Goal: Task Accomplishment & Management: Manage account settings

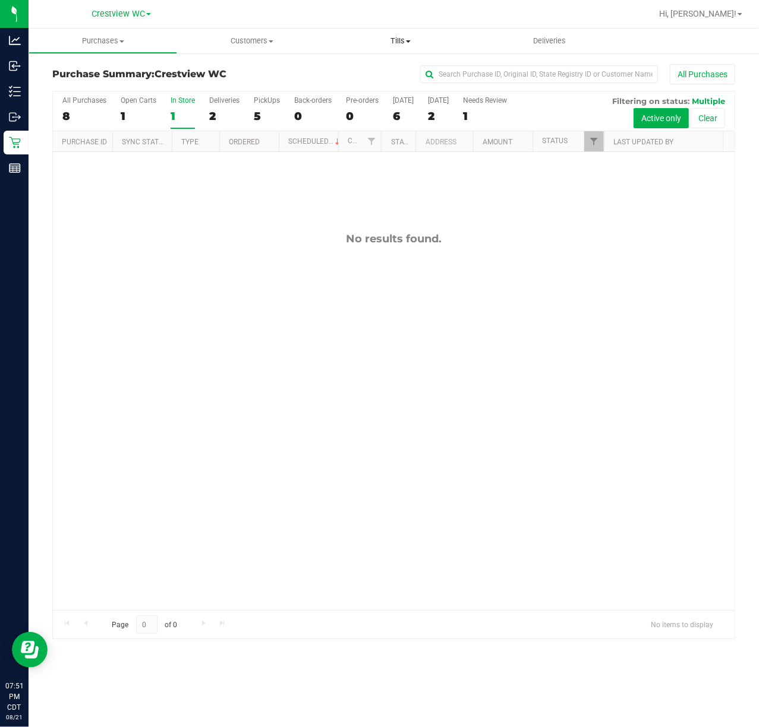
click at [387, 48] on uib-tab-heading "Tills Manage tills Reconcile e-payments" at bounding box center [400, 41] width 147 height 24
click at [393, 76] on span "Manage tills" at bounding box center [366, 72] width 80 height 10
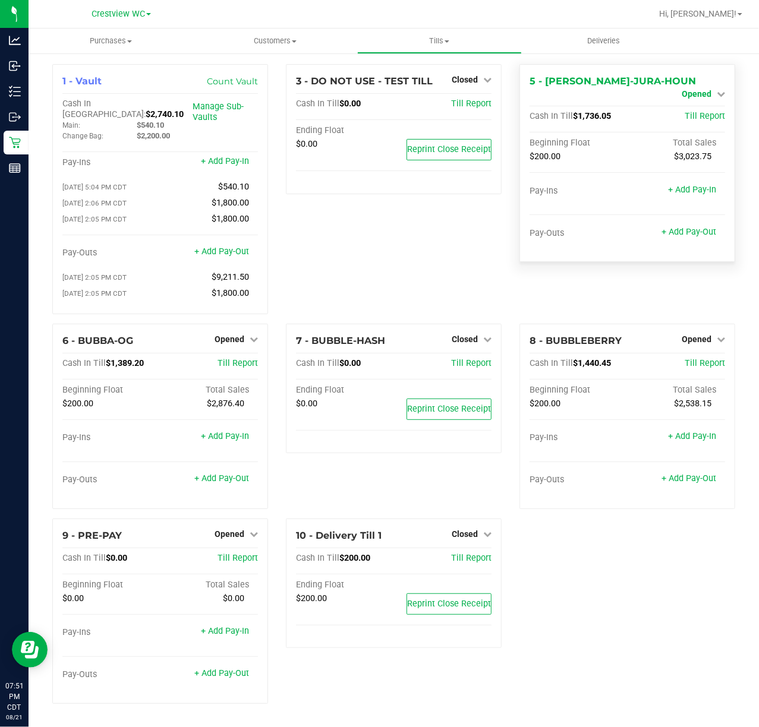
click at [695, 89] on span "Opened" at bounding box center [696, 94] width 30 height 10
click at [696, 100] on link "Close Till" at bounding box center [698, 105] width 32 height 10
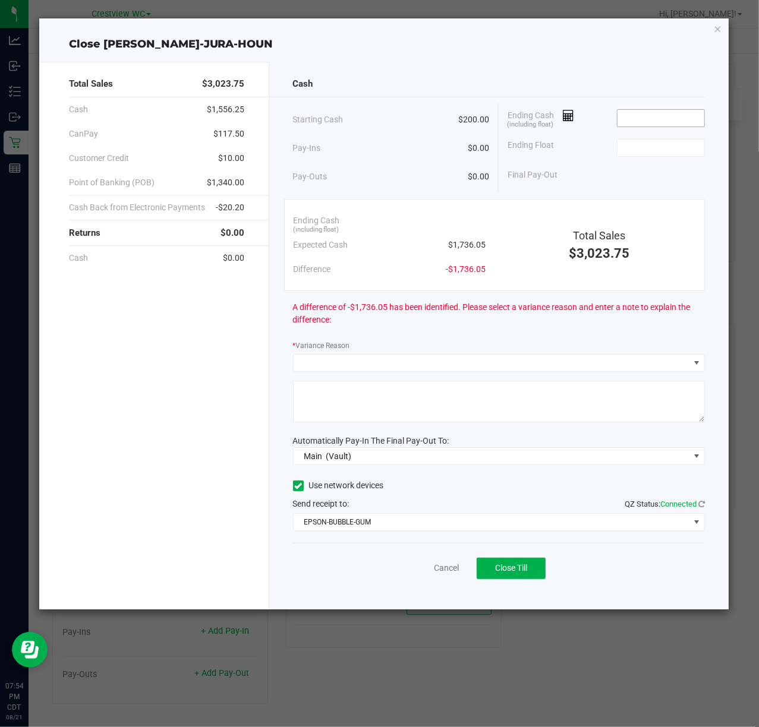
click at [645, 119] on input at bounding box center [660, 118] width 87 height 17
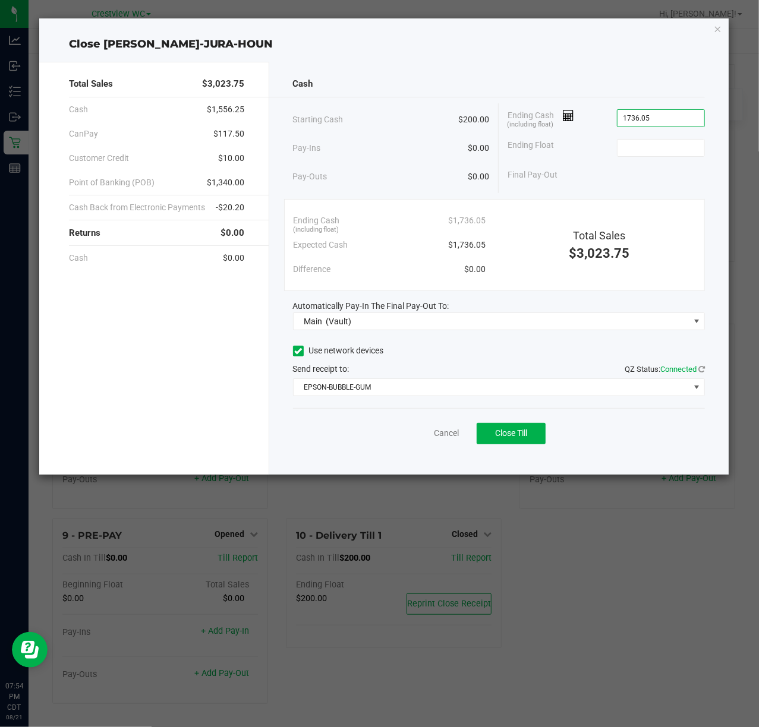
type input "$1,736.05"
click at [540, 440] on button "Close Till" at bounding box center [510, 433] width 69 height 21
type input "$200.00"
click at [428, 437] on link "Dismiss" at bounding box center [420, 433] width 29 height 12
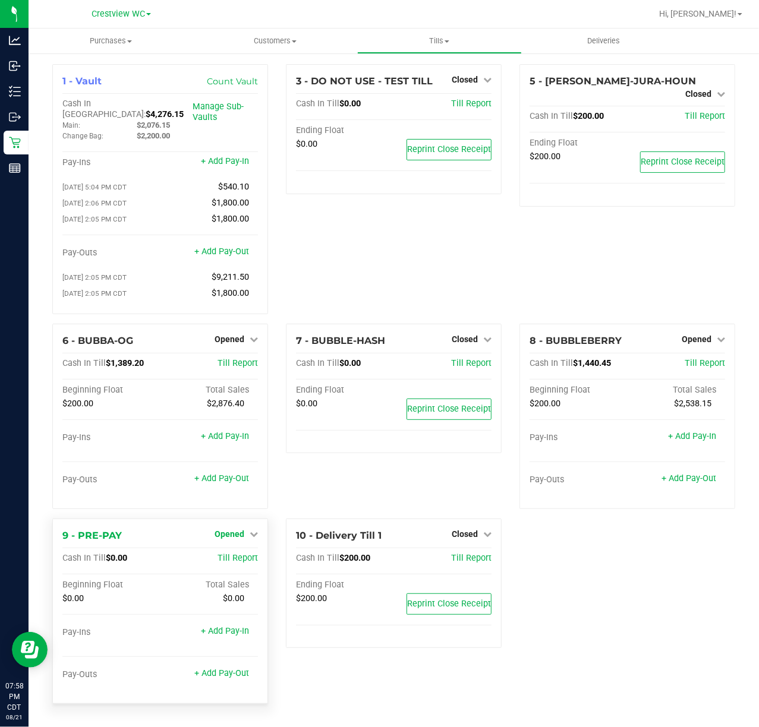
click at [236, 529] on span "Opened" at bounding box center [229, 534] width 30 height 10
click at [231, 556] on link "Close Till" at bounding box center [231, 559] width 32 height 10
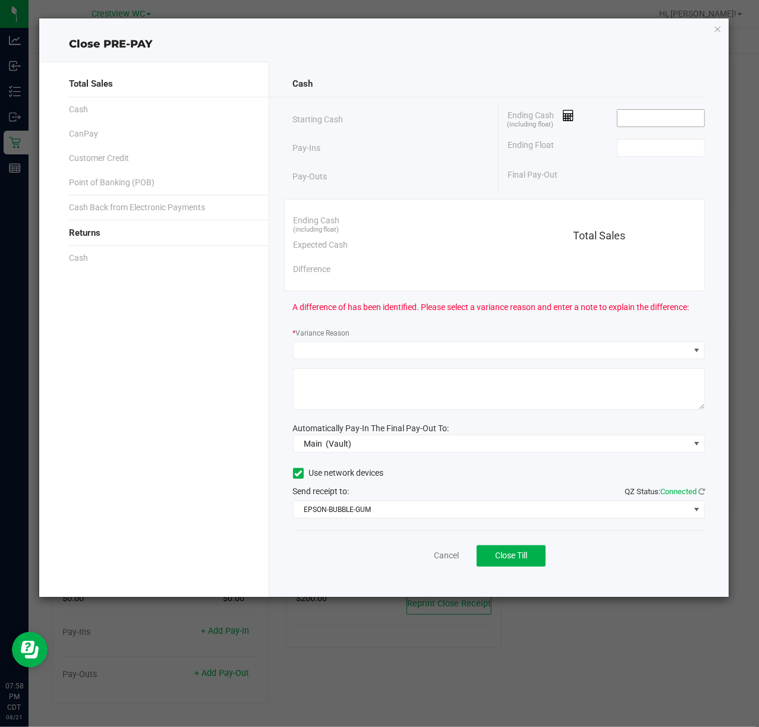
click at [630, 127] on span at bounding box center [661, 118] width 89 height 18
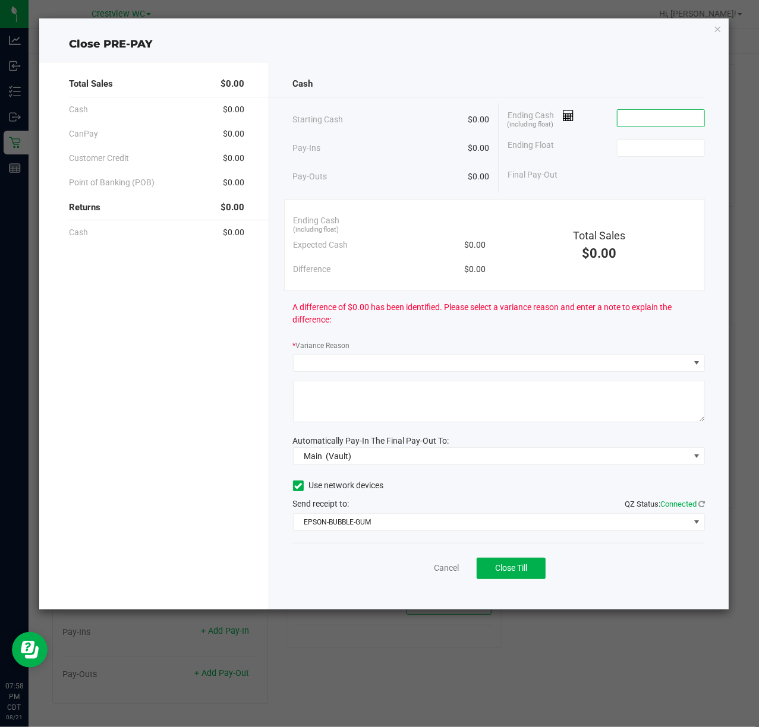
click at [633, 124] on input at bounding box center [660, 118] width 87 height 17
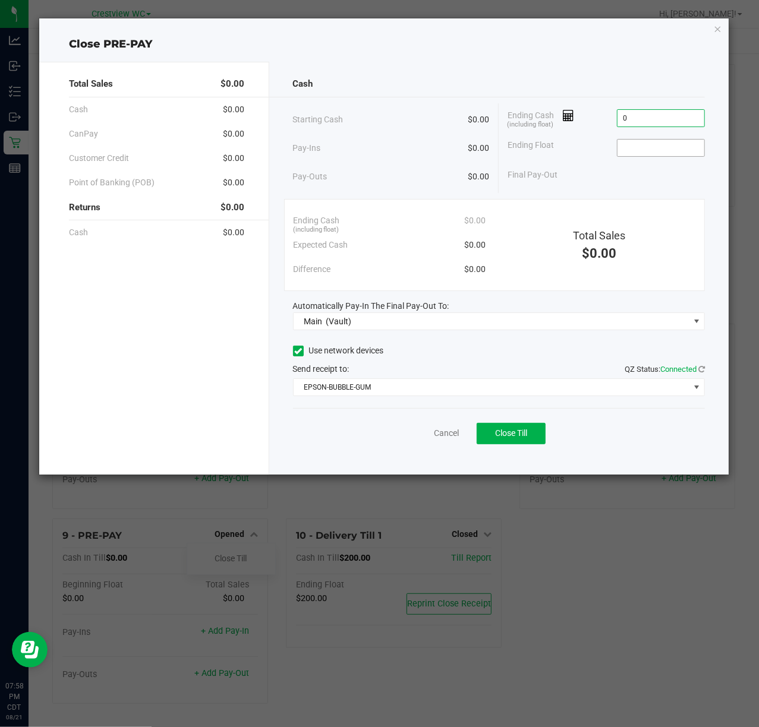
type input "$0.00"
click at [666, 146] on input at bounding box center [660, 148] width 87 height 17
type input "$0.00"
click at [535, 426] on button "Close Till" at bounding box center [510, 433] width 69 height 21
click at [424, 426] on div "Dismiss Reprint Closing Receipt" at bounding box center [499, 431] width 412 height 46
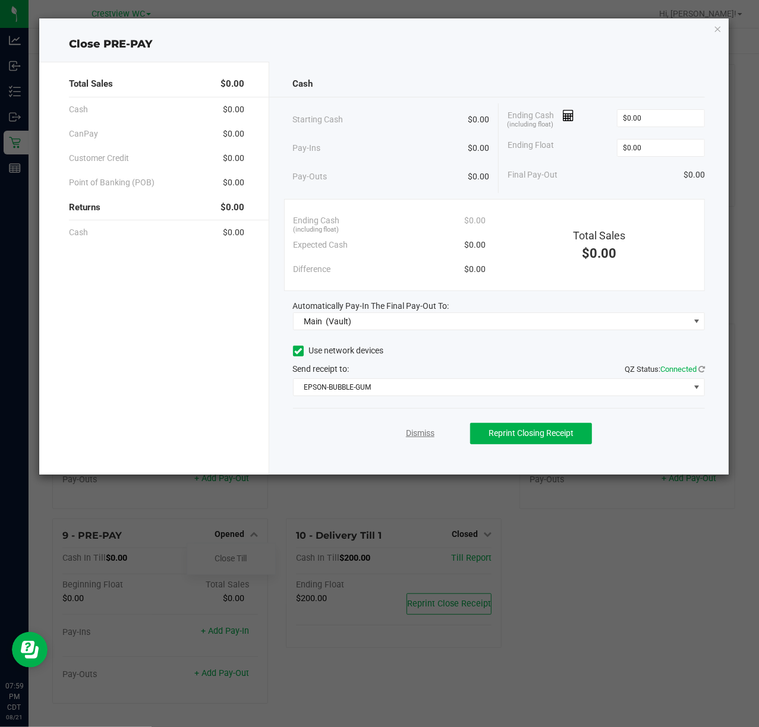
click at [424, 430] on link "Dismiss" at bounding box center [420, 433] width 29 height 12
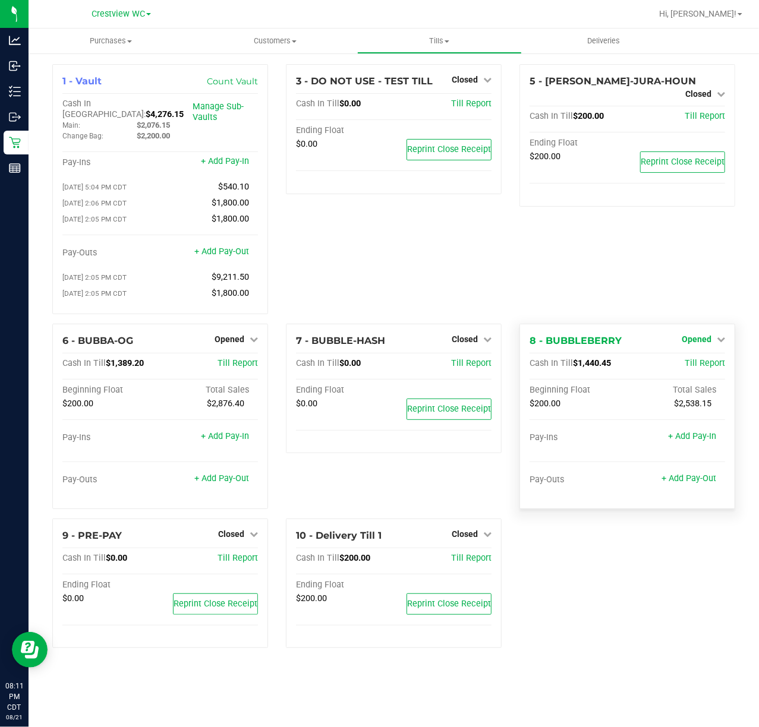
click at [706, 334] on span "Opened" at bounding box center [696, 339] width 30 height 10
click at [694, 359] on link "Close Till" at bounding box center [698, 364] width 32 height 10
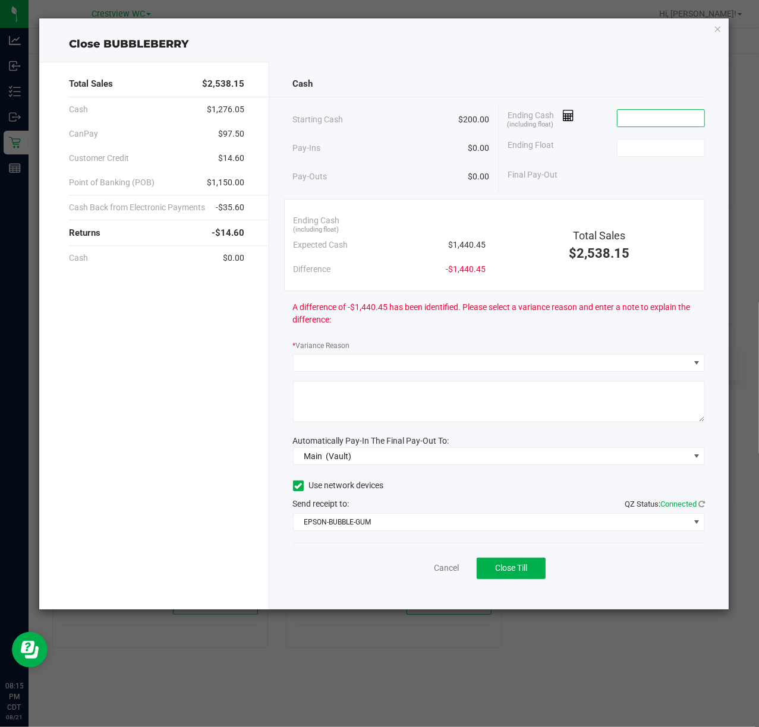
click at [678, 114] on input at bounding box center [660, 118] width 87 height 17
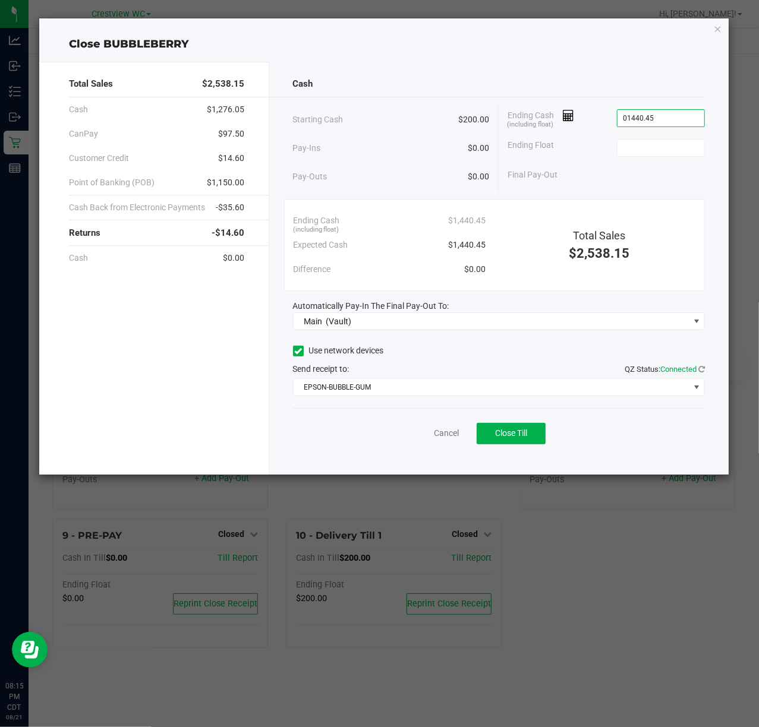
type input "$1,440.45"
type input "$200.00"
click at [511, 493] on ngb-modal-window "Close BUBBLEBERRY Total Sales $2,538.15 Cash $1,276.05 CanPay $97.50 Customer C…" at bounding box center [383, 363] width 767 height 727
click at [533, 441] on button "Close Till" at bounding box center [510, 433] width 69 height 21
click at [419, 429] on link "Dismiss" at bounding box center [420, 433] width 29 height 12
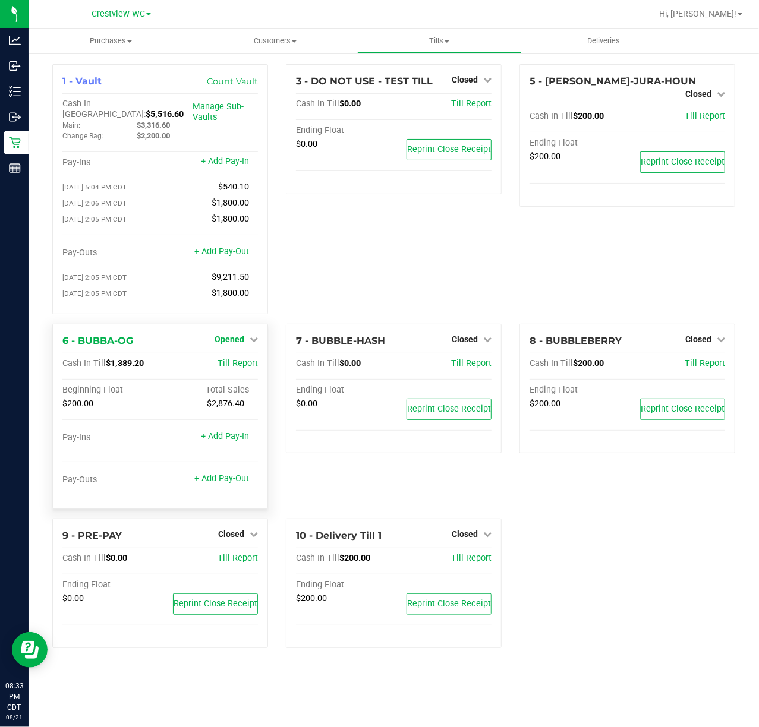
drag, startPoint x: 214, startPoint y: 329, endPoint x: 222, endPoint y: 333, distance: 8.5
click at [216, 332] on div "Opened" at bounding box center [235, 339] width 43 height 14
click at [227, 336] on span "Opened" at bounding box center [229, 339] width 30 height 10
click at [231, 359] on link "Close Till" at bounding box center [231, 364] width 32 height 10
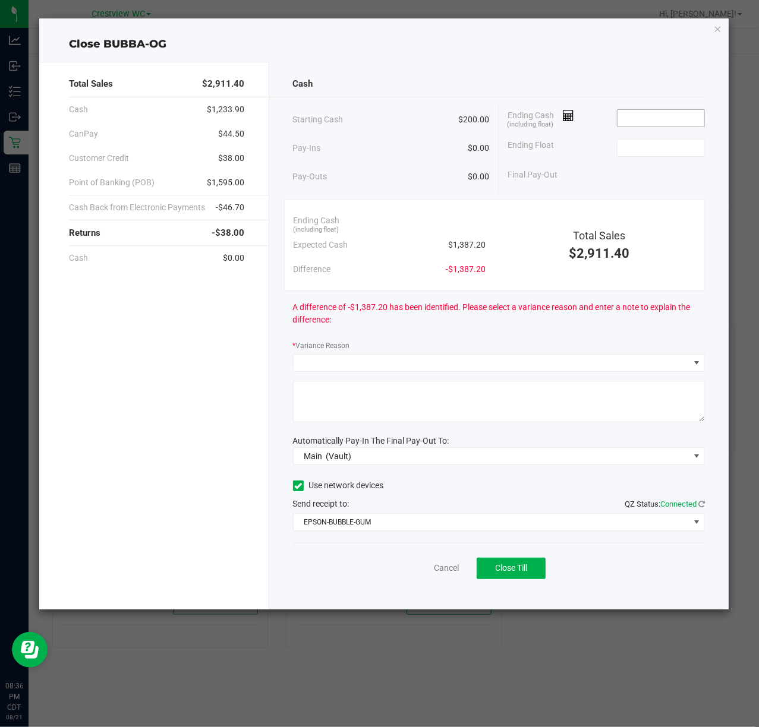
click at [645, 119] on input at bounding box center [660, 118] width 87 height 17
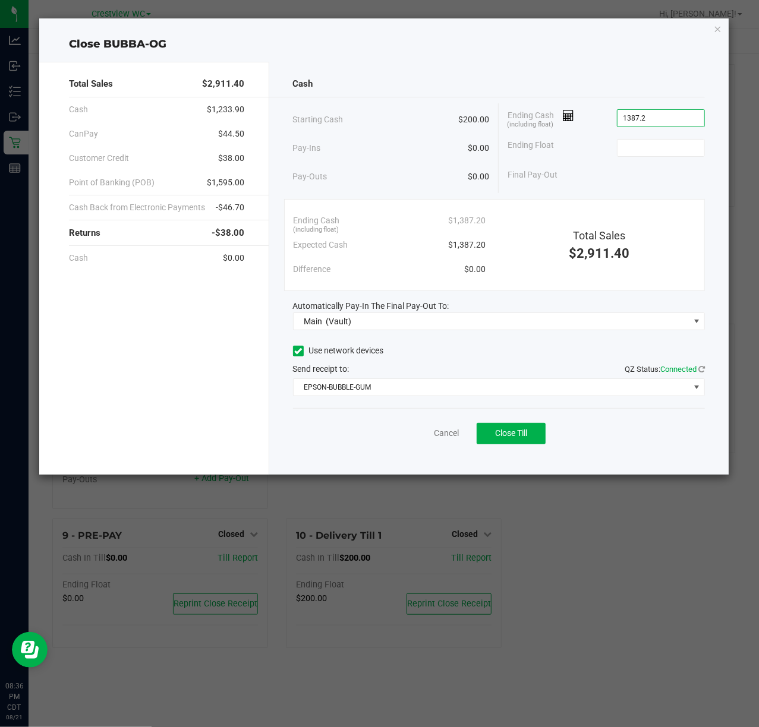
type input "$1,387.20"
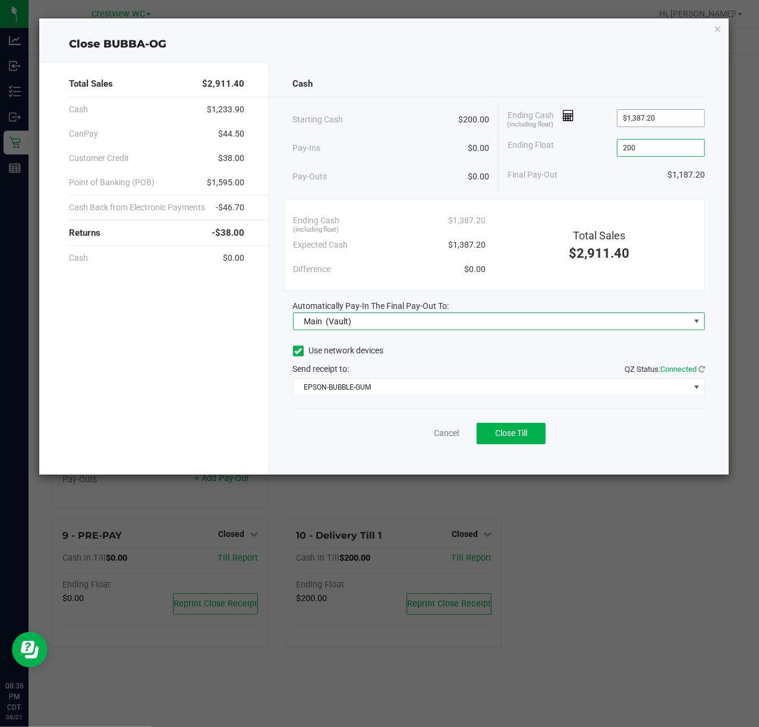
type input "$200.00"
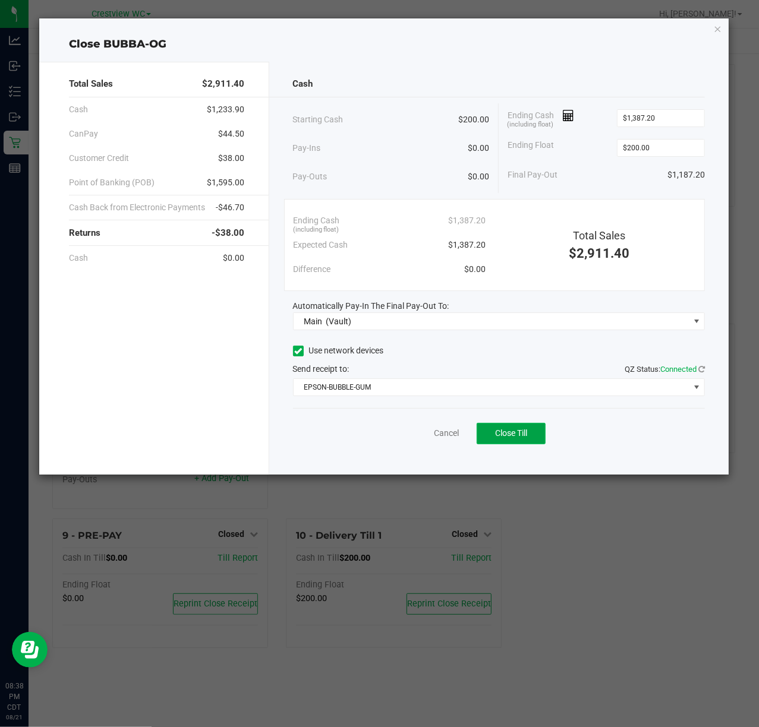
click at [526, 444] on button "Close Till" at bounding box center [510, 433] width 69 height 21
click at [416, 431] on link "Dismiss" at bounding box center [420, 433] width 29 height 12
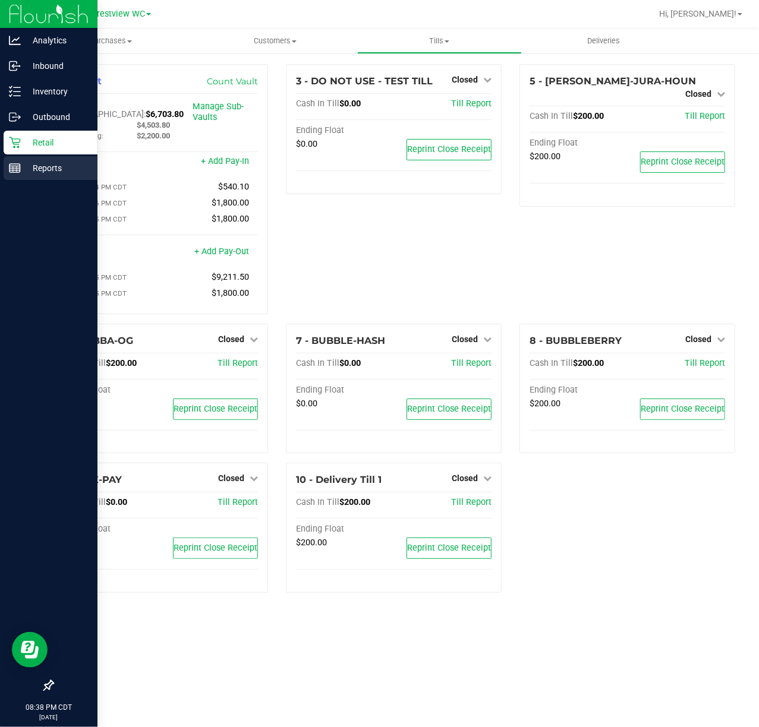
click at [17, 176] on div "Reports" at bounding box center [51, 168] width 94 height 24
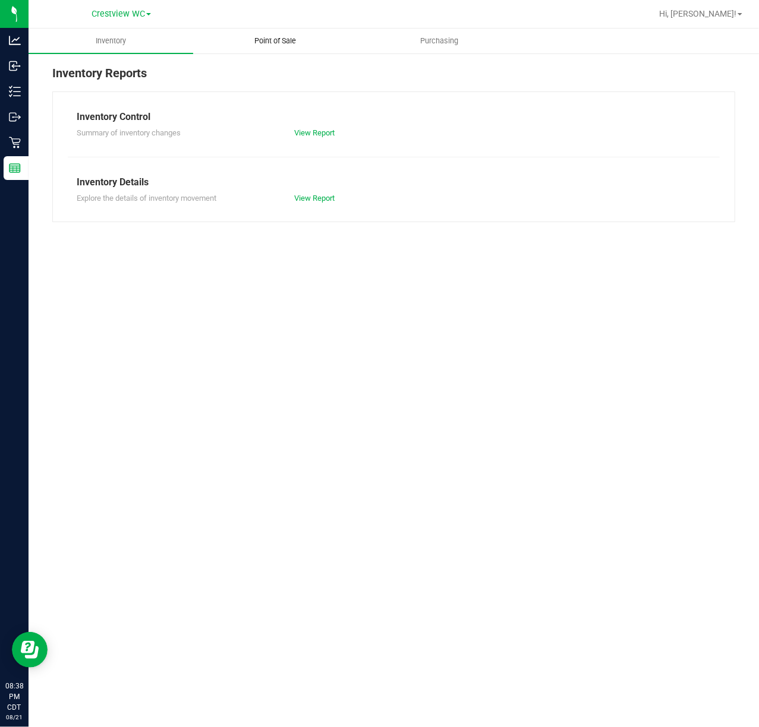
click at [298, 42] on span "Point of Sale" at bounding box center [275, 41] width 74 height 11
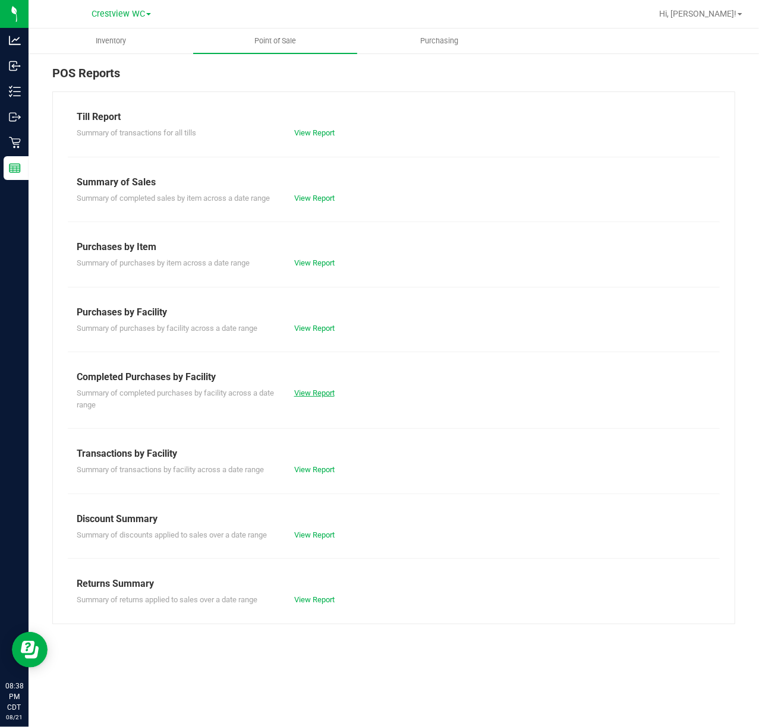
click at [323, 395] on link "View Report" at bounding box center [314, 392] width 40 height 9
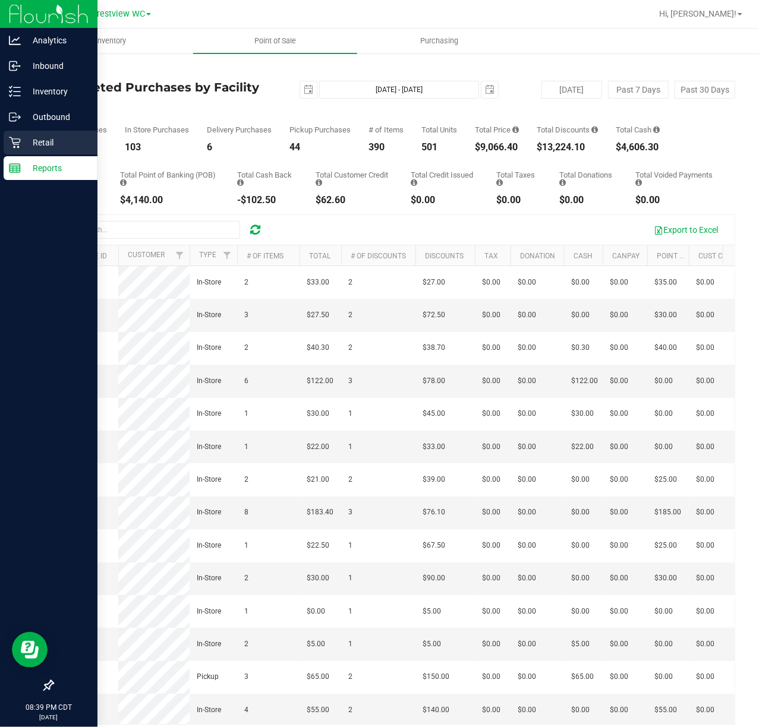
click at [7, 143] on div "Retail" at bounding box center [51, 143] width 94 height 24
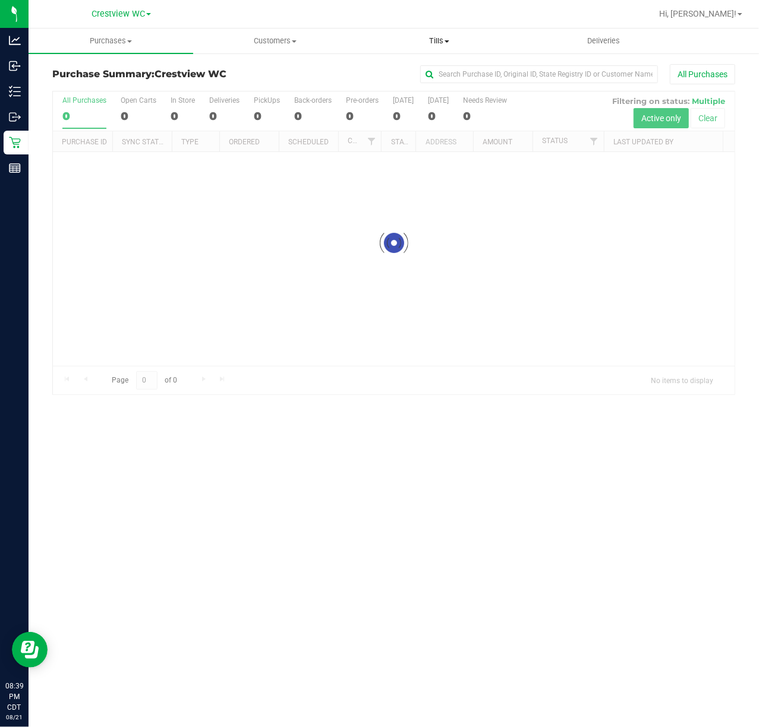
click at [440, 30] on uib-tab-heading "Tills Manage tills Reconcile e-payments" at bounding box center [439, 41] width 163 height 24
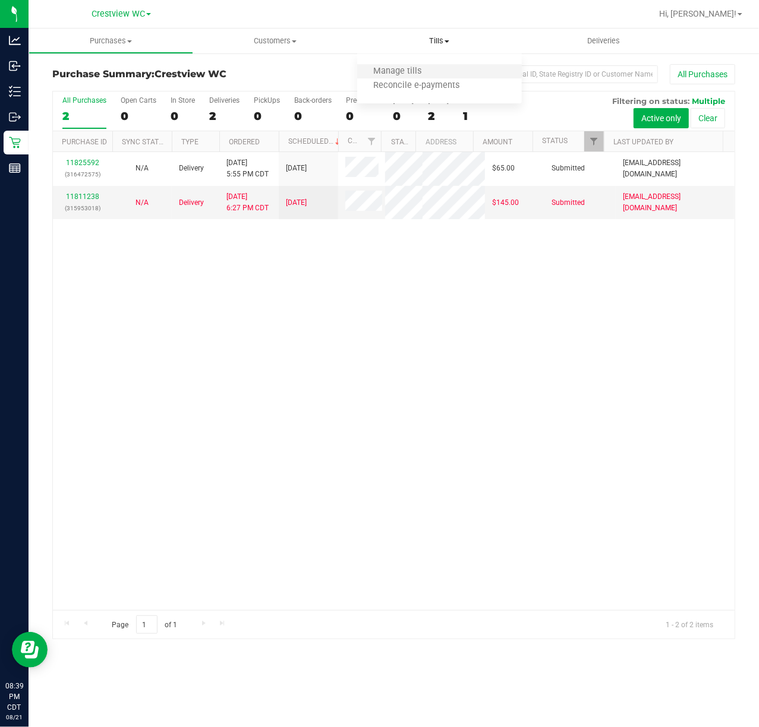
click at [447, 67] on li "Manage tills" at bounding box center [439, 72] width 165 height 14
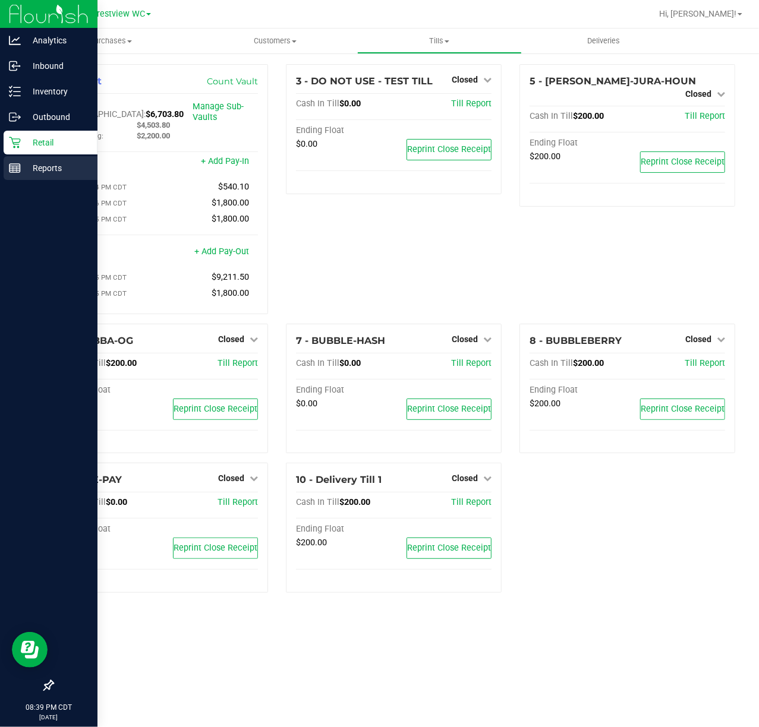
click at [41, 166] on p "Reports" at bounding box center [56, 168] width 71 height 14
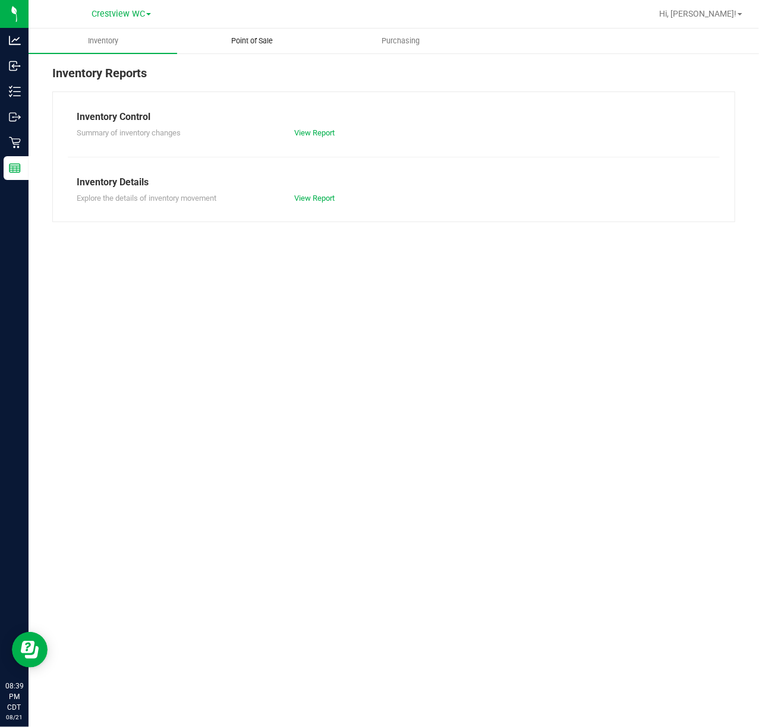
click at [236, 41] on span "Point of Sale" at bounding box center [252, 41] width 74 height 11
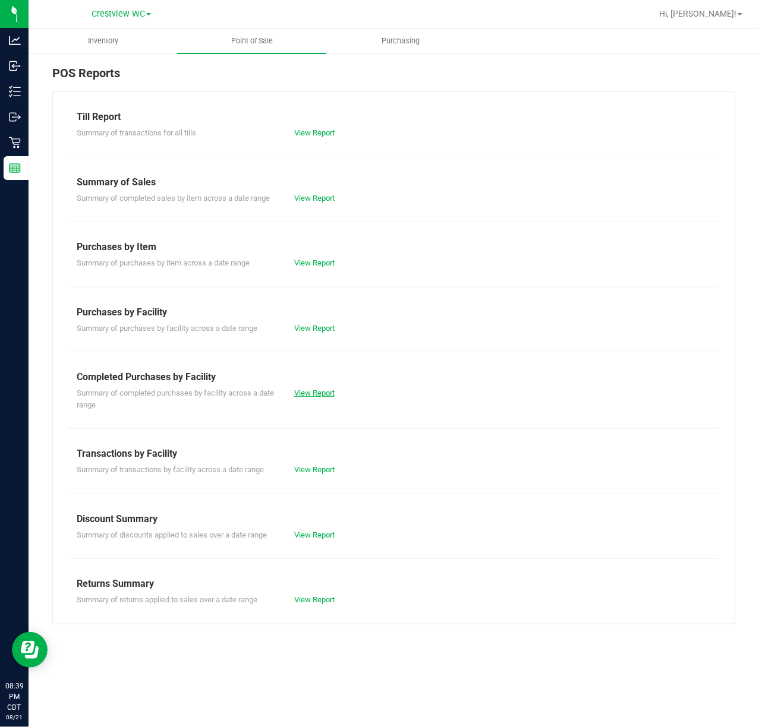
click at [298, 395] on link "View Report" at bounding box center [314, 392] width 40 height 9
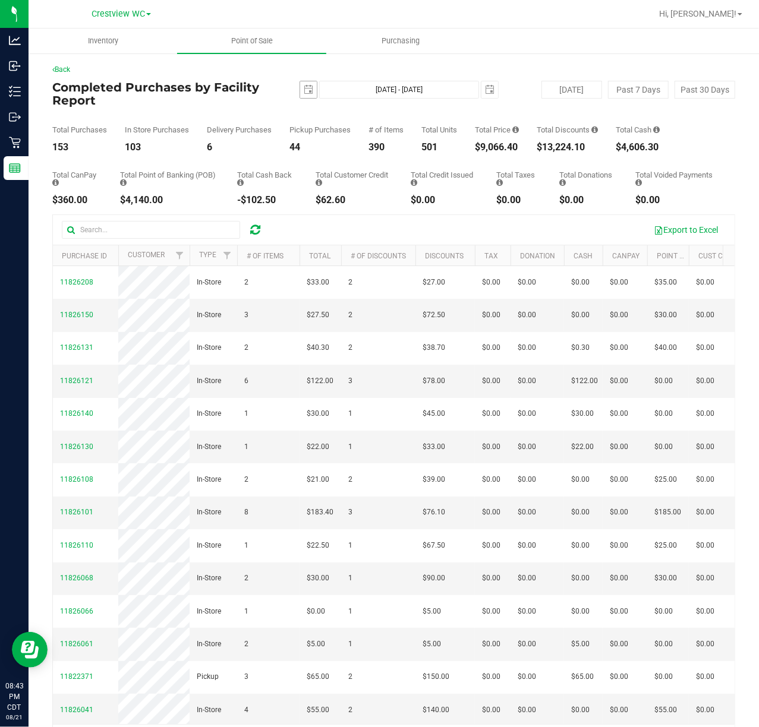
click at [302, 98] on span "[DATE]" at bounding box center [308, 90] width 18 height 18
click at [302, 88] on span "select" at bounding box center [308, 89] width 17 height 17
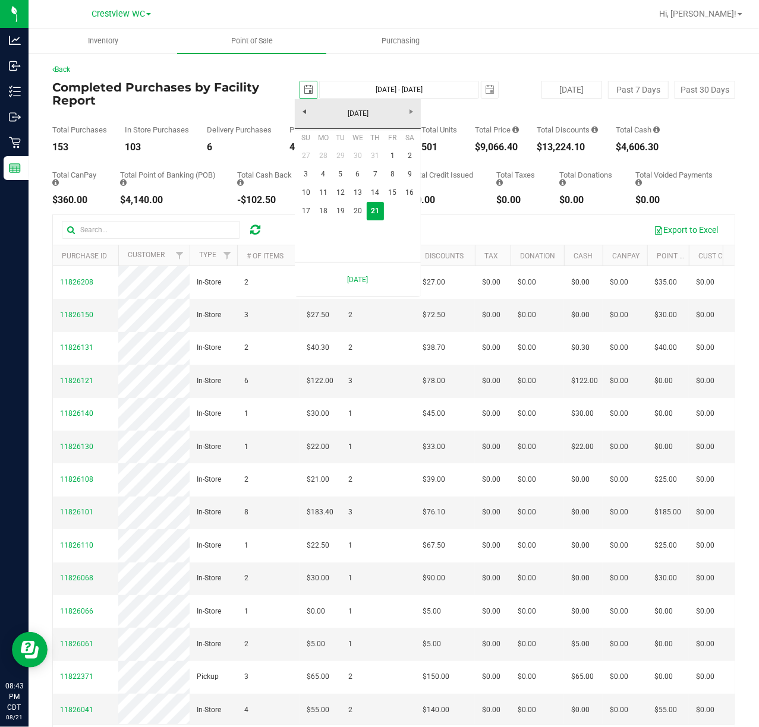
scroll to position [0, 30]
click at [327, 204] on link "18" at bounding box center [322, 211] width 17 height 18
type input "2025-08-18"
type input "Aug 18, 2025 - Aug 21, 2025"
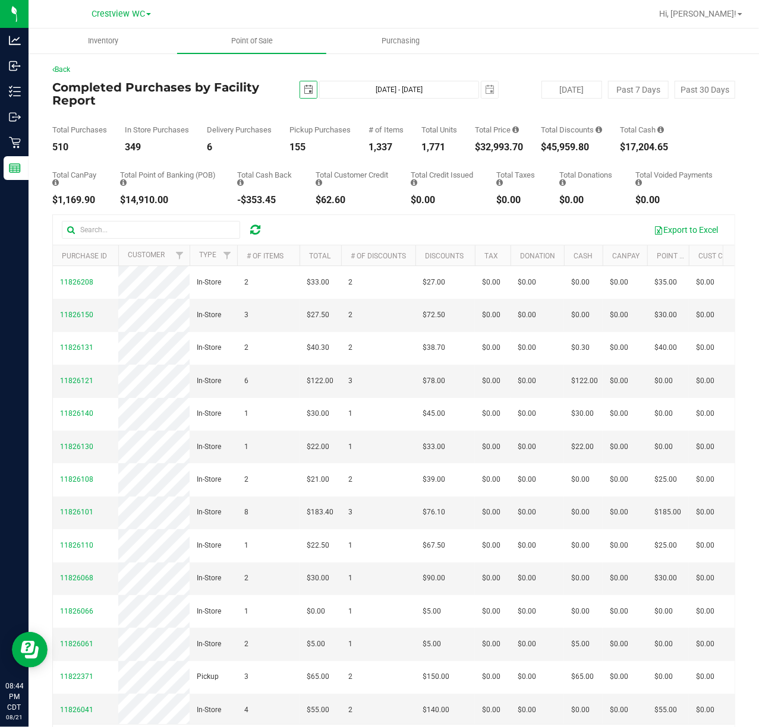
click at [307, 89] on span "select" at bounding box center [309, 90] width 10 height 10
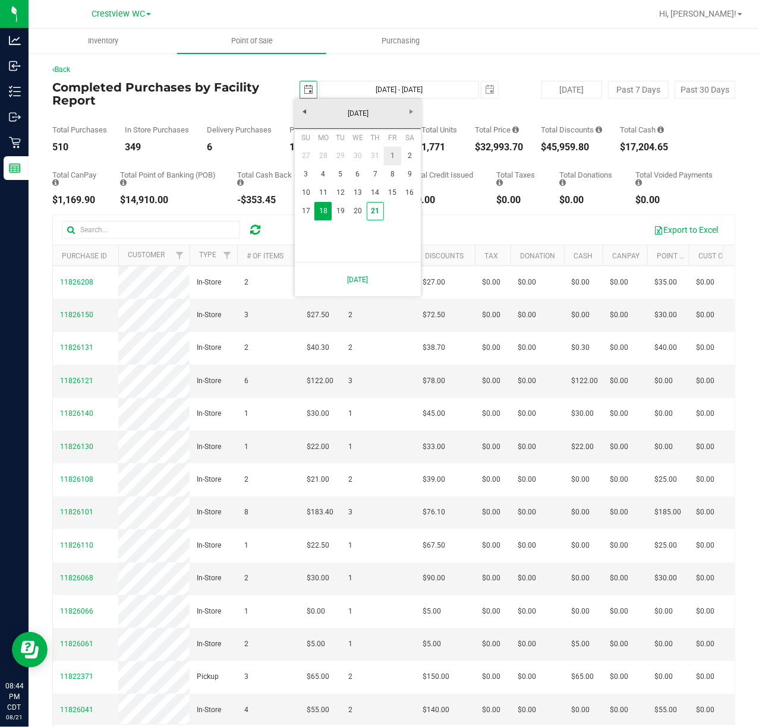
click at [392, 153] on link "1" at bounding box center [392, 156] width 17 height 18
type input "2025-08-01"
type input "Aug 1, 2025 - Aug 21, 2025"
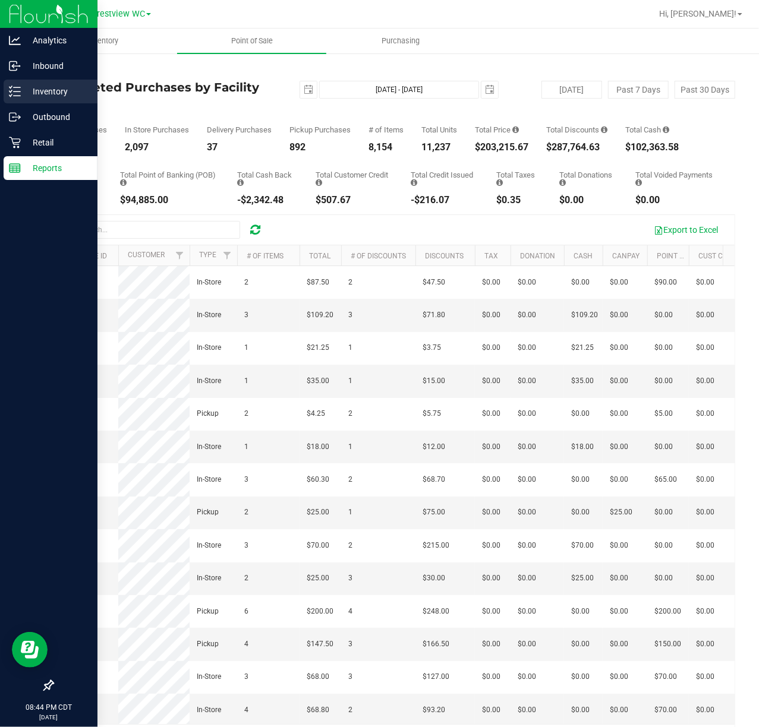
click at [20, 99] on div "Inventory" at bounding box center [51, 92] width 94 height 24
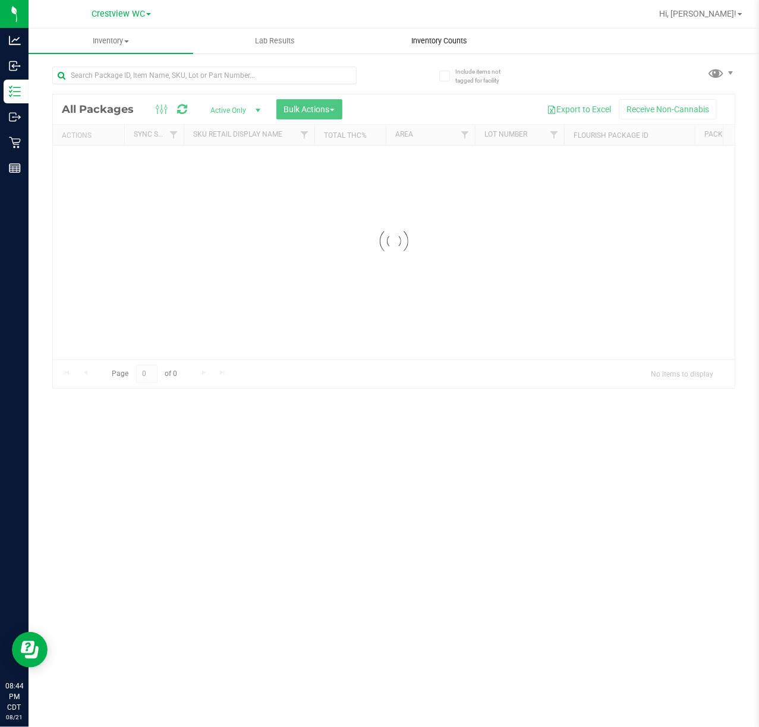
click at [450, 32] on uib-tab-heading "Inventory Counts" at bounding box center [439, 41] width 163 height 24
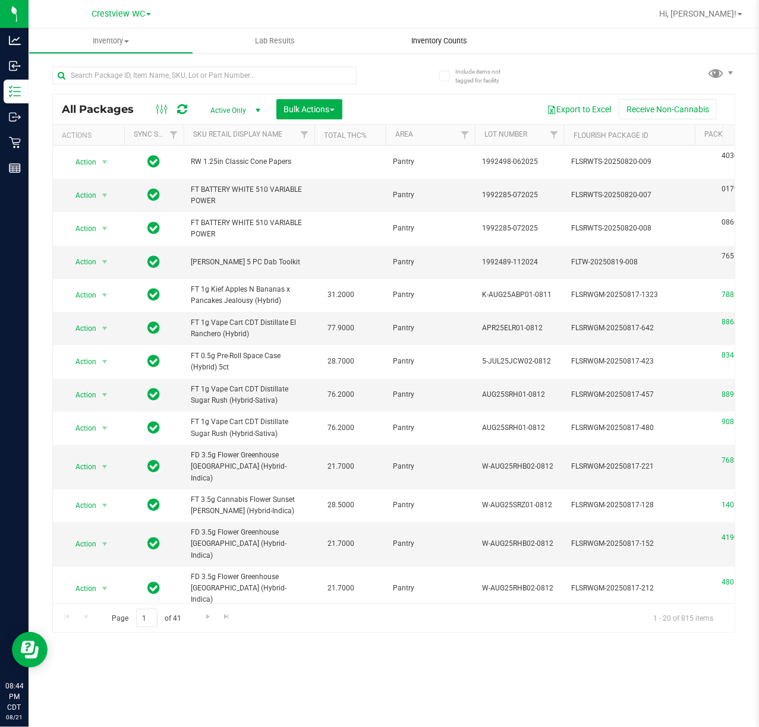
click at [488, 51] on uib-tab-heading "Inventory Counts" at bounding box center [439, 41] width 165 height 25
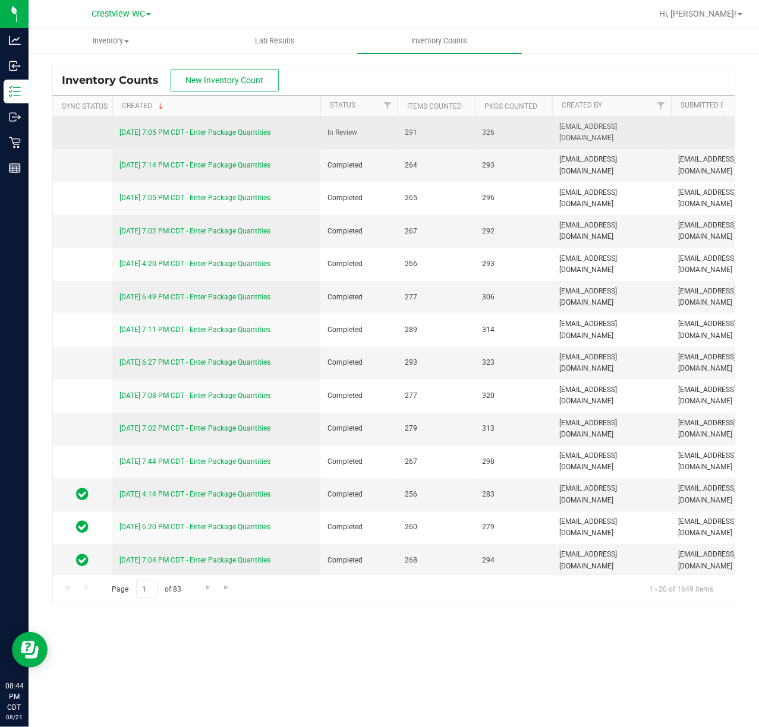
click at [222, 131] on link "8/21/25 7:05 PM CDT - Enter Package Quantities" at bounding box center [194, 132] width 151 height 8
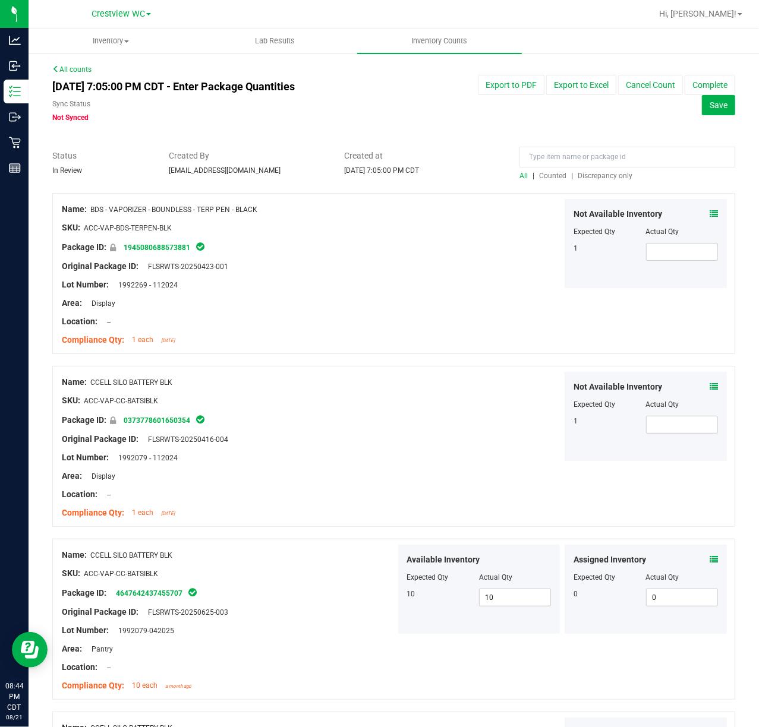
click at [614, 176] on span "Discrepancy only" at bounding box center [604, 176] width 55 height 8
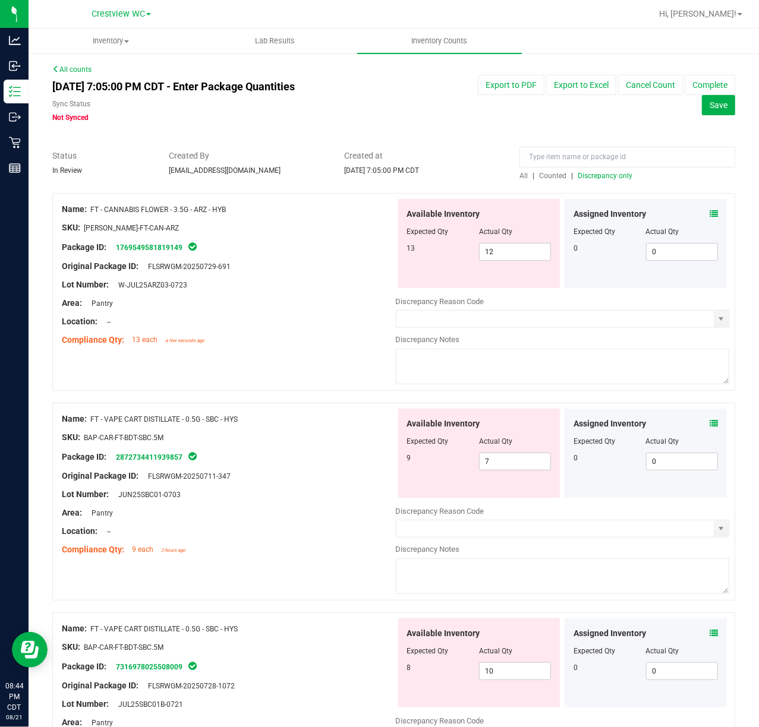
click at [694, 210] on div "Assigned Inventory" at bounding box center [645, 214] width 144 height 12
click at [709, 210] on icon at bounding box center [713, 214] width 8 height 8
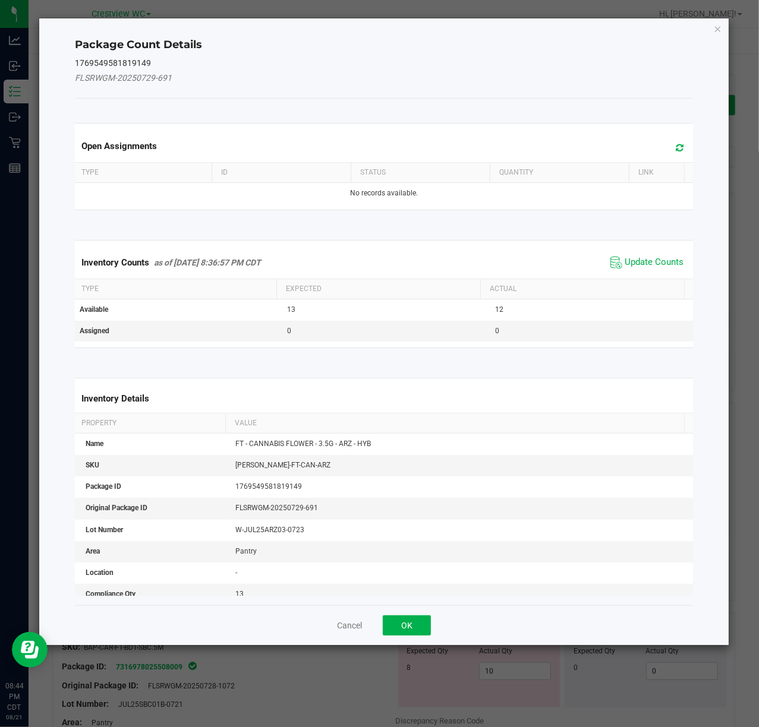
click at [621, 274] on div "Inventory Counts as of Aug 21, 2025 8:36:57 PM CDT Update Counts" at bounding box center [383, 263] width 623 height 32
click at [626, 263] on span "Update Counts" at bounding box center [653, 263] width 59 height 12
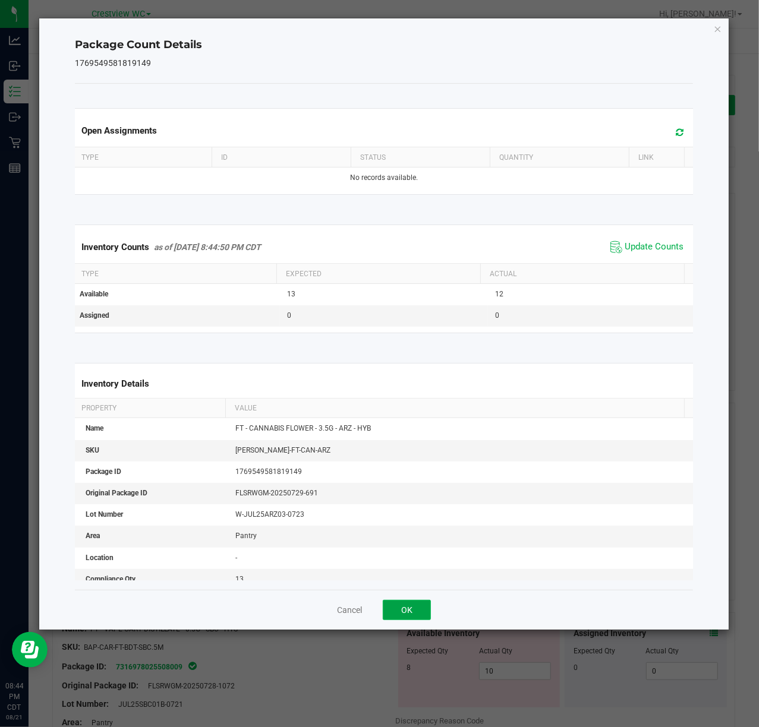
click at [397, 609] on button "OK" at bounding box center [407, 610] width 48 height 20
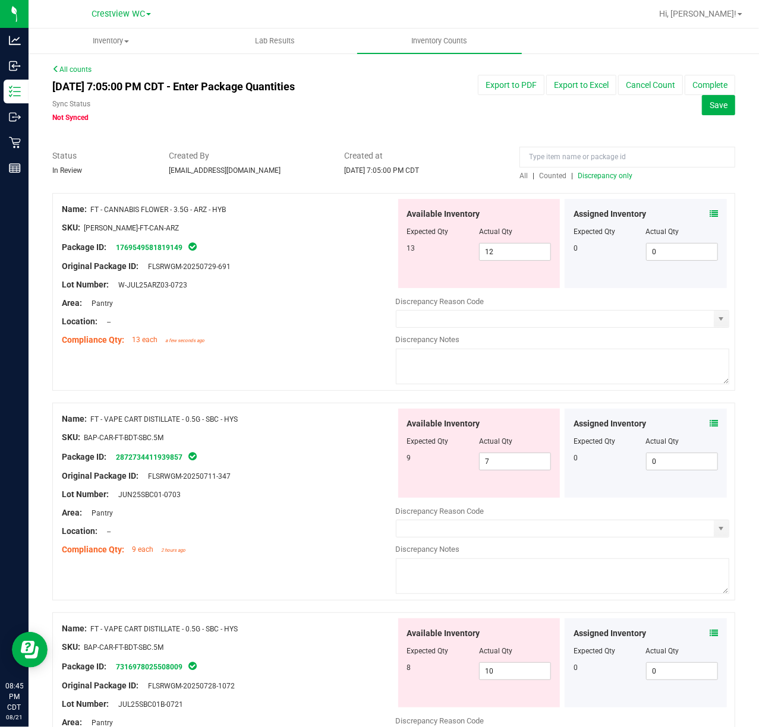
click at [611, 181] on div "All | Counted | Discrepancy only" at bounding box center [627, 175] width 216 height 11
click at [609, 176] on span "Discrepancy only" at bounding box center [604, 176] width 55 height 8
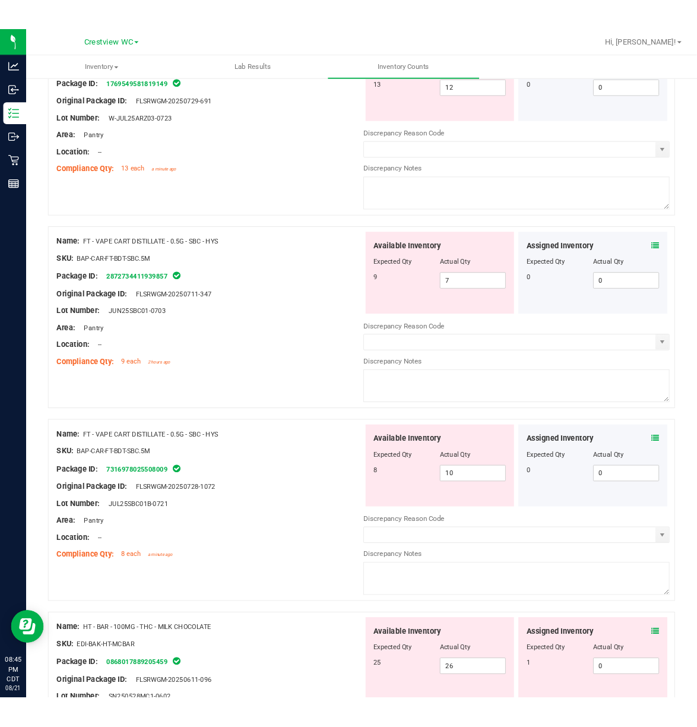
scroll to position [348, 0]
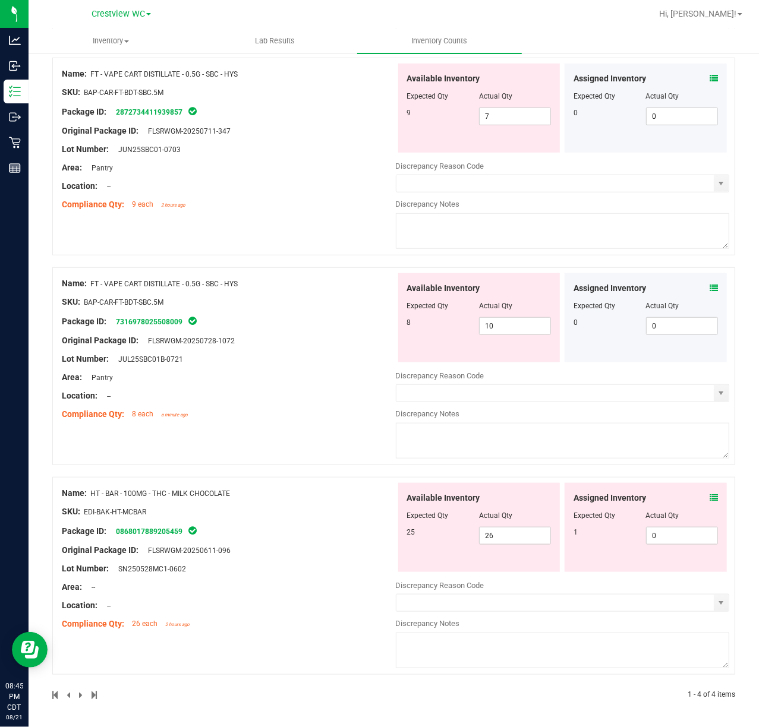
click at [709, 494] on icon at bounding box center [713, 498] width 8 height 8
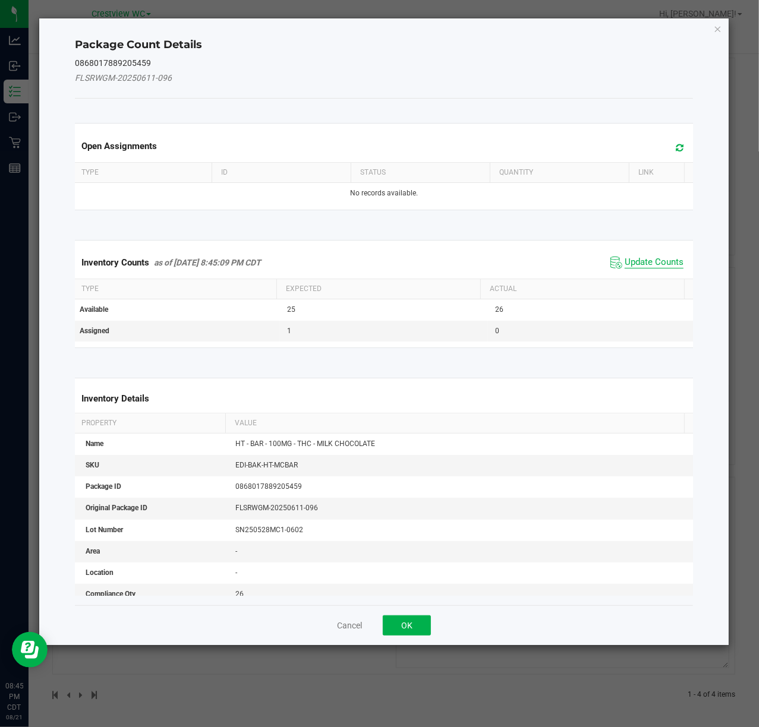
click at [651, 265] on span "Update Counts" at bounding box center [653, 263] width 59 height 12
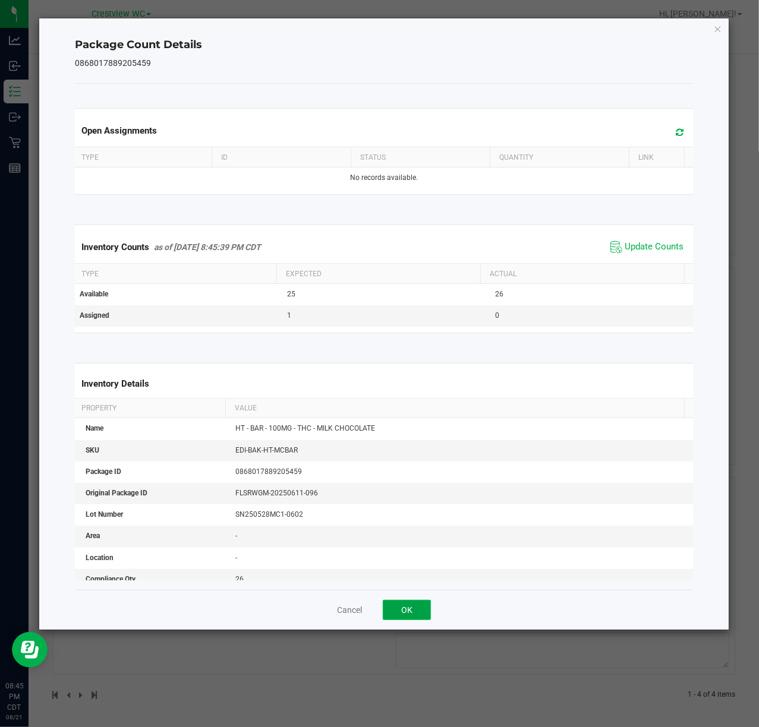
click at [418, 614] on button "OK" at bounding box center [407, 610] width 48 height 20
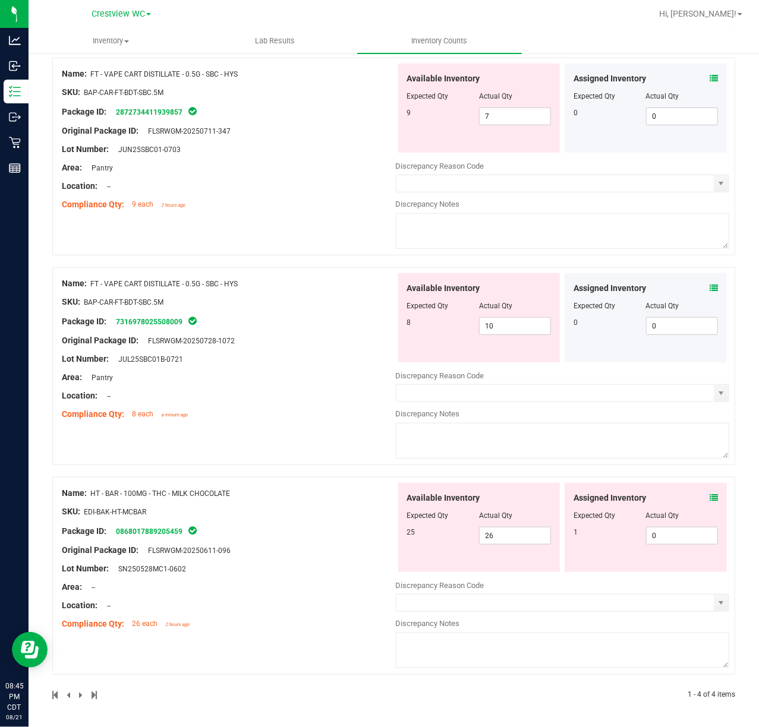
click at [709, 497] on icon at bounding box center [713, 498] width 8 height 8
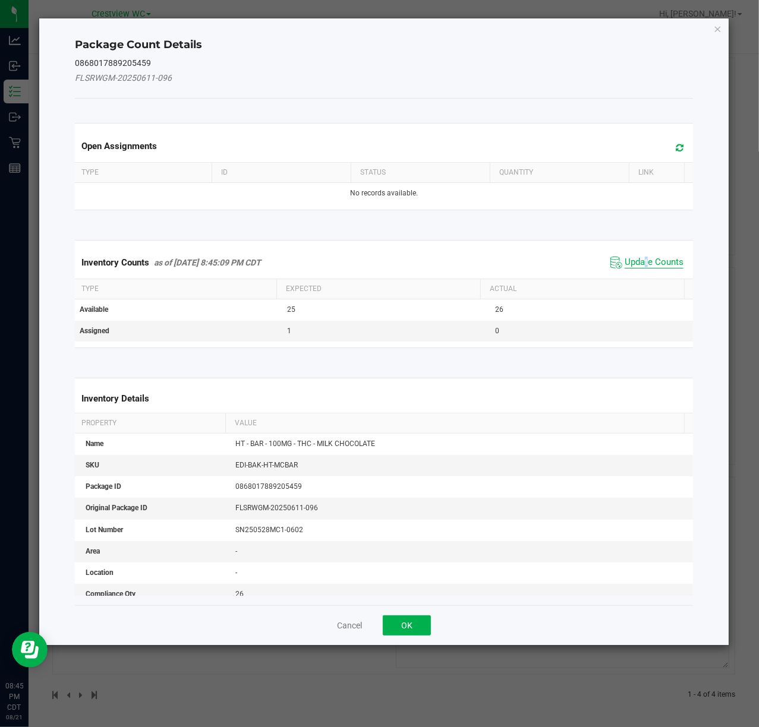
click at [635, 257] on span "Update Counts" at bounding box center [646, 263] width 79 height 18
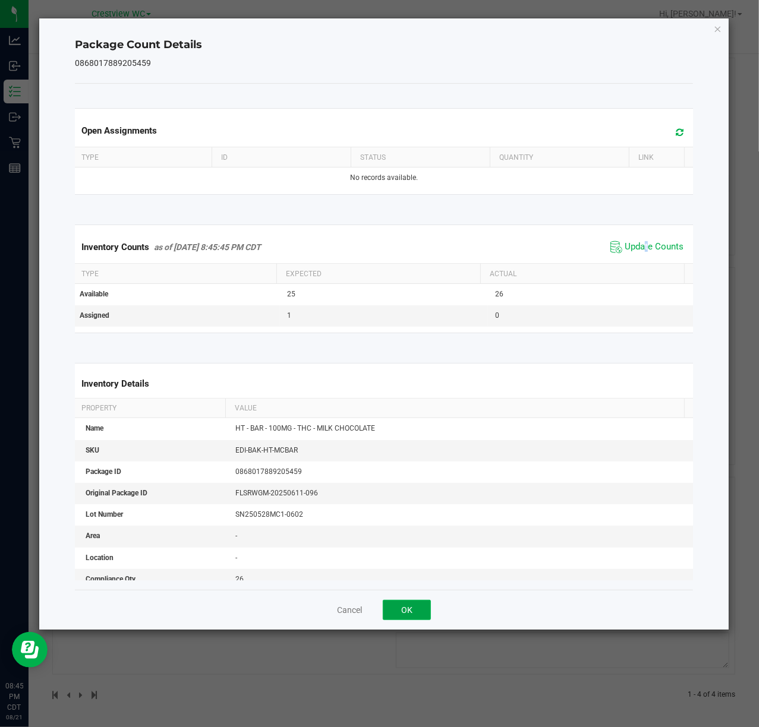
click at [409, 607] on button "OK" at bounding box center [407, 610] width 48 height 20
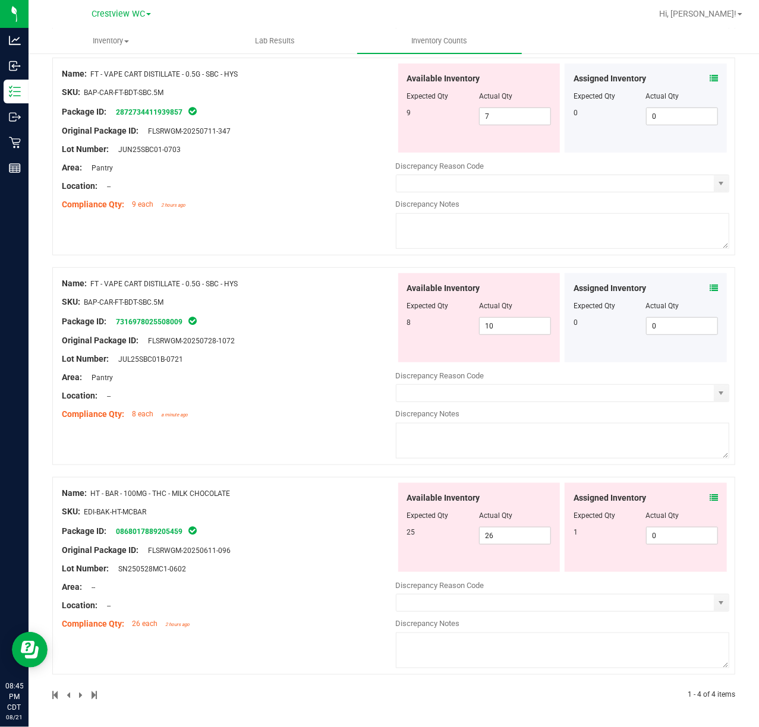
click at [709, 500] on icon at bounding box center [713, 498] width 8 height 8
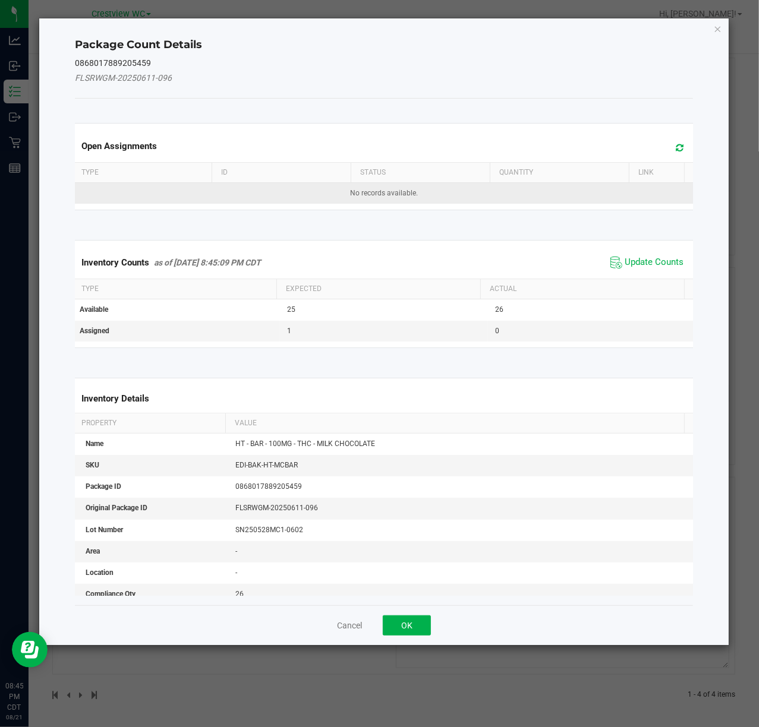
drag, startPoint x: 335, startPoint y: 198, endPoint x: 425, endPoint y: 198, distance: 90.3
click at [433, 195] on td "No records available." at bounding box center [383, 193] width 623 height 21
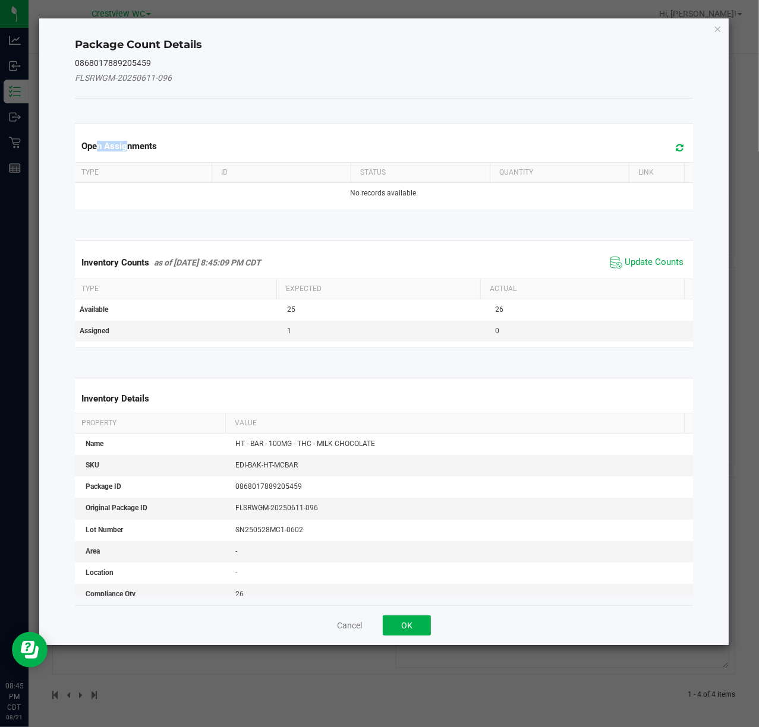
drag, startPoint x: 103, startPoint y: 147, endPoint x: 394, endPoint y: 149, distance: 291.7
click at [255, 149] on div "Open Assignments" at bounding box center [383, 145] width 623 height 32
click at [349, 630] on button "Cancel" at bounding box center [349, 626] width 25 height 12
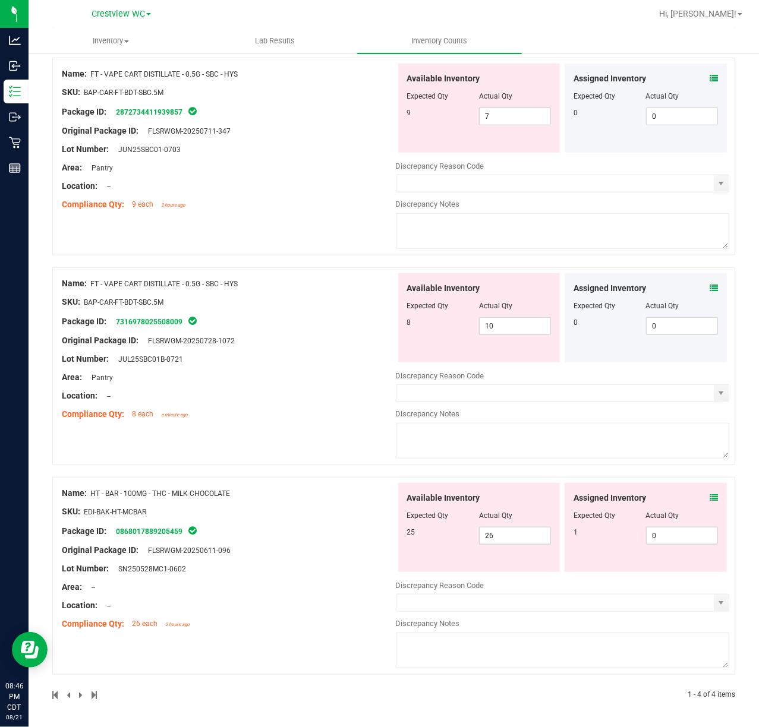
click at [709, 494] on icon at bounding box center [713, 498] width 8 height 8
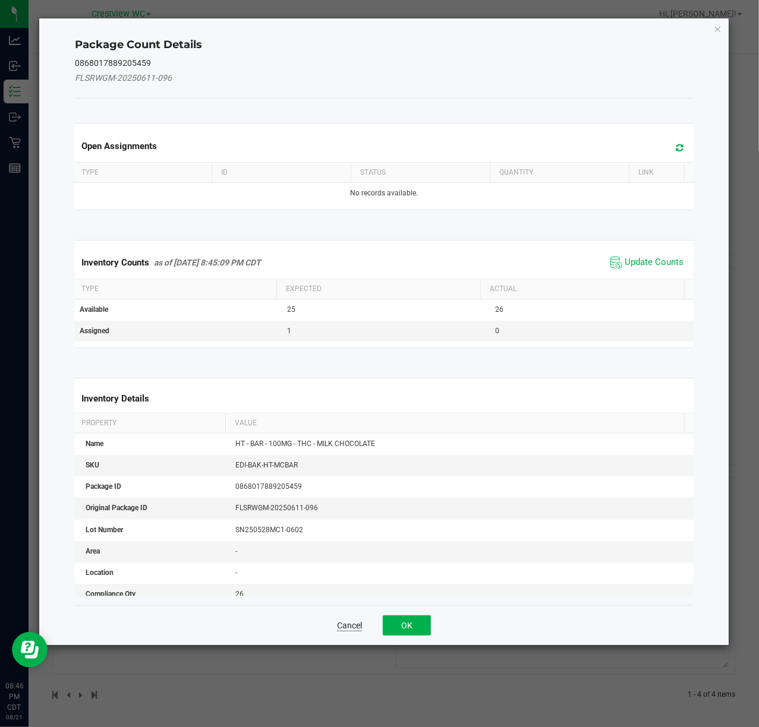
click at [346, 628] on button "Cancel" at bounding box center [349, 626] width 25 height 12
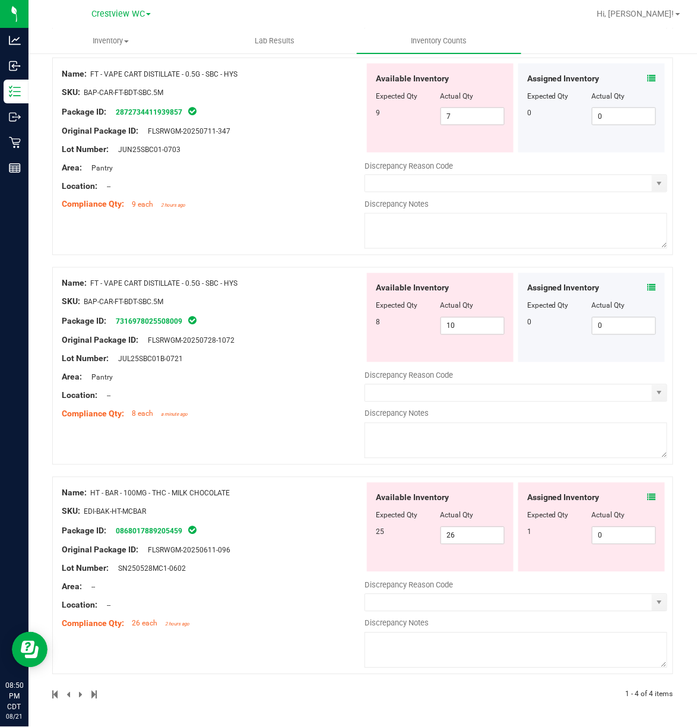
click at [206, 408] on div "Compliance Qty: 8 each a minute ago" at bounding box center [213, 414] width 303 height 12
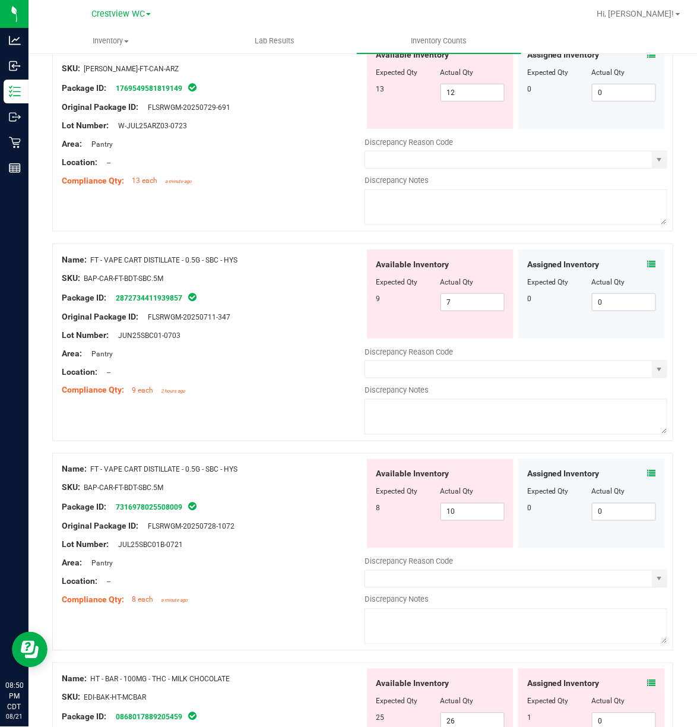
scroll to position [0, 0]
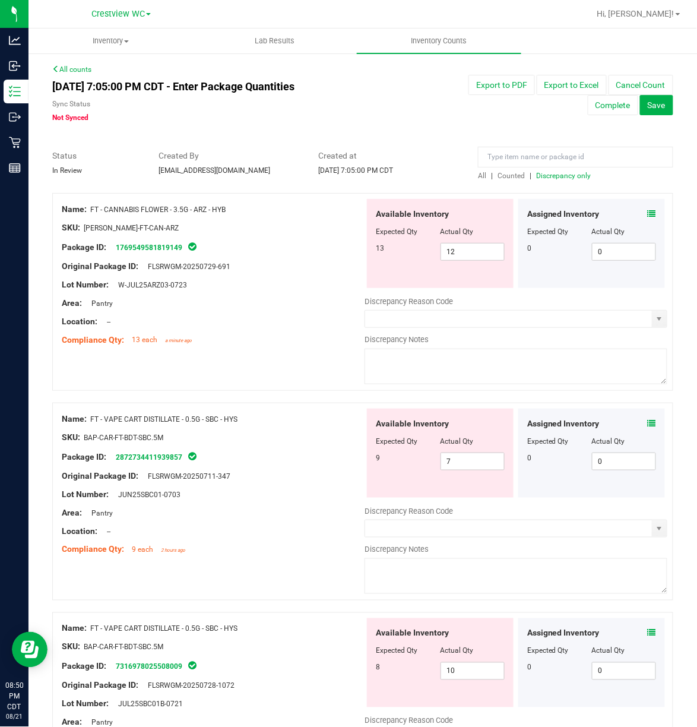
drag, startPoint x: 252, startPoint y: 211, endPoint x: 236, endPoint y: 210, distance: 16.1
click at [236, 210] on div "Name: FT - CANNABIS FLOWER - 3.5G - ARZ - HYB" at bounding box center [213, 209] width 303 height 12
drag, startPoint x: 197, startPoint y: 208, endPoint x: 93, endPoint y: 210, distance: 104.6
click at [93, 210] on div "Name: FT - CANNABIS FLOWER - 3.5G - ARZ - HYB" at bounding box center [213, 209] width 303 height 12
copy span "FT - CANNABIS FLOWER - 3.5G - ARZ - HYB"
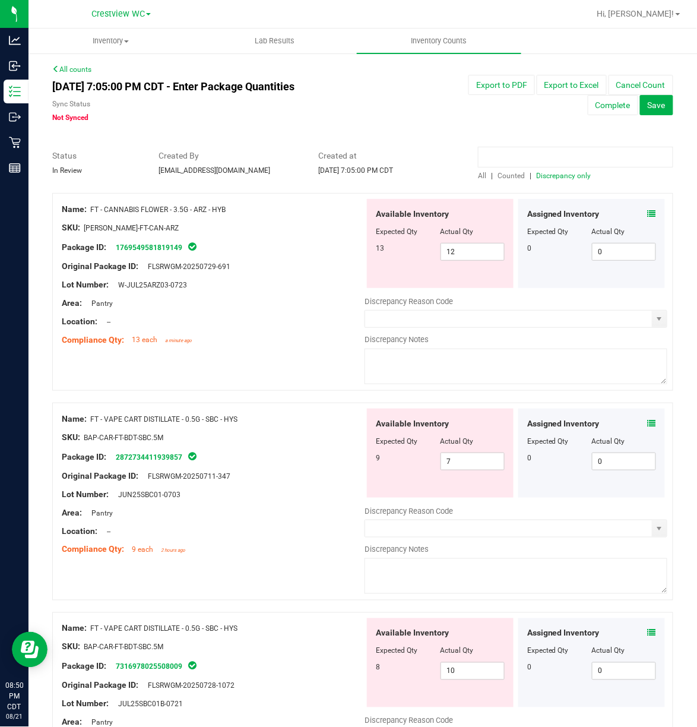
click at [583, 157] on input at bounding box center [575, 157] width 195 height 21
paste input "FT - CANNABIS FLOWER - 3.5G - ARZ - HYB"
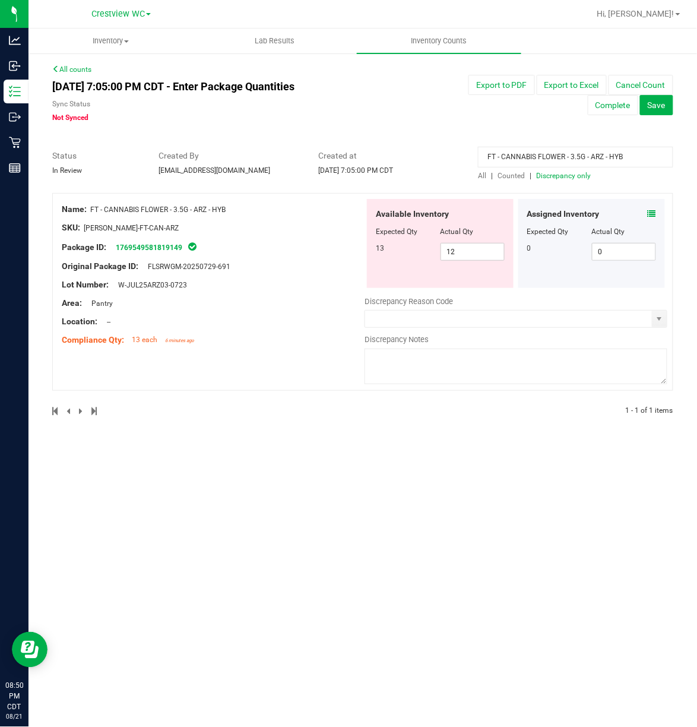
type input "FT - CANNABIS FLOWER - 3.5G - ARZ - HYB"
click at [482, 175] on span "All" at bounding box center [482, 176] width 8 height 8
drag, startPoint x: 649, startPoint y: 157, endPoint x: 400, endPoint y: 164, distance: 249.0
click at [400, 163] on div "Status In Review Created By cvinciguerra@liveparallel.com Created at Aug 21, 20…" at bounding box center [362, 165] width 639 height 31
click at [321, 277] on div at bounding box center [213, 276] width 303 height 6
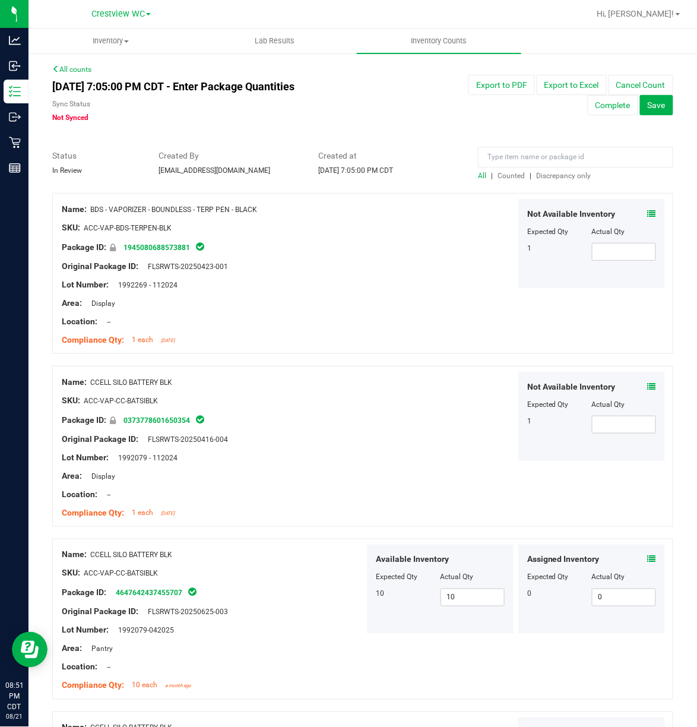
drag, startPoint x: 588, startPoint y: 172, endPoint x: 580, endPoint y: 172, distance: 7.1
click at [586, 172] on div "All | Counted | Discrepancy only" at bounding box center [575, 175] width 195 height 11
click at [580, 172] on span "Discrepancy only" at bounding box center [563, 176] width 55 height 8
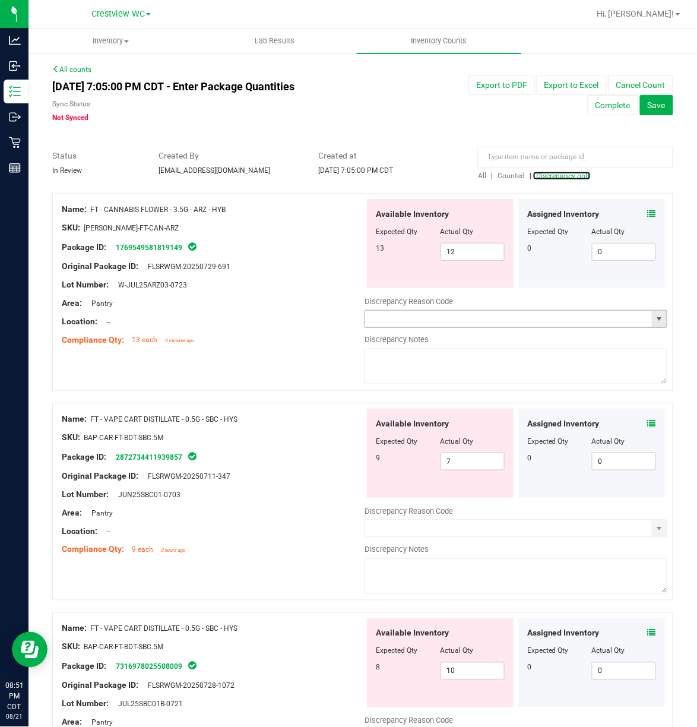
click at [655, 321] on span "select" at bounding box center [660, 319] width 10 height 10
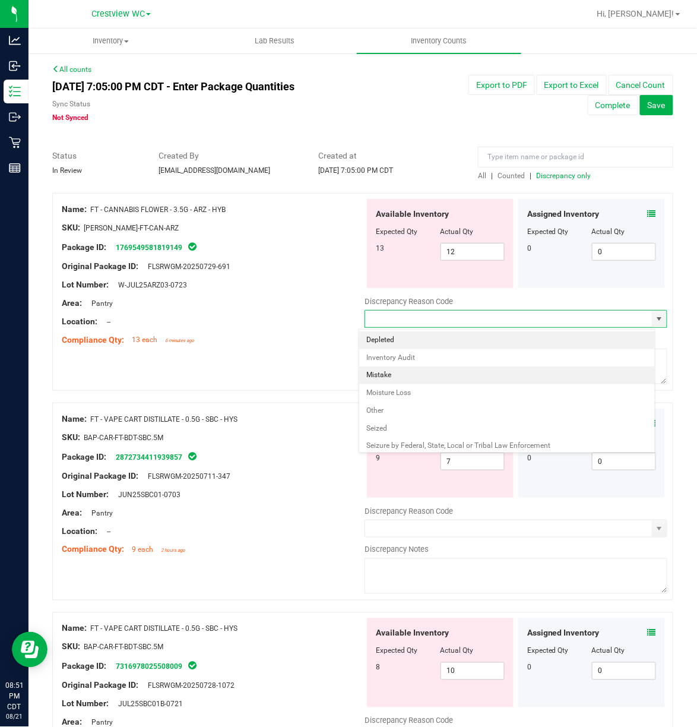
click at [441, 375] on li "Mistake" at bounding box center [507, 376] width 296 height 18
type input "Mistake"
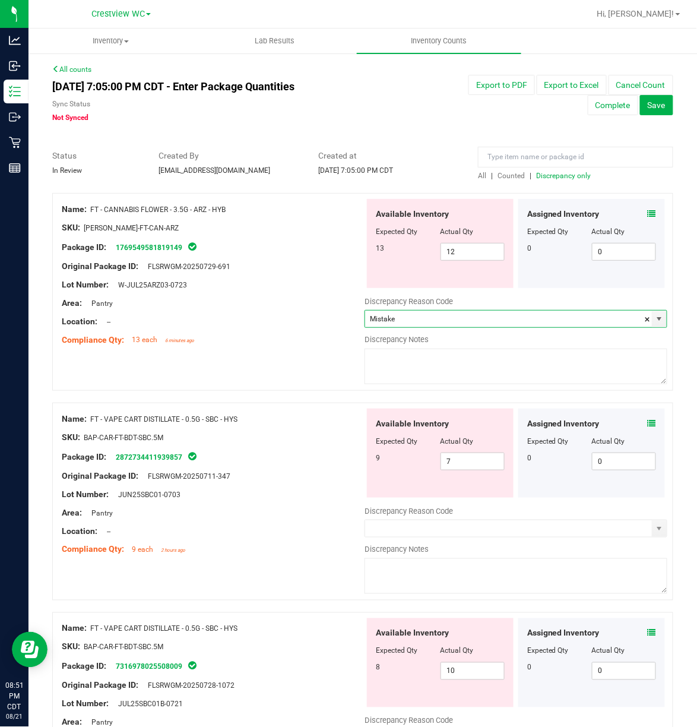
click at [539, 356] on textarea at bounding box center [516, 367] width 303 height 36
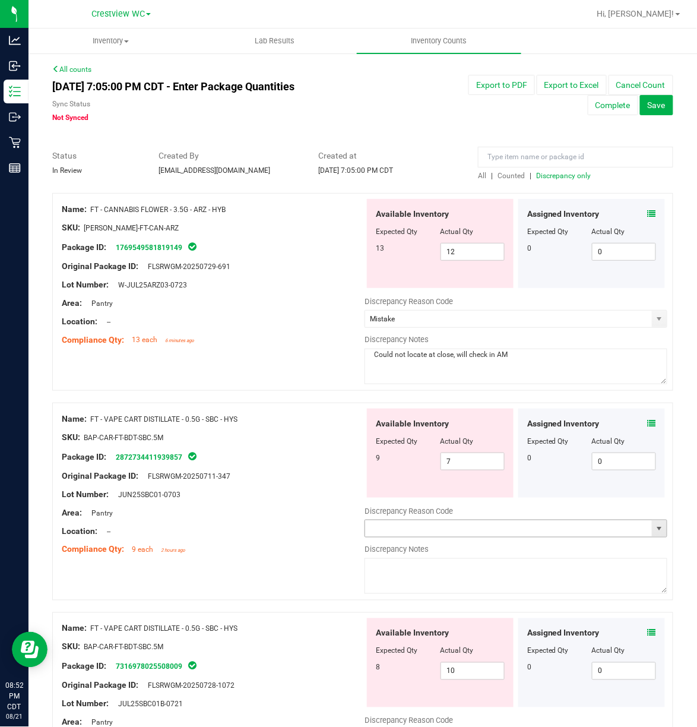
click at [655, 526] on span "select" at bounding box center [660, 529] width 10 height 10
type textarea "Could not locate at close, will check in AM"
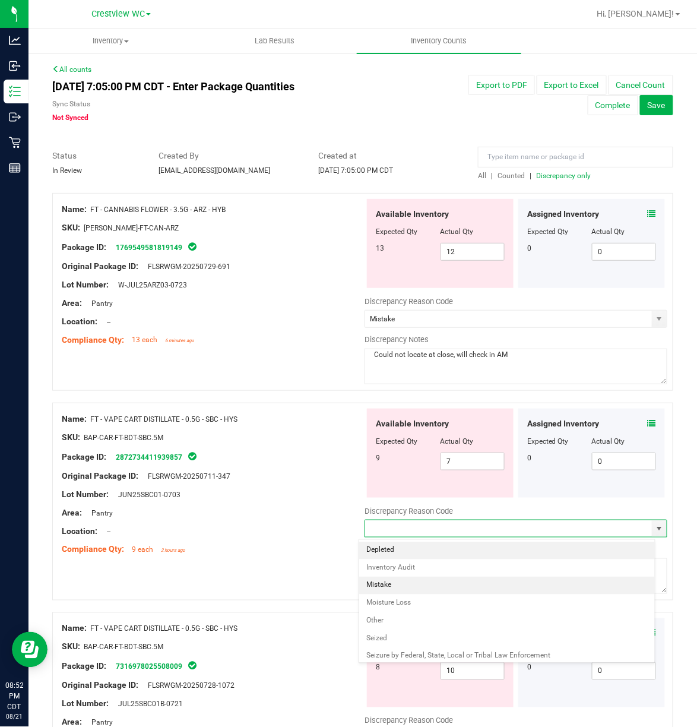
click at [454, 588] on li "Mistake" at bounding box center [507, 586] width 296 height 18
type input "Mistake"
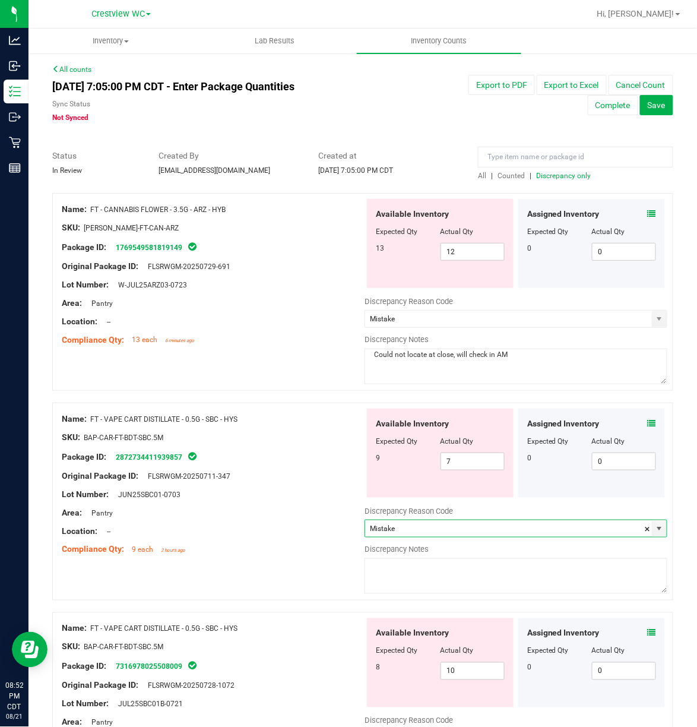
click at [452, 578] on textarea at bounding box center [516, 576] width 303 height 36
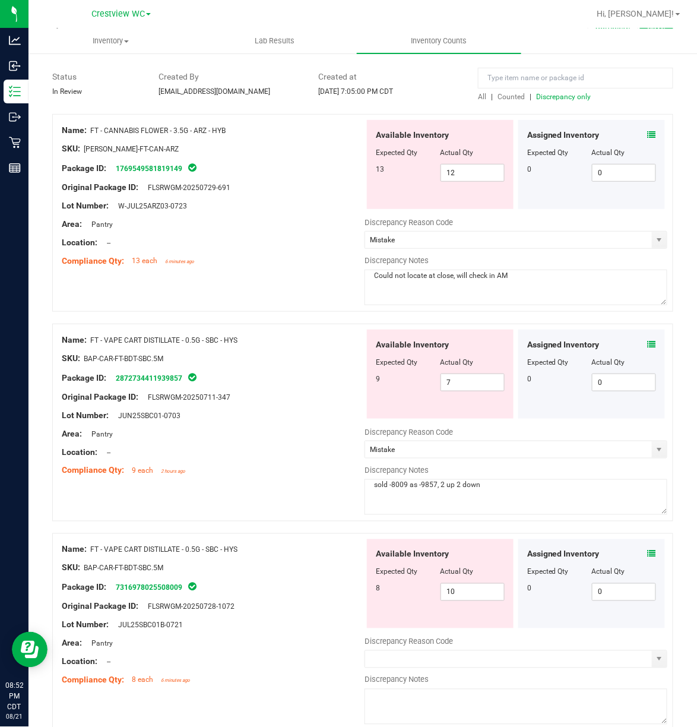
drag, startPoint x: 503, startPoint y: 492, endPoint x: 245, endPoint y: 492, distance: 257.8
click at [245, 492] on div "Name: FT - VAPE CART DISTILLATE - 0.5G - SBC - HYS SKU: BAP-CAR-FT-BDT-SBC.5M P…" at bounding box center [362, 423] width 621 height 198
type textarea "sold -8009 as -9857, 2 up 2 down"
click at [451, 716] on textarea at bounding box center [516, 707] width 303 height 36
paste textarea "sold -8009 as -9857, 2 up 2 down"
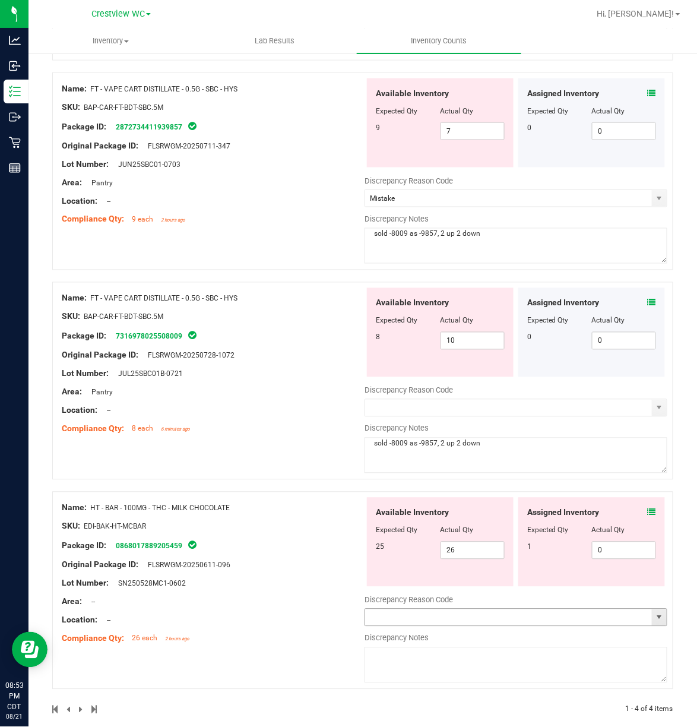
scroll to position [348, 0]
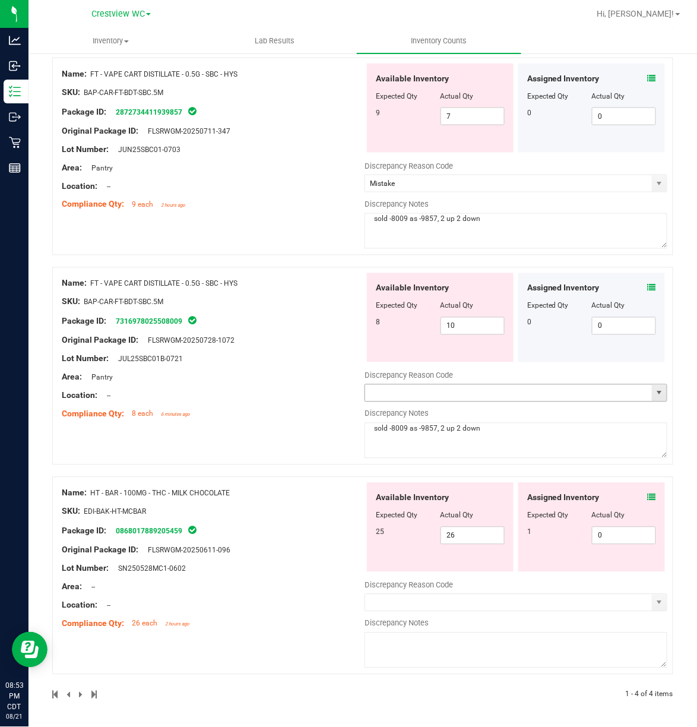
click at [655, 394] on span "select" at bounding box center [660, 393] width 10 height 10
type textarea "sold -8009 as -9857, 2 up 2 down"
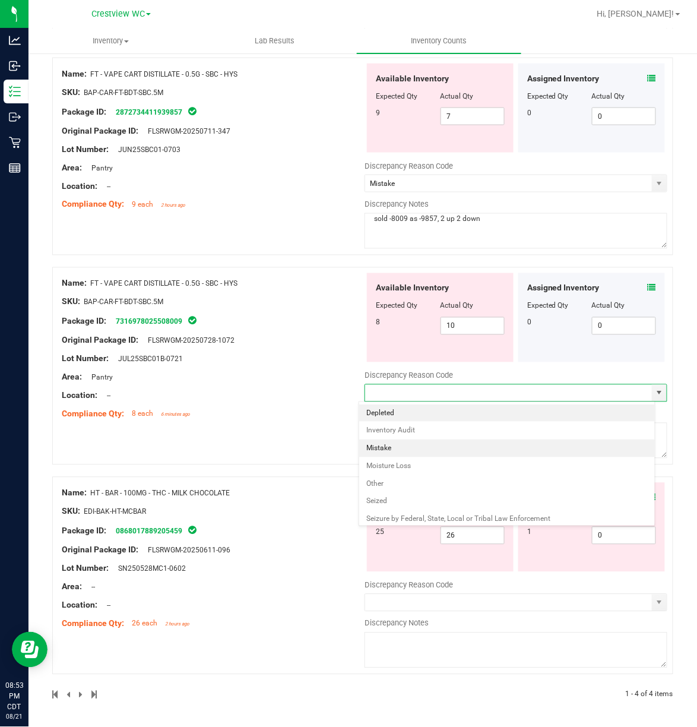
click at [405, 457] on li "Mistake" at bounding box center [507, 449] width 296 height 18
type input "Mistake"
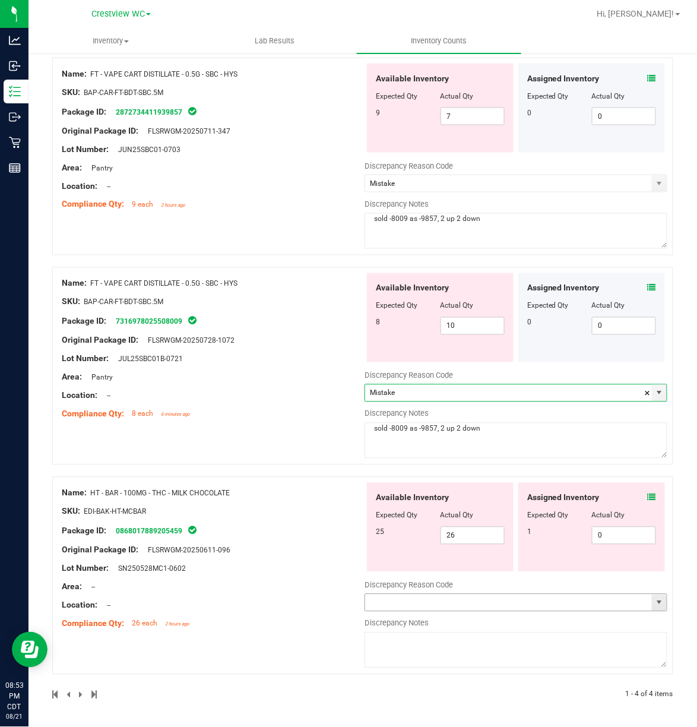
click at [655, 598] on span "select" at bounding box center [660, 603] width 10 height 10
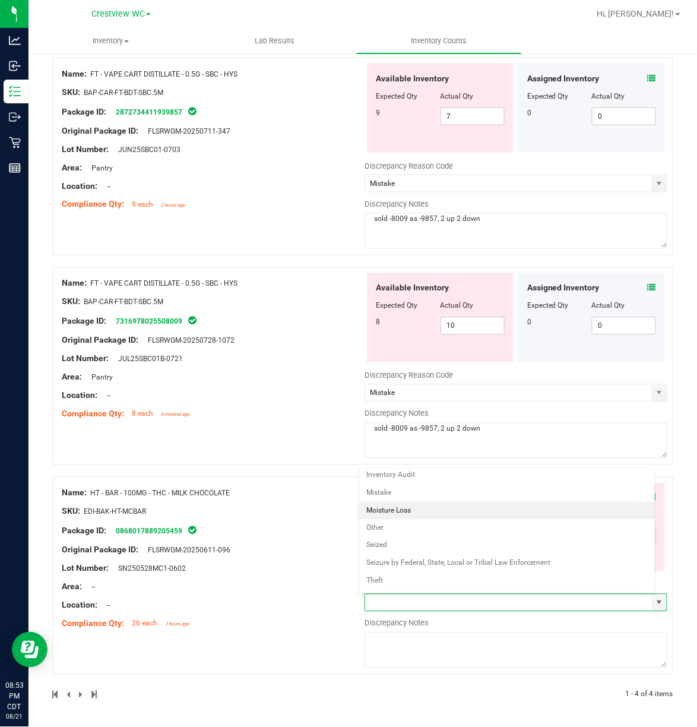
scroll to position [0, 0]
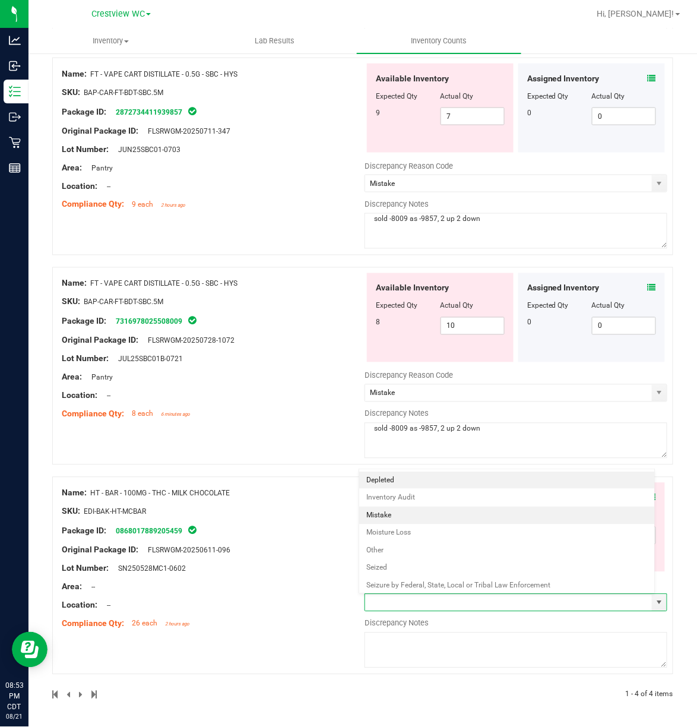
click at [442, 519] on li "Mistake" at bounding box center [507, 516] width 296 height 18
type input "Mistake"
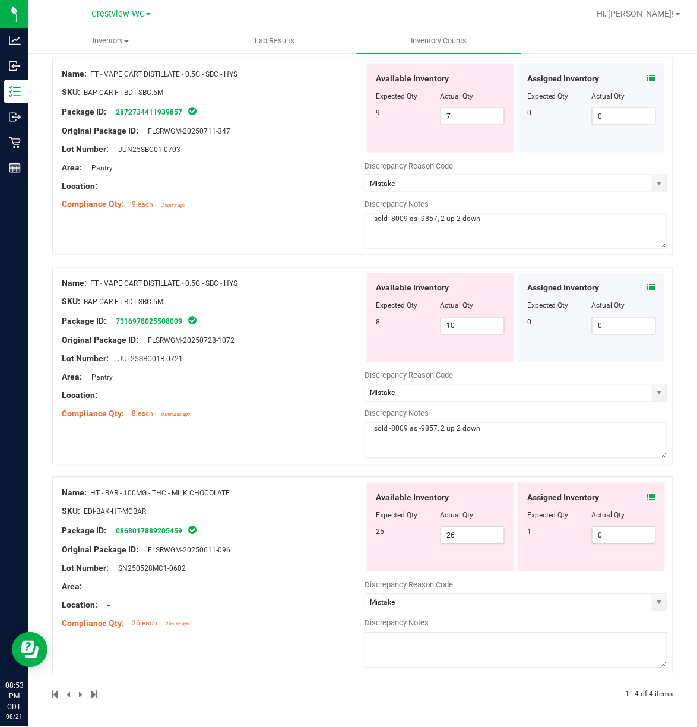
click at [437, 659] on textarea at bounding box center [516, 651] width 303 height 36
type textarea "Flourish error, 1 stuck in assigned but no order have any assigned product"
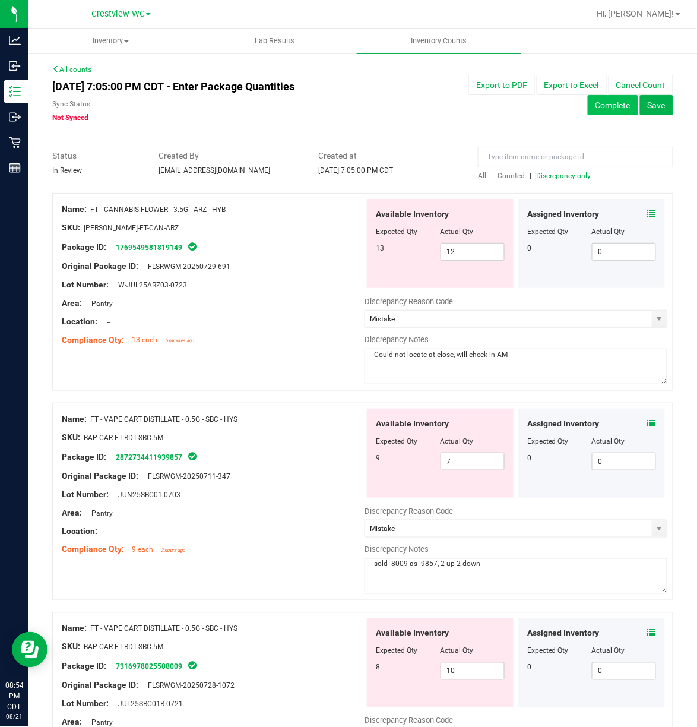
click at [596, 109] on button "Complete" at bounding box center [613, 105] width 50 height 20
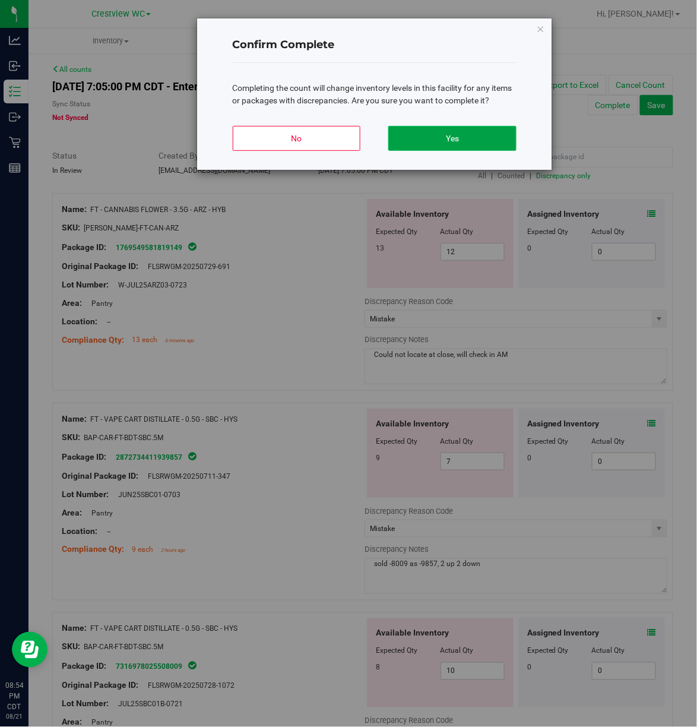
click at [447, 131] on button "Yes" at bounding box center [452, 138] width 128 height 25
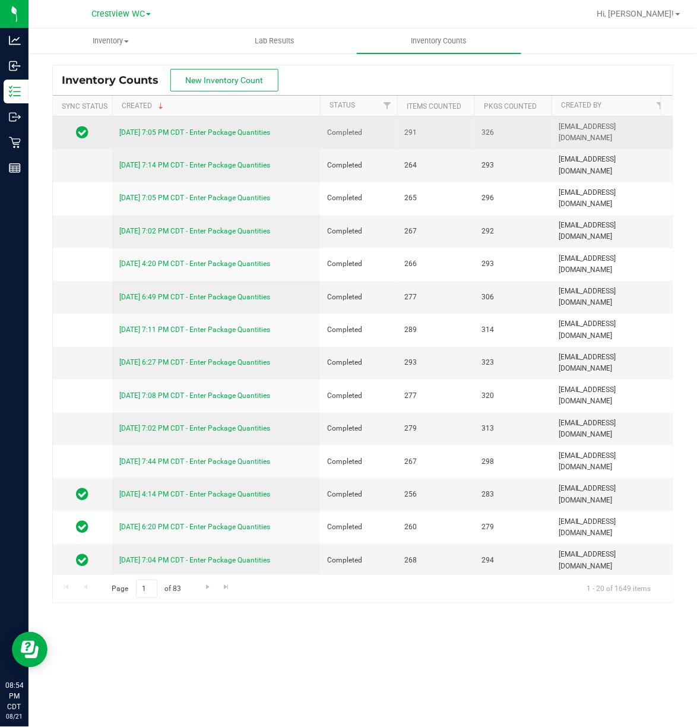
click at [240, 127] on div "8/21/25 7:05 PM CDT - Enter Package Quantities" at bounding box center [216, 132] width 194 height 11
click at [241, 133] on link "8/21/25 7:05 PM CDT - Enter Package Quantities" at bounding box center [194, 132] width 151 height 8
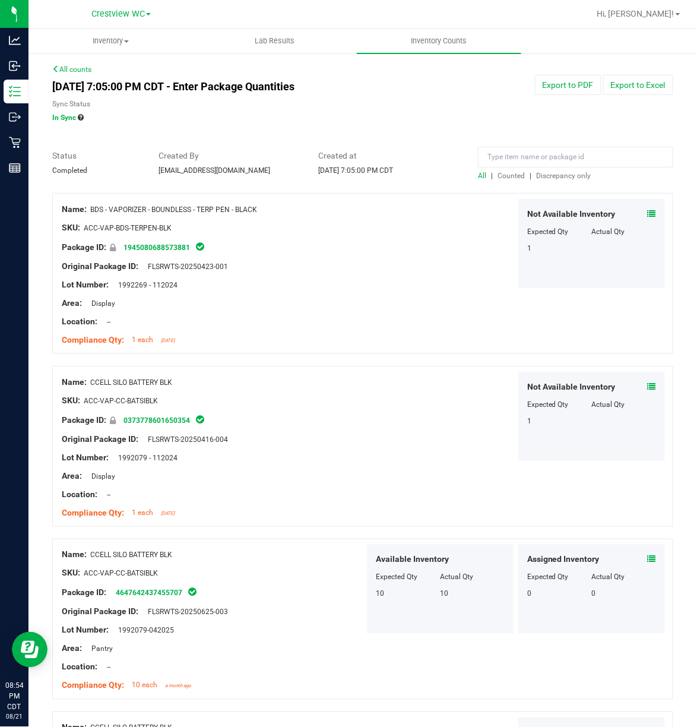
click at [571, 174] on span "Discrepancy only" at bounding box center [563, 176] width 55 height 8
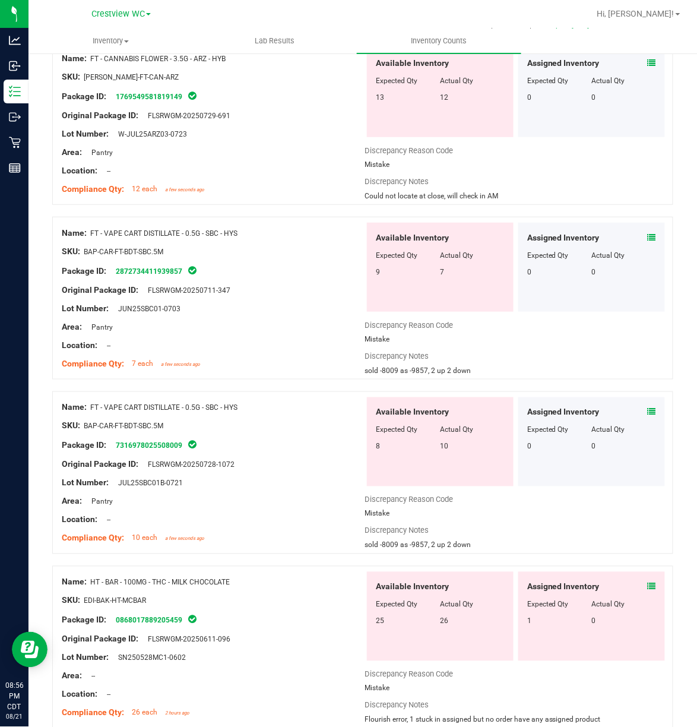
scroll to position [207, 0]
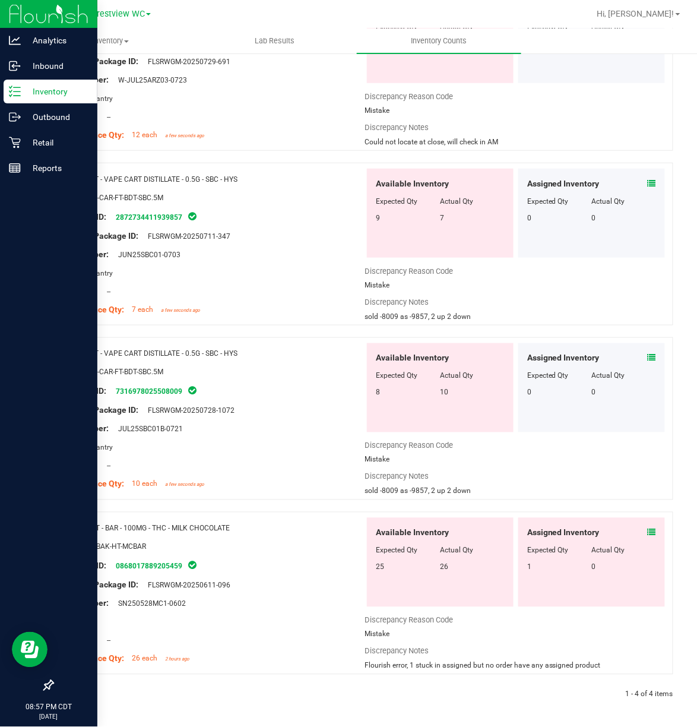
click at [14, 91] on line at bounding box center [17, 91] width 7 height 0
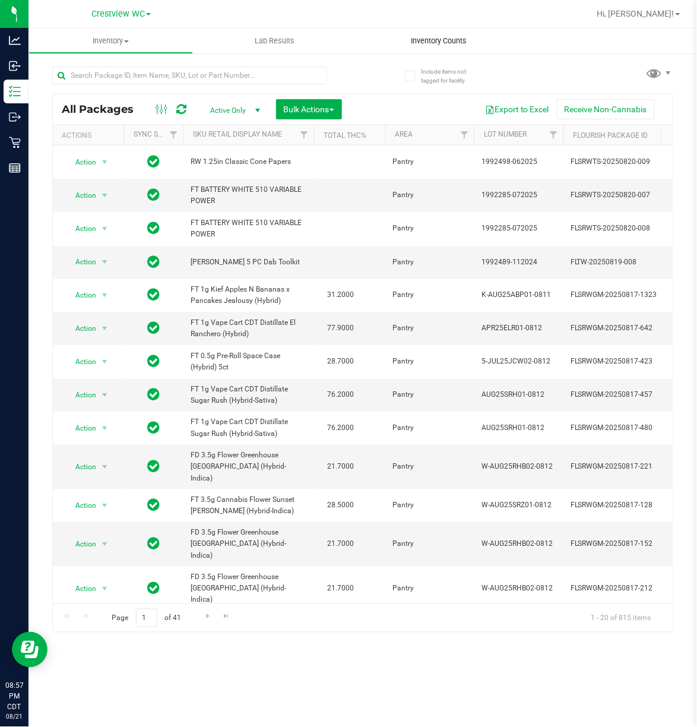
click at [443, 40] on span "Inventory Counts" at bounding box center [439, 41] width 88 height 11
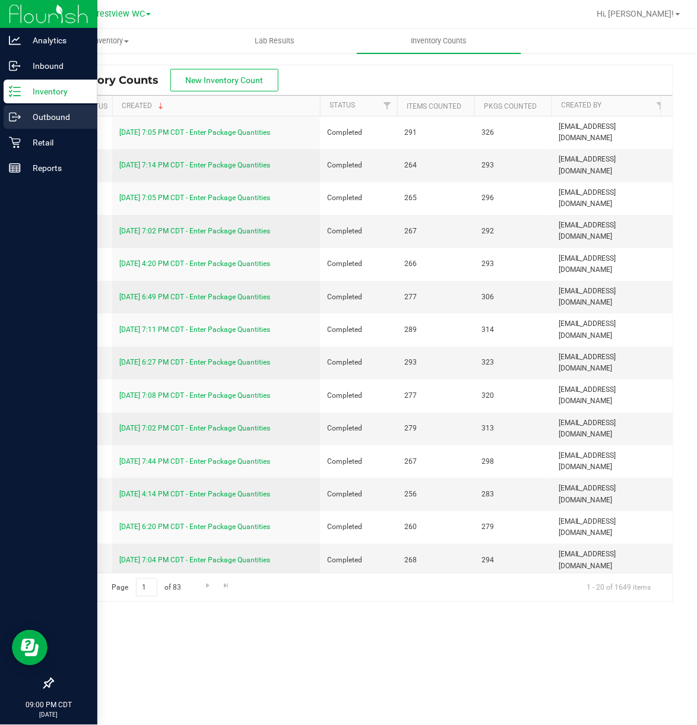
click at [14, 105] on div "Outbound" at bounding box center [51, 117] width 94 height 24
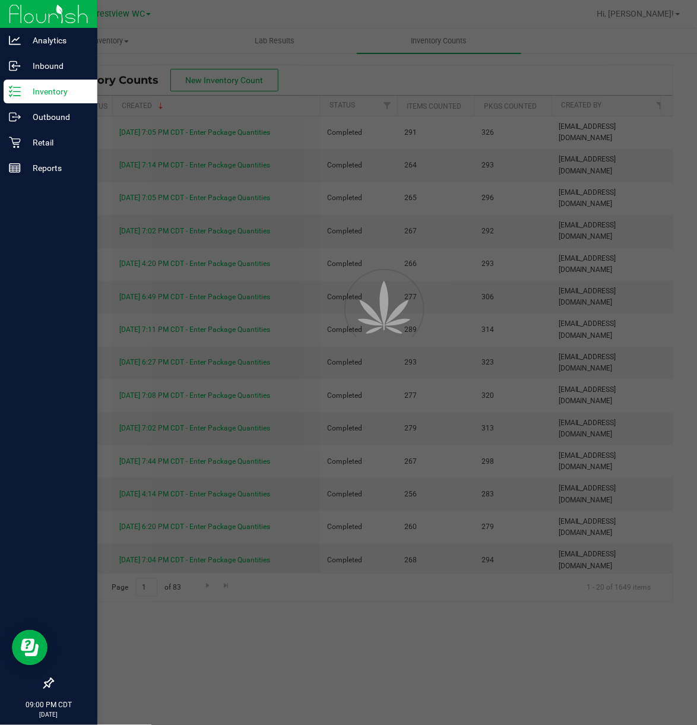
click at [21, 93] on p "Inventory" at bounding box center [56, 91] width 71 height 14
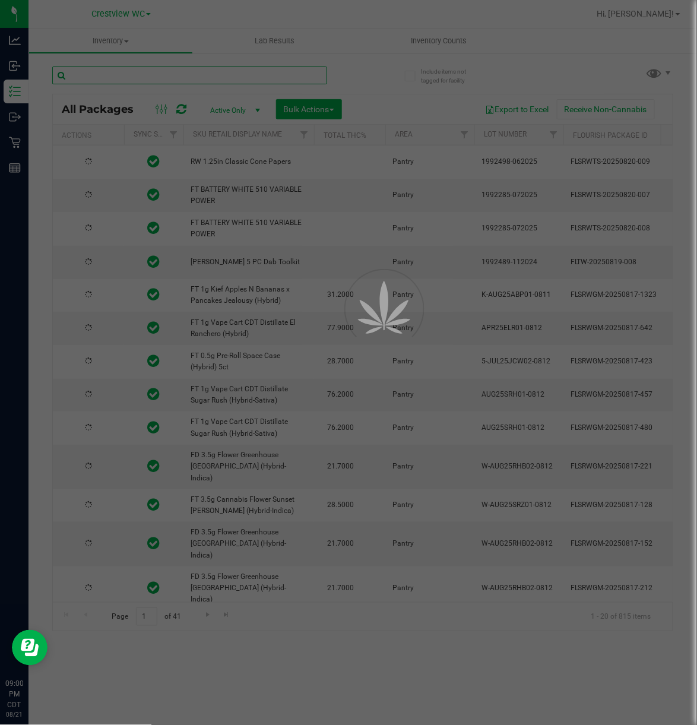
click at [174, 83] on input "text" at bounding box center [189, 76] width 275 height 18
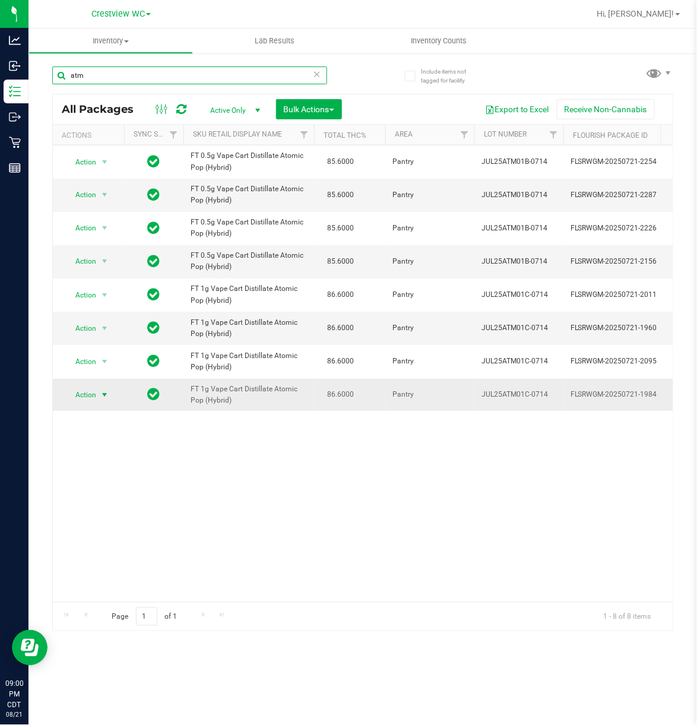
type input "atm"
click at [99, 399] on span "select" at bounding box center [104, 395] width 15 height 17
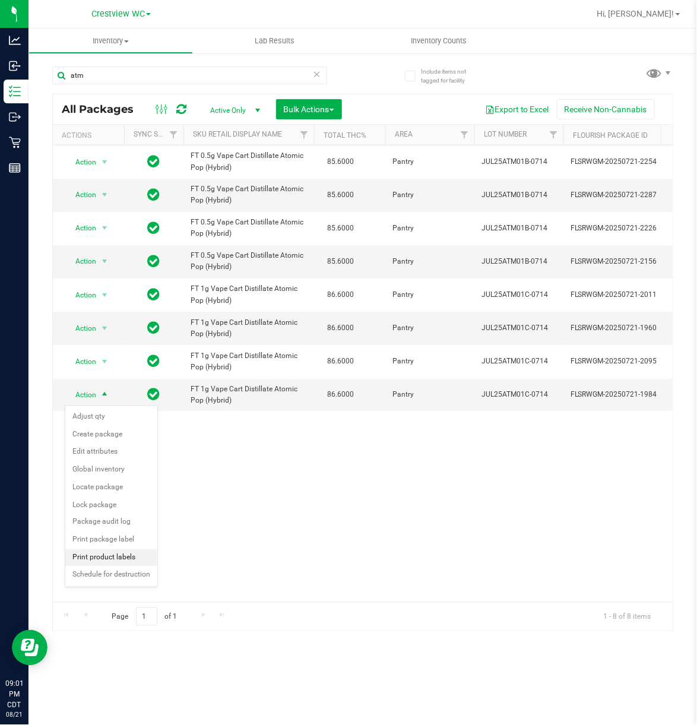
click at [124, 555] on li "Print product labels" at bounding box center [111, 558] width 92 height 18
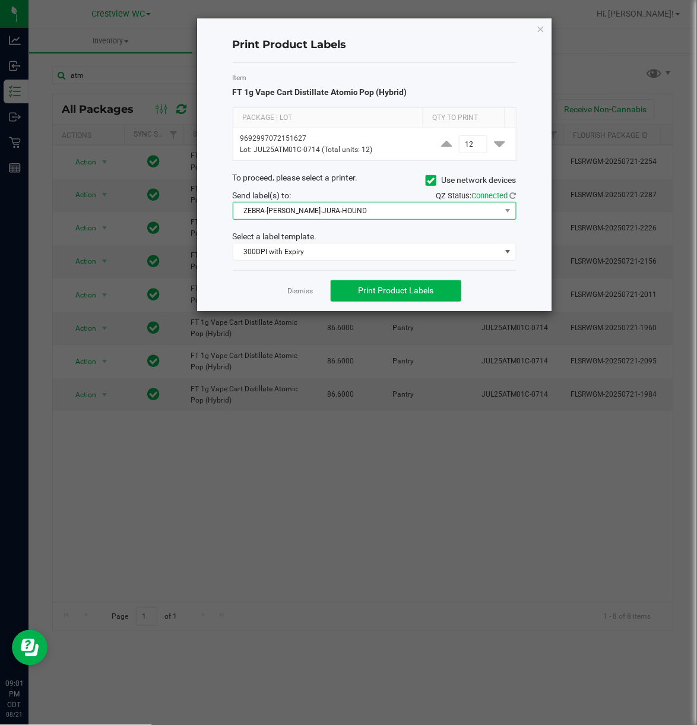
click at [329, 213] on span "ZEBRA-BRUNO-JURA-HOUND" at bounding box center [367, 211] width 268 height 17
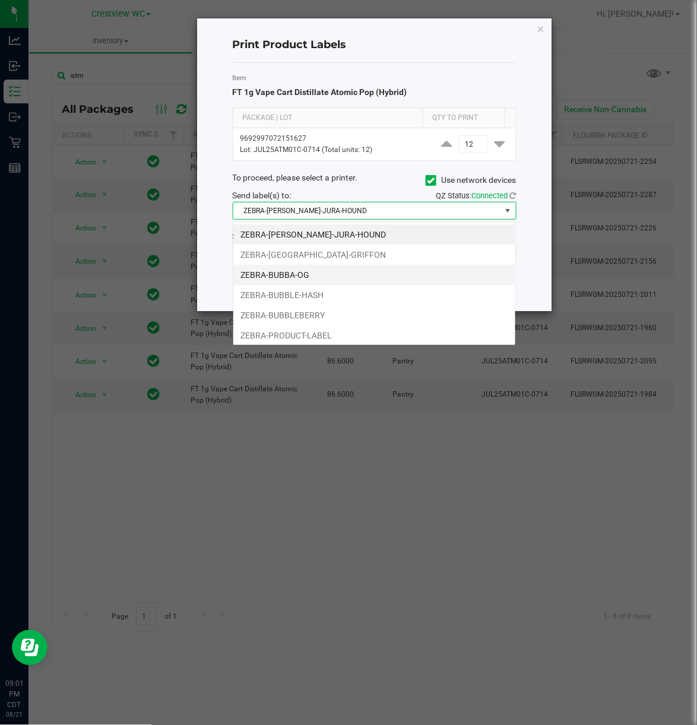
scroll to position [18, 283]
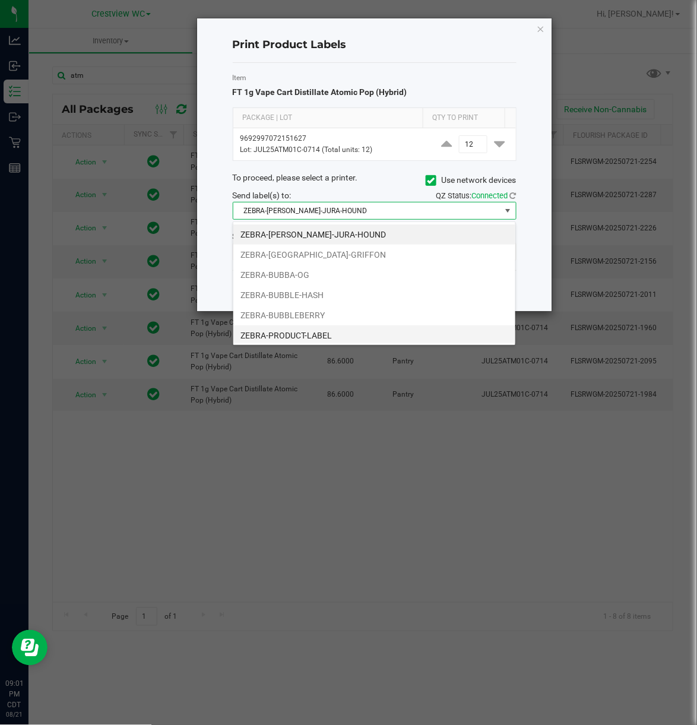
click at [299, 335] on li "ZEBRA-PRODUCT-LABEL" at bounding box center [374, 336] width 282 height 20
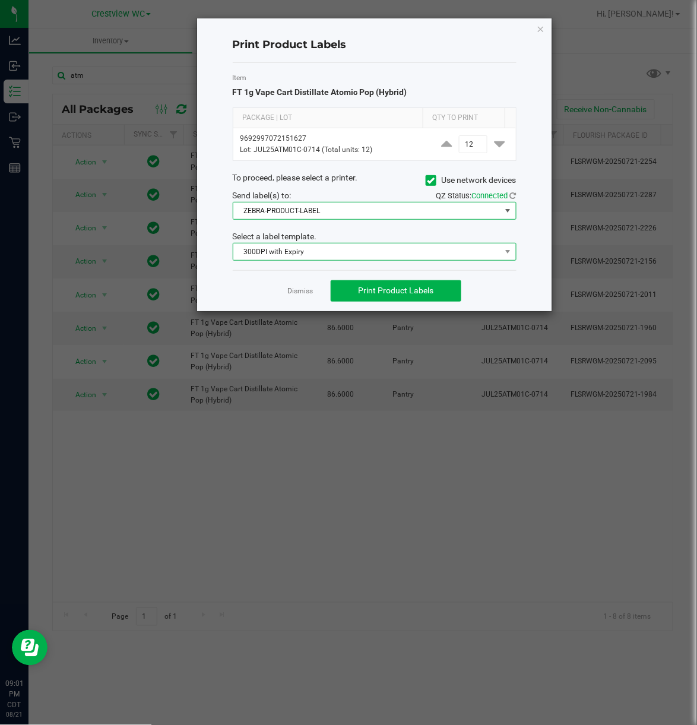
click at [307, 258] on span "300DPI with Expiry" at bounding box center [367, 252] width 268 height 17
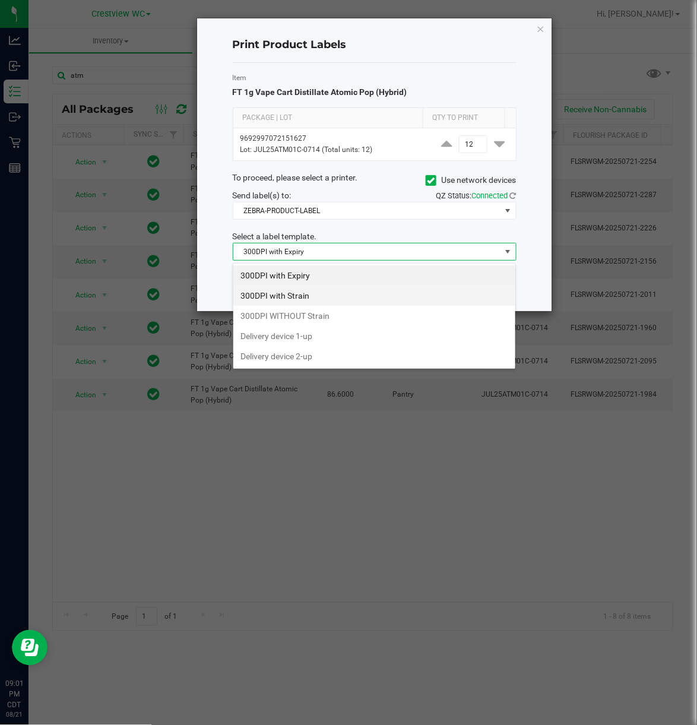
click at [324, 290] on li "300DPI with Strain" at bounding box center [374, 296] width 282 height 20
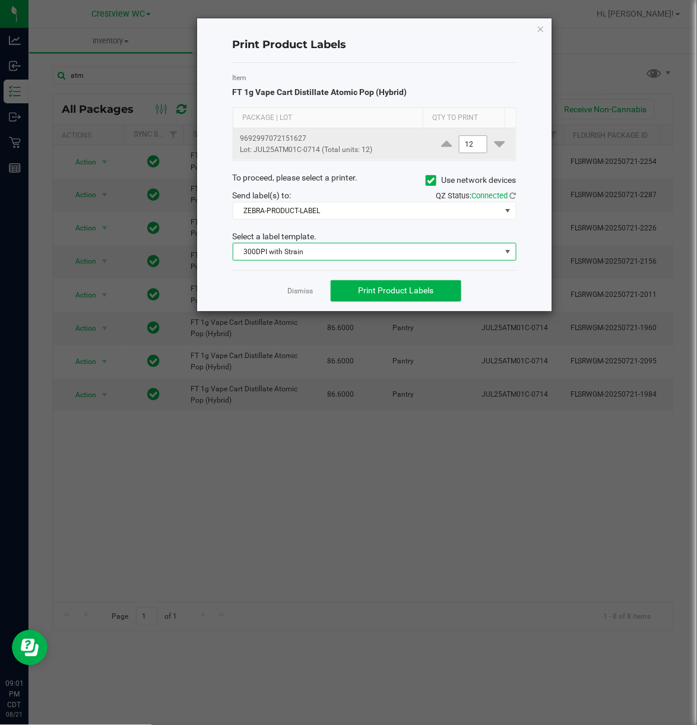
click at [460, 151] on input "12" at bounding box center [473, 144] width 27 height 17
type input "1"
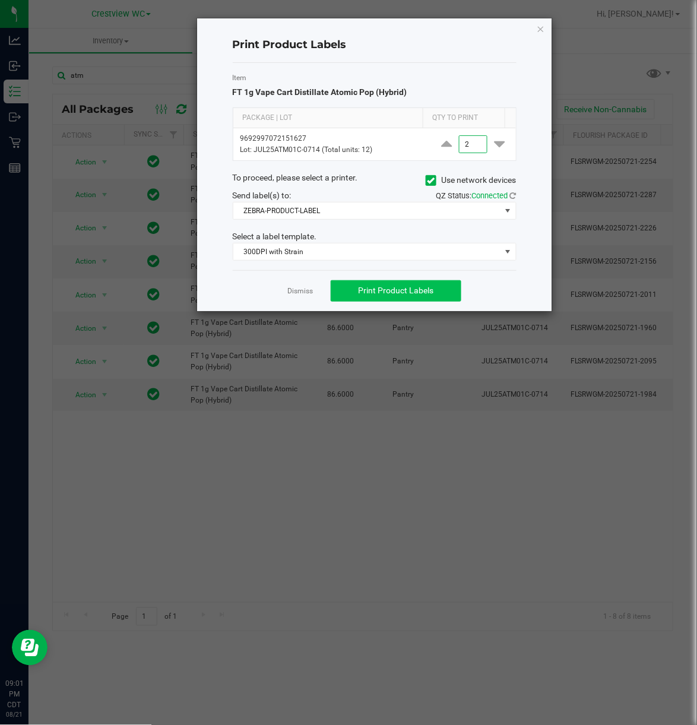
type input "2"
click at [410, 295] on span "Print Product Labels" at bounding box center [396, 291] width 75 height 10
click at [544, 21] on icon "button" at bounding box center [541, 28] width 8 height 14
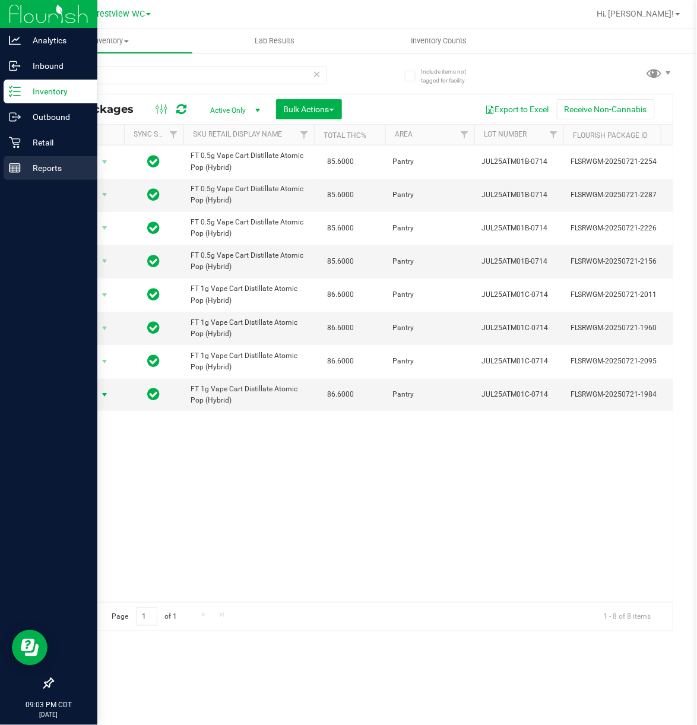
click at [24, 179] on div "Reports" at bounding box center [51, 168] width 94 height 24
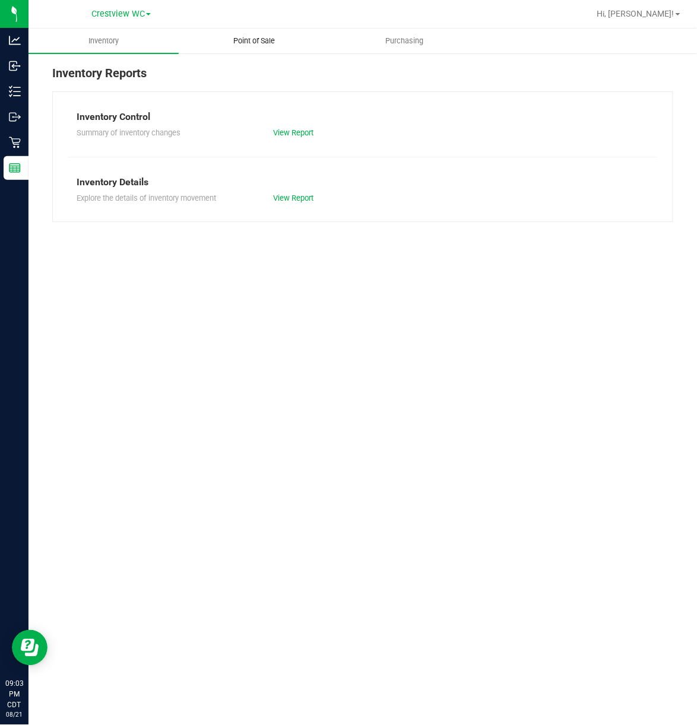
click at [276, 31] on uib-tab-heading "Point of Sale" at bounding box center [253, 41] width 149 height 24
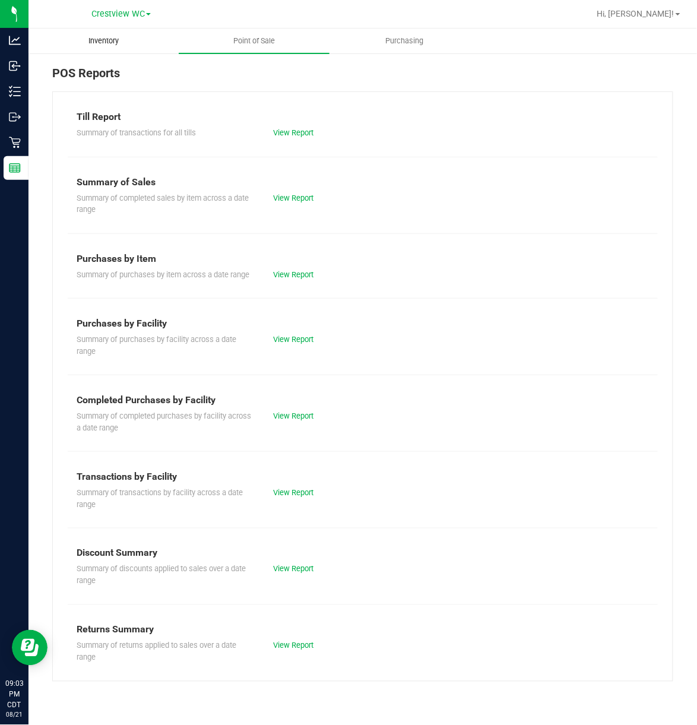
click at [127, 50] on uib-tab-heading "Inventory" at bounding box center [103, 41] width 149 height 24
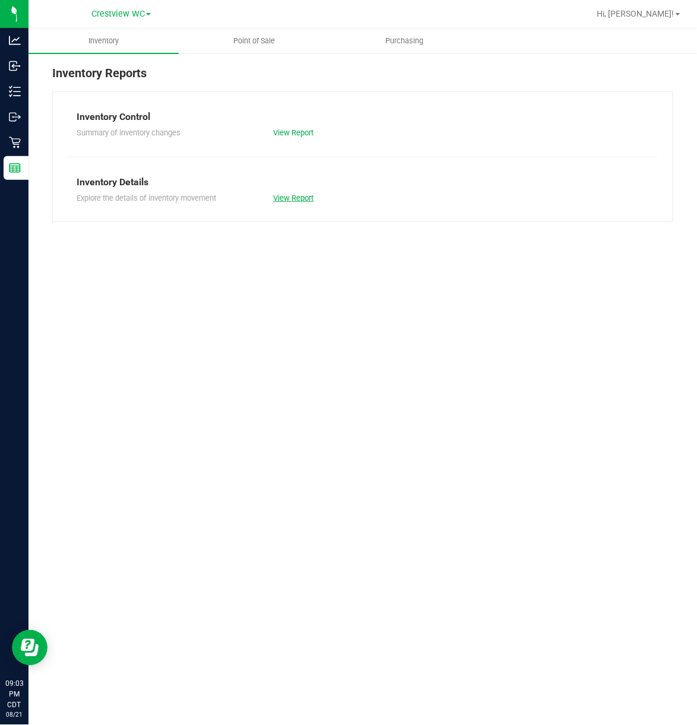
click at [296, 194] on link "View Report" at bounding box center [293, 198] width 40 height 9
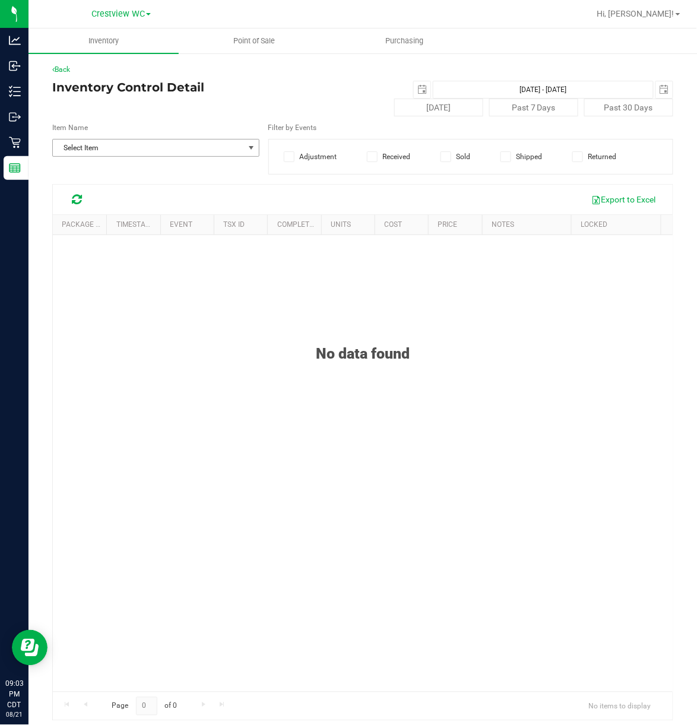
click at [209, 153] on span "Select Item" at bounding box center [148, 148] width 191 height 17
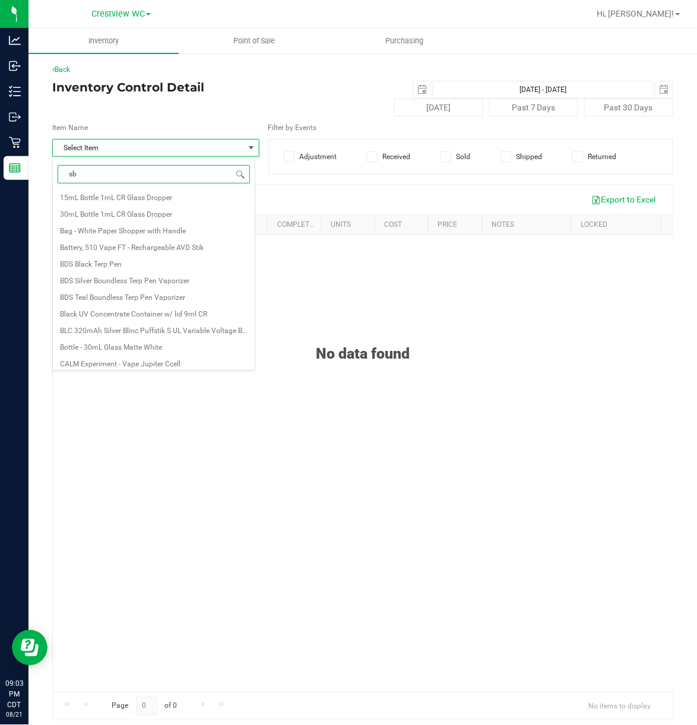
type input "sbc"
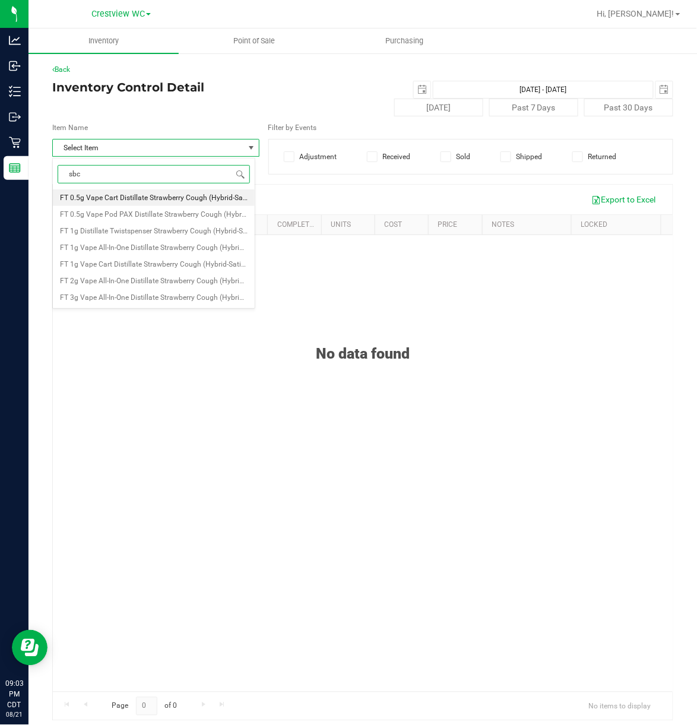
click at [203, 200] on span "FT 0.5g Vape Cart Distillate Strawberry Cough (Hybrid-Sativa)" at bounding box center [158, 198] width 197 height 8
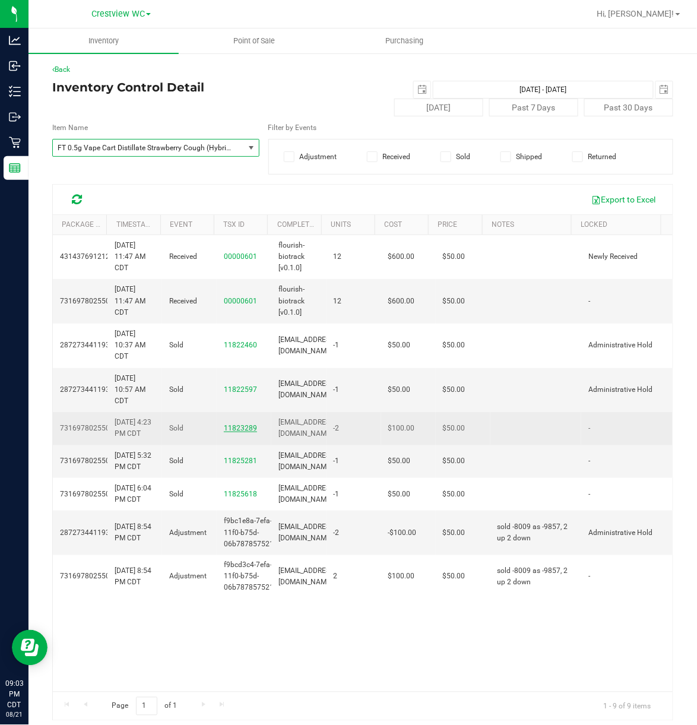
click at [226, 432] on span "11823289" at bounding box center [240, 428] width 33 height 8
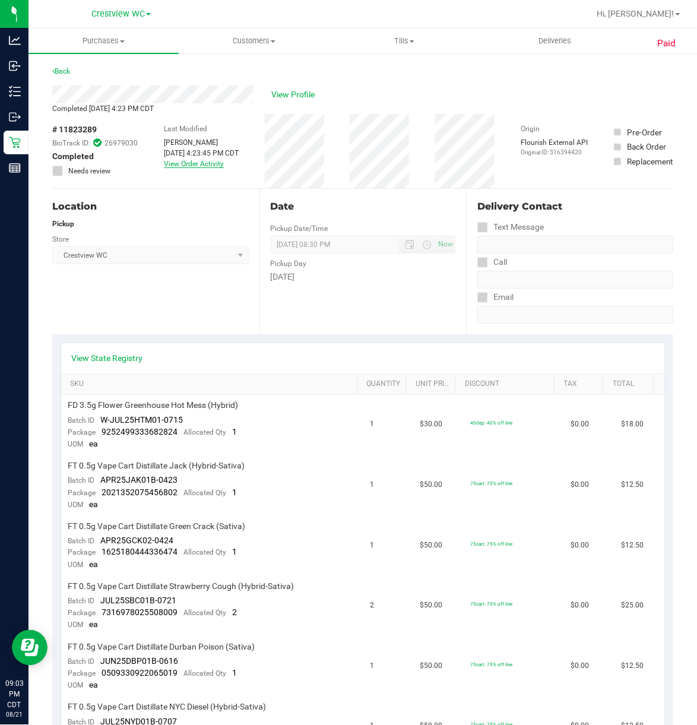
click at [166, 165] on link "View Order Activity" at bounding box center [194, 164] width 60 height 8
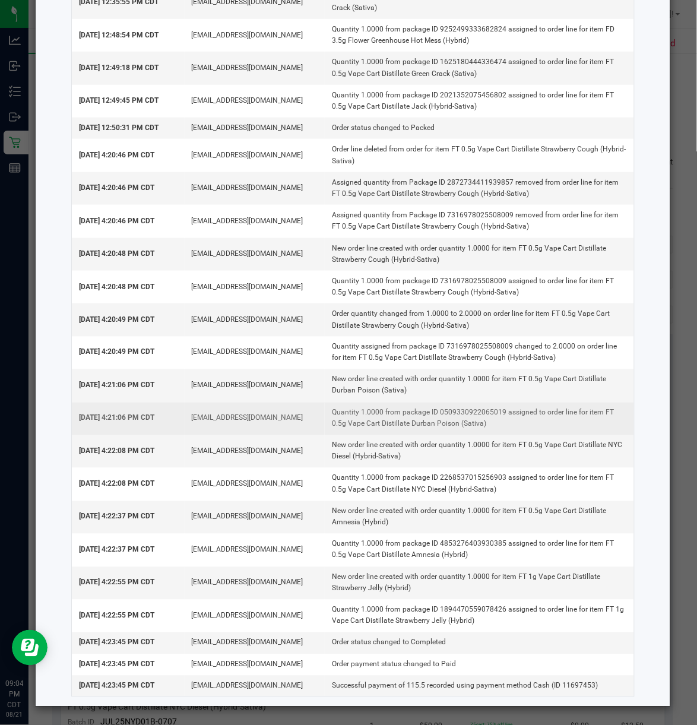
scroll to position [258, 0]
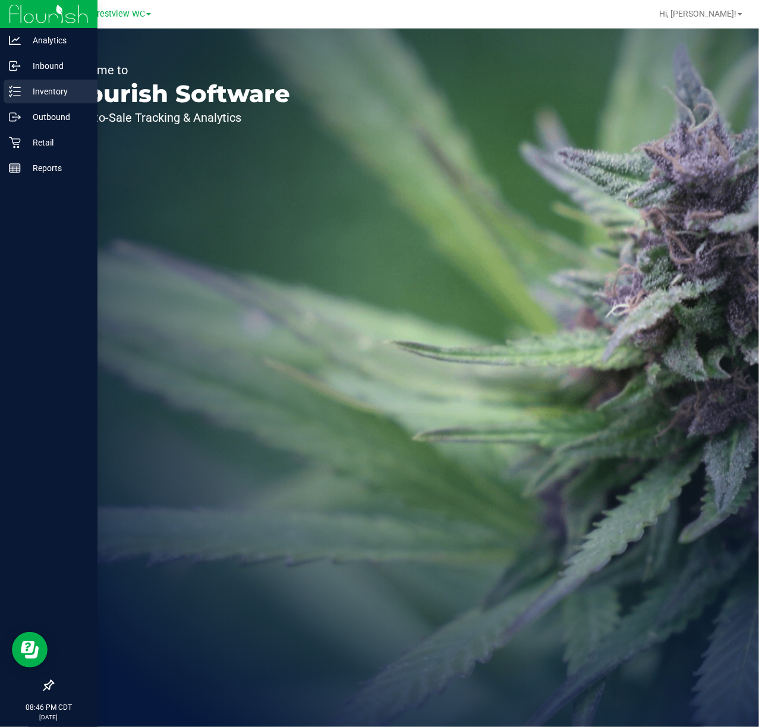
click at [70, 87] on p "Inventory" at bounding box center [56, 91] width 71 height 14
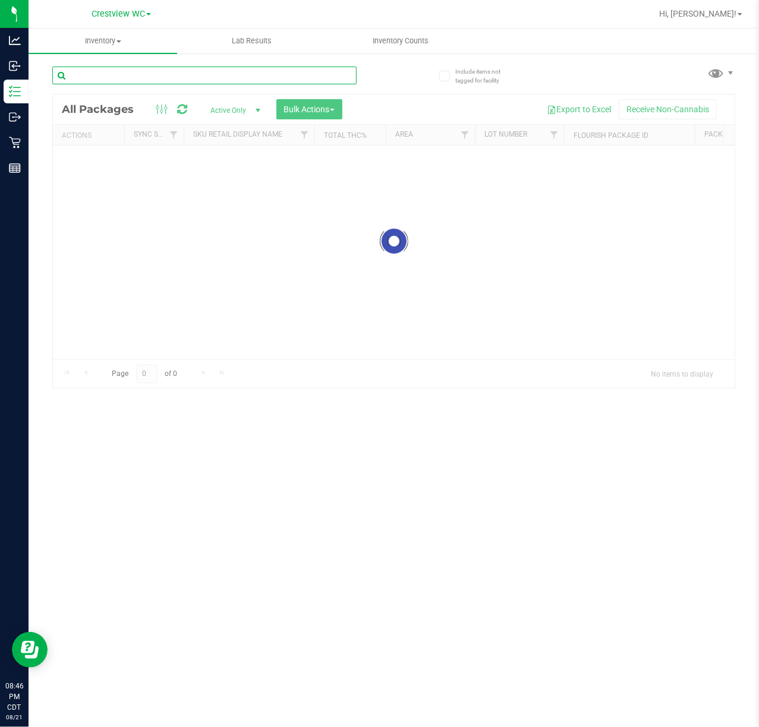
click at [196, 79] on input "text" at bounding box center [204, 76] width 304 height 18
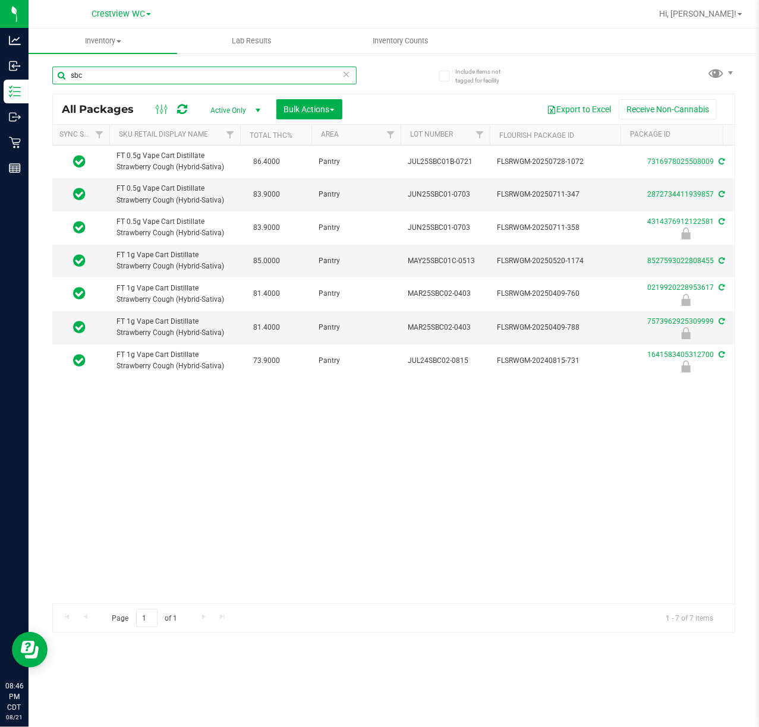
scroll to position [0, 188]
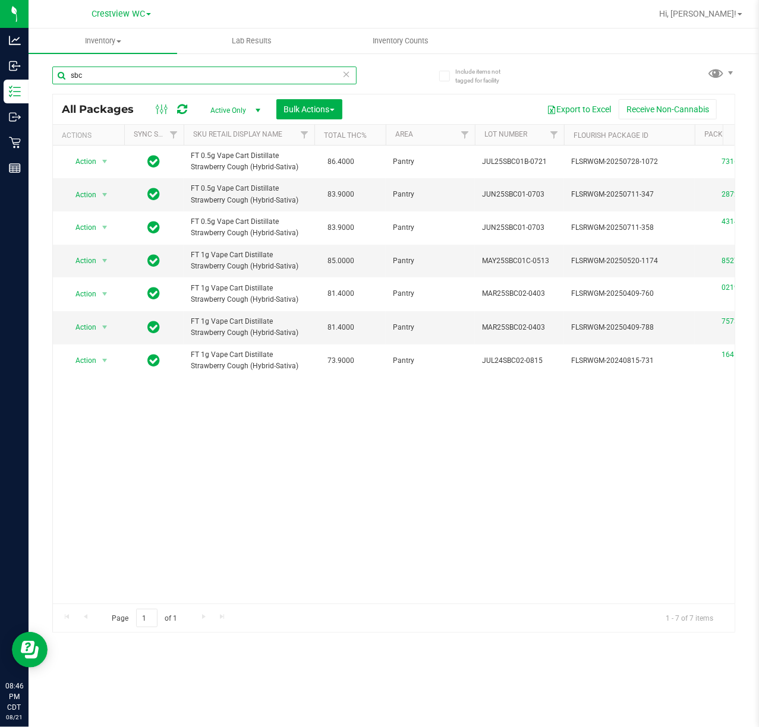
type input "sbc"
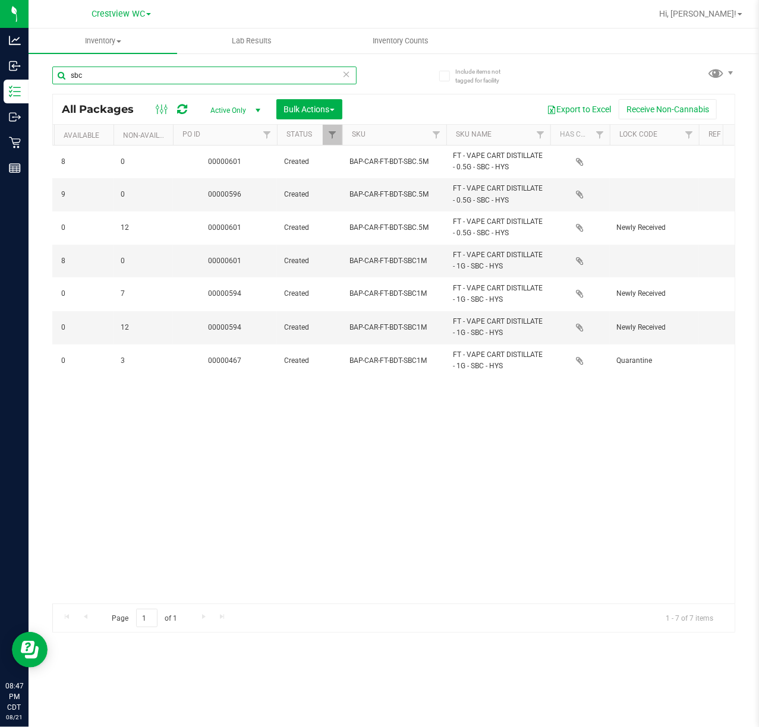
scroll to position [0, 839]
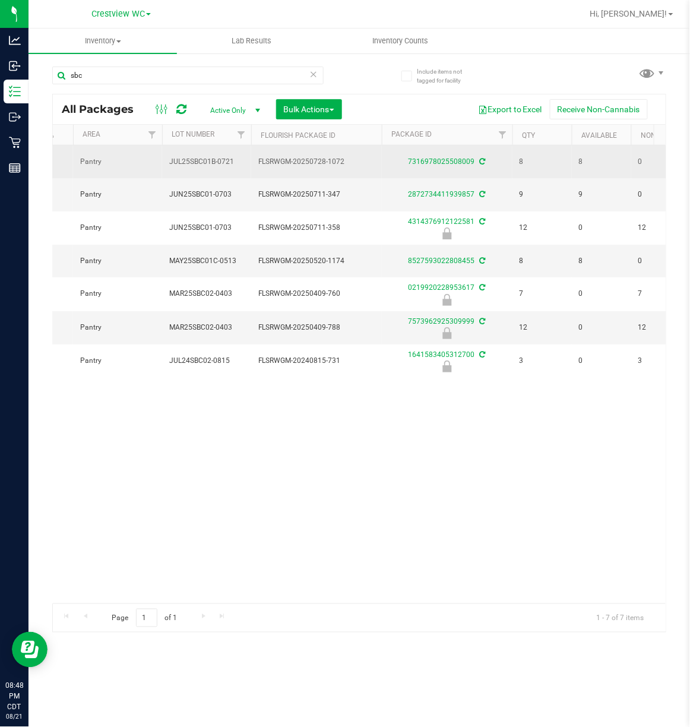
drag, startPoint x: 578, startPoint y: 154, endPoint x: 604, endPoint y: 156, distance: 25.6
click at [604, 156] on td "8" at bounding box center [601, 162] width 59 height 33
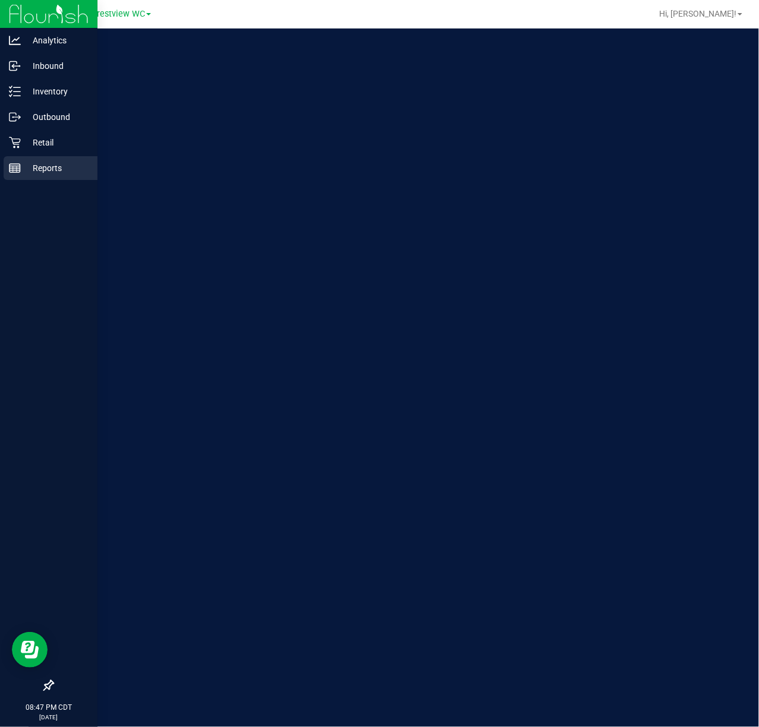
click at [18, 160] on div "Reports" at bounding box center [51, 168] width 94 height 24
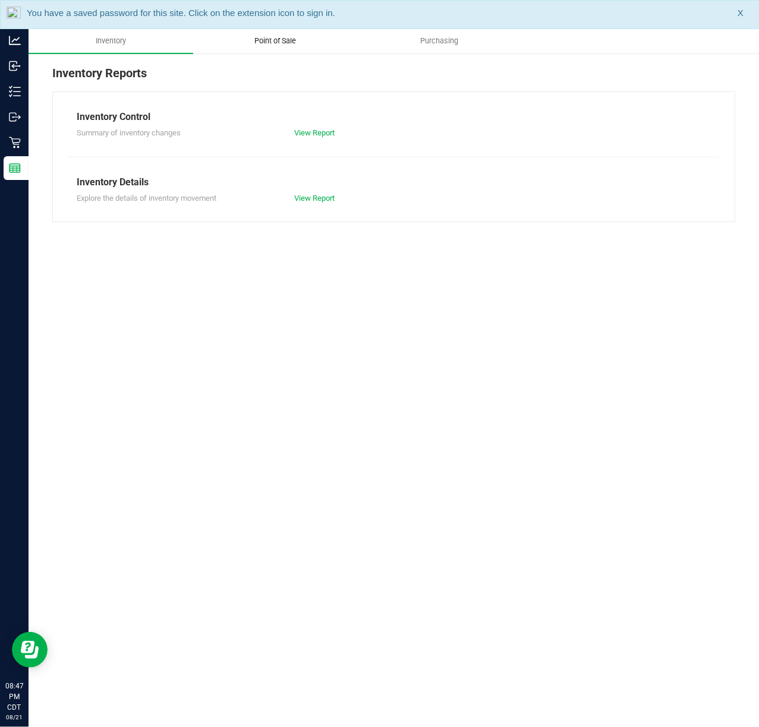
click at [267, 46] on span "Point of Sale" at bounding box center [275, 41] width 74 height 11
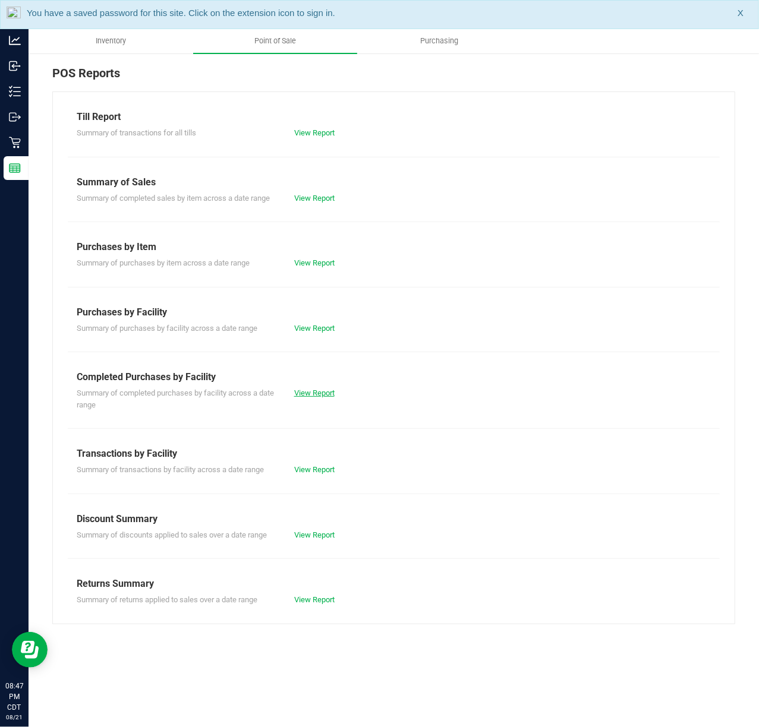
click at [329, 396] on link "View Report" at bounding box center [314, 392] width 40 height 9
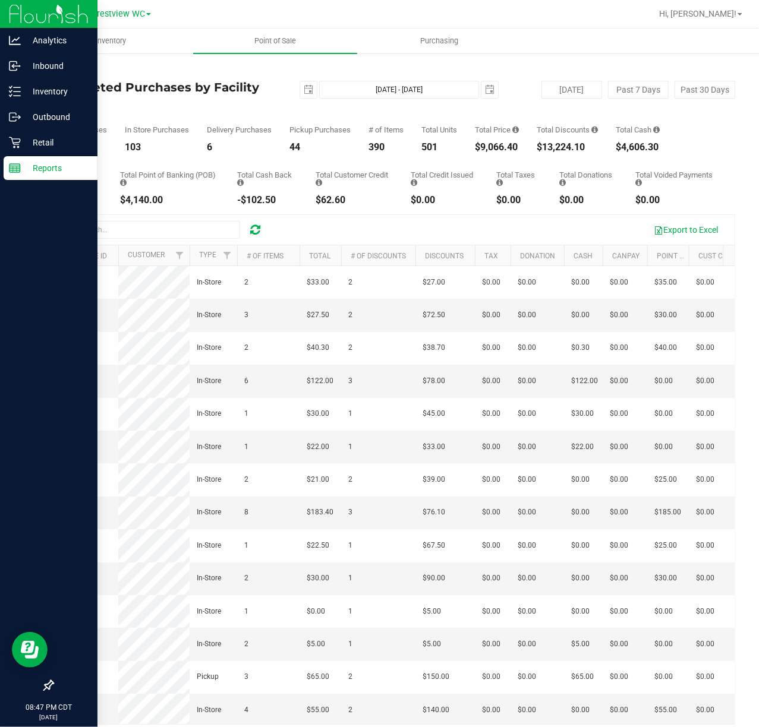
click at [24, 169] on p "Reports" at bounding box center [56, 168] width 71 height 14
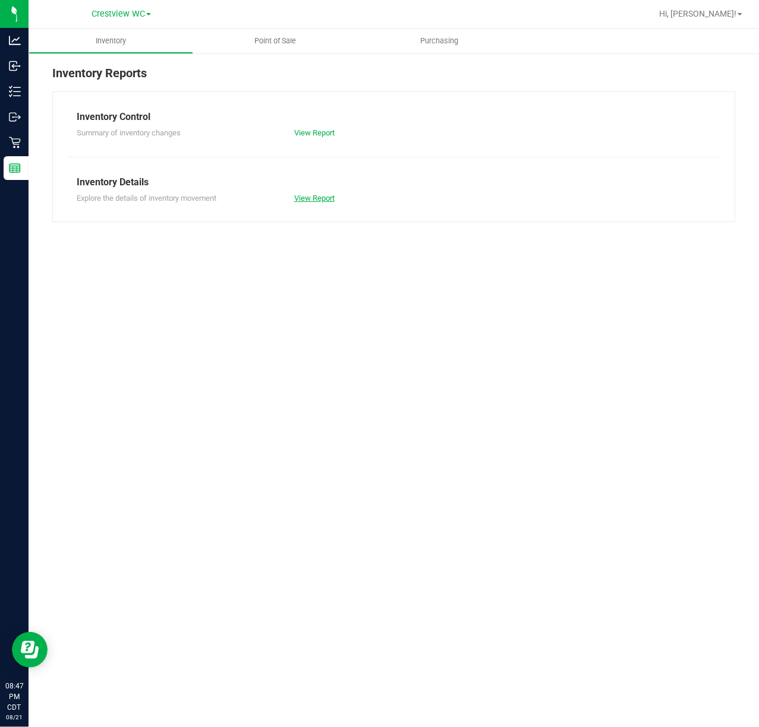
click at [324, 197] on link "View Report" at bounding box center [314, 198] width 40 height 9
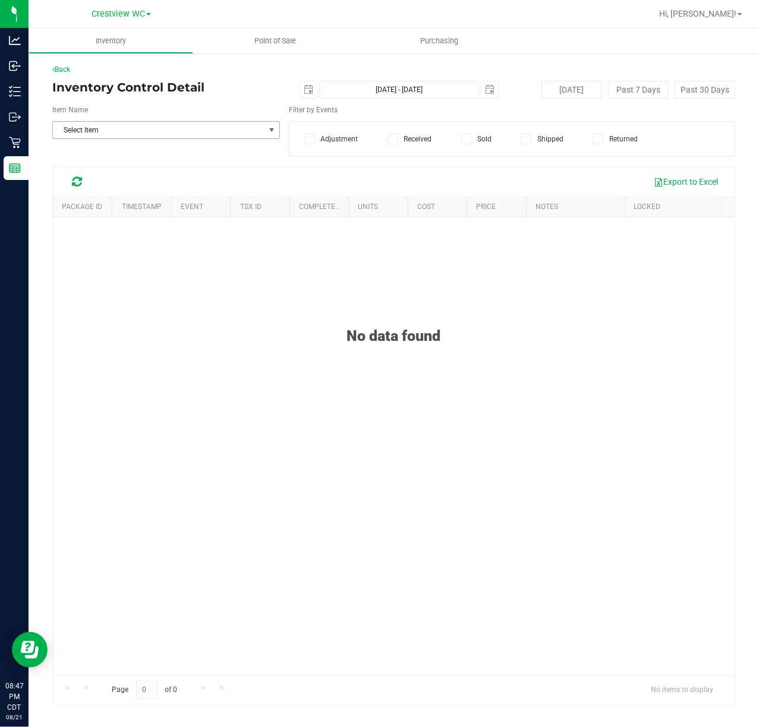
click at [222, 131] on span "Select Item" at bounding box center [158, 130] width 211 height 17
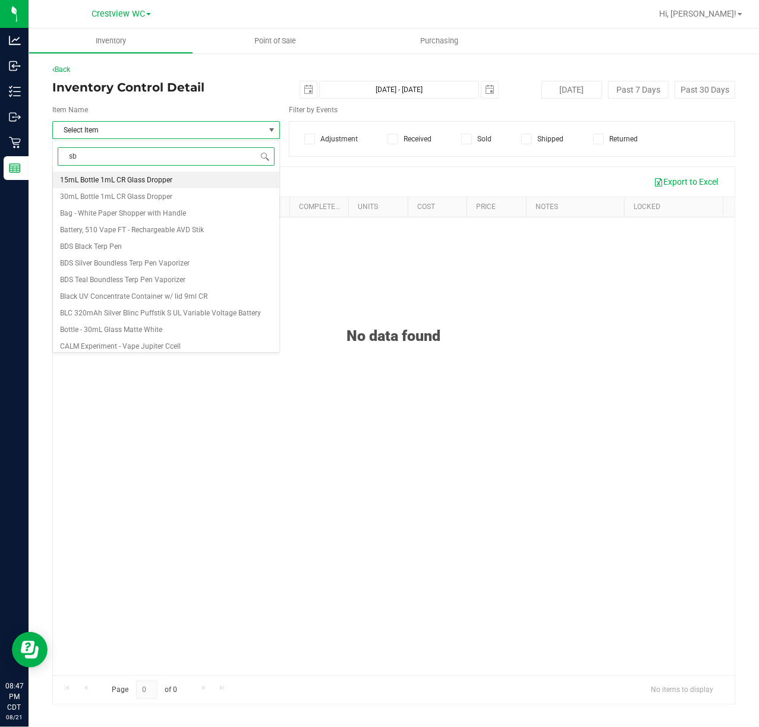
type input "sbc"
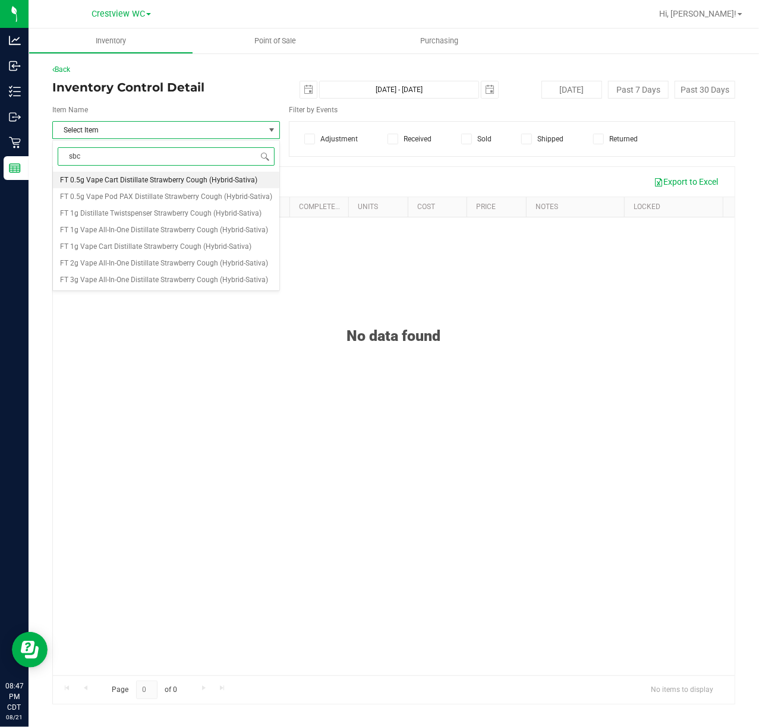
click at [209, 179] on span "FT 0.5g Vape Cart Distillate Strawberry Cough (Hybrid-Sativa)" at bounding box center [158, 180] width 197 height 8
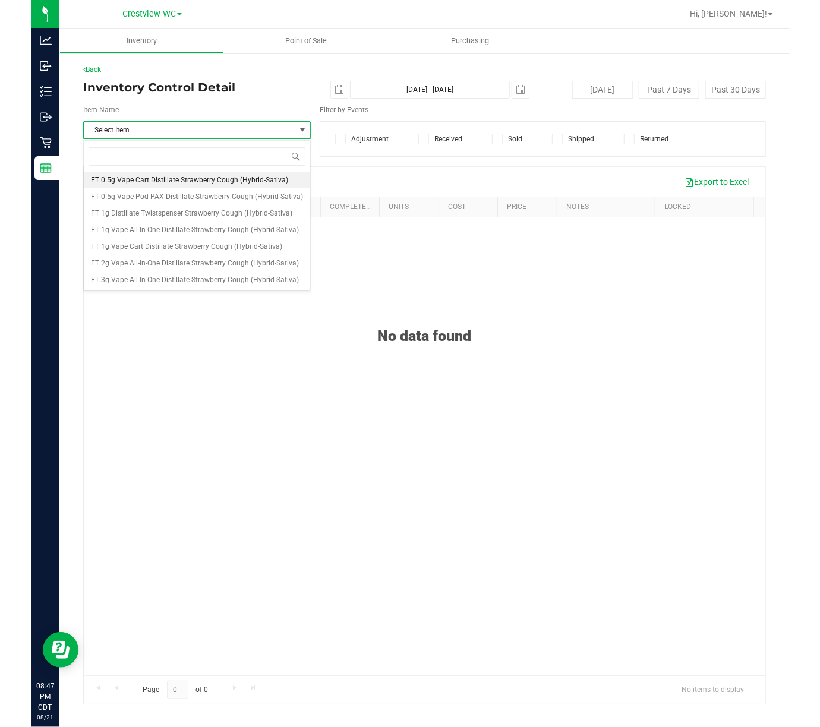
scroll to position [18413, 0]
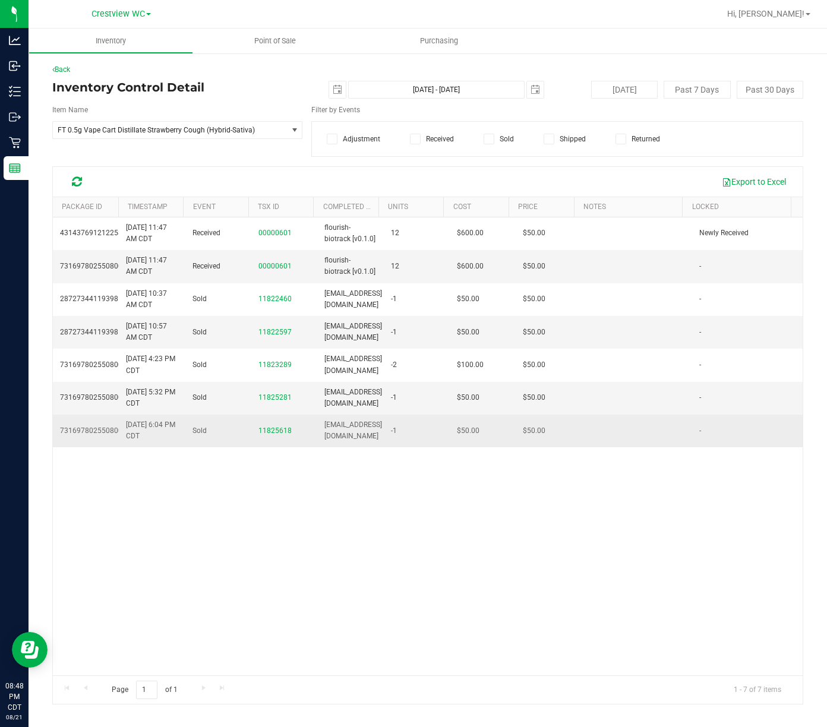
click at [110, 431] on link "7316978025508009" at bounding box center [93, 431] width 67 height 8
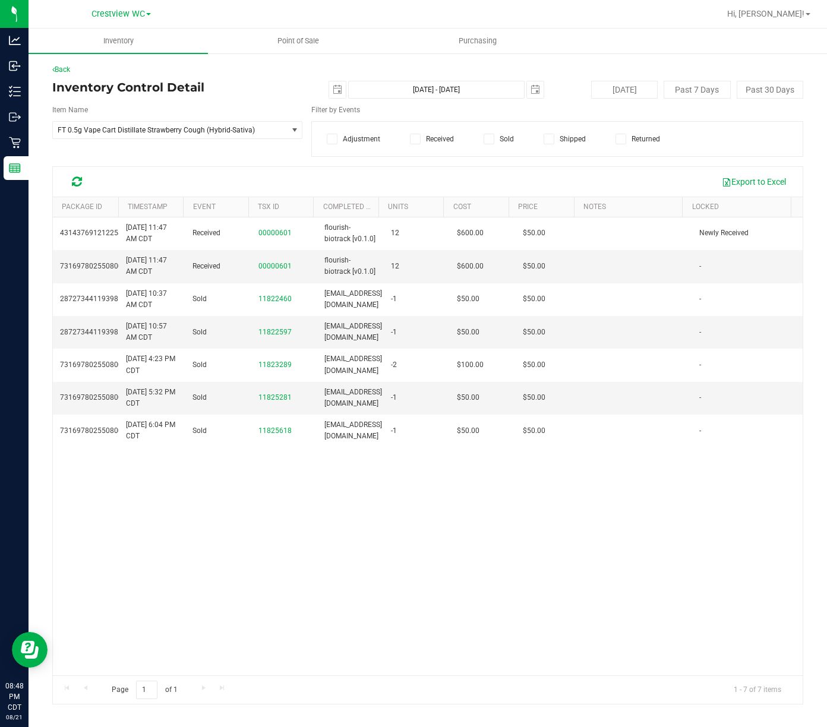
click at [0, 379] on html "Analytics Inbound Inventory Outbound Retail Reports 08:48 PM CDT [DATE] 08/21 C…" at bounding box center [413, 363] width 827 height 727
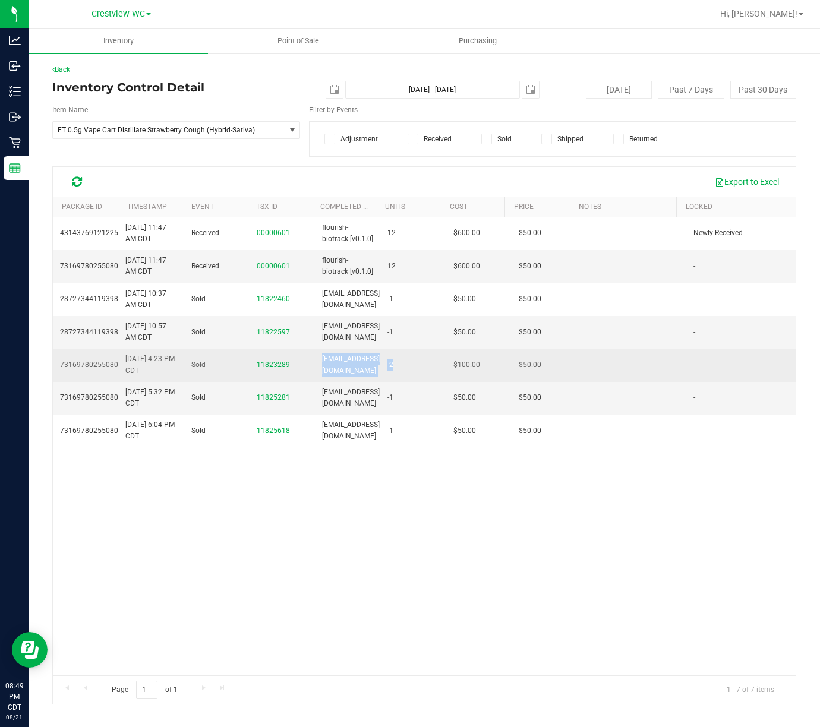
drag, startPoint x: 326, startPoint y: 391, endPoint x: 405, endPoint y: 387, distance: 78.5
click at [405, 381] on tr "7316978025508009 [DATE] 4:23 PM CDT Sold 11823289 [EMAIL_ADDRESS][DOMAIN_NAME] …" at bounding box center [424, 365] width 743 height 33
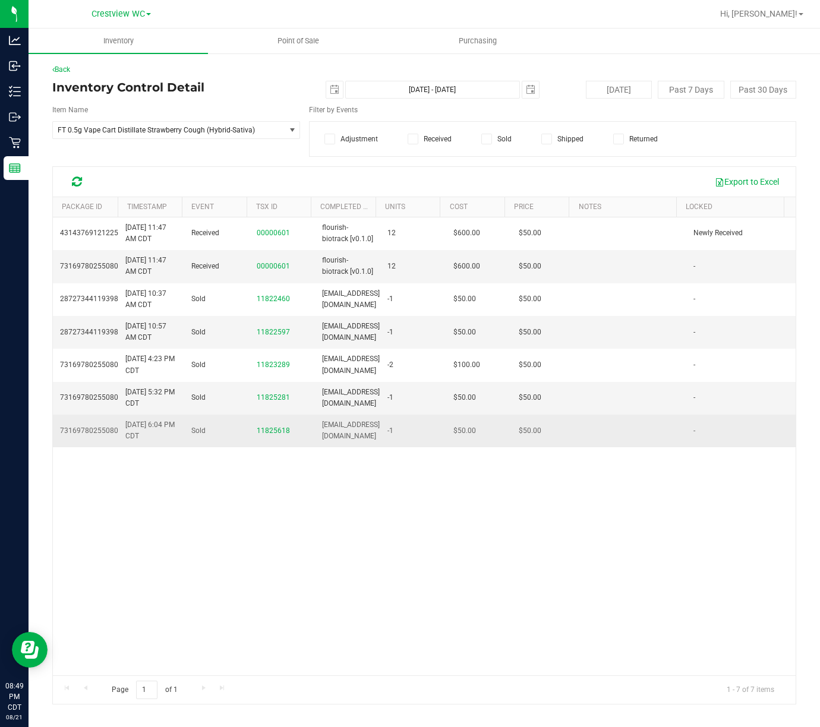
click at [419, 441] on td "-1" at bounding box center [412, 431] width 65 height 32
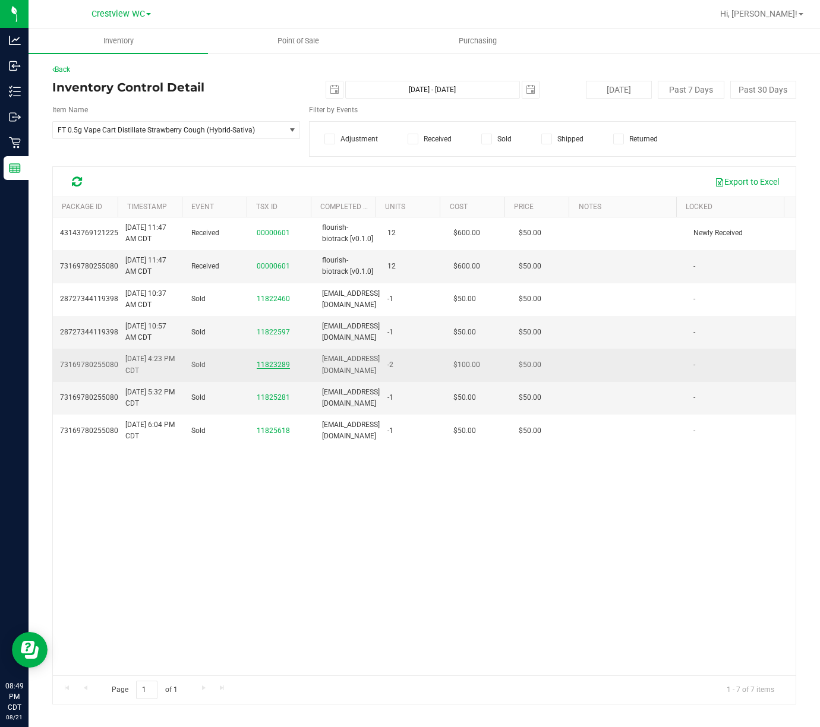
click at [267, 369] on span "11823289" at bounding box center [273, 365] width 33 height 8
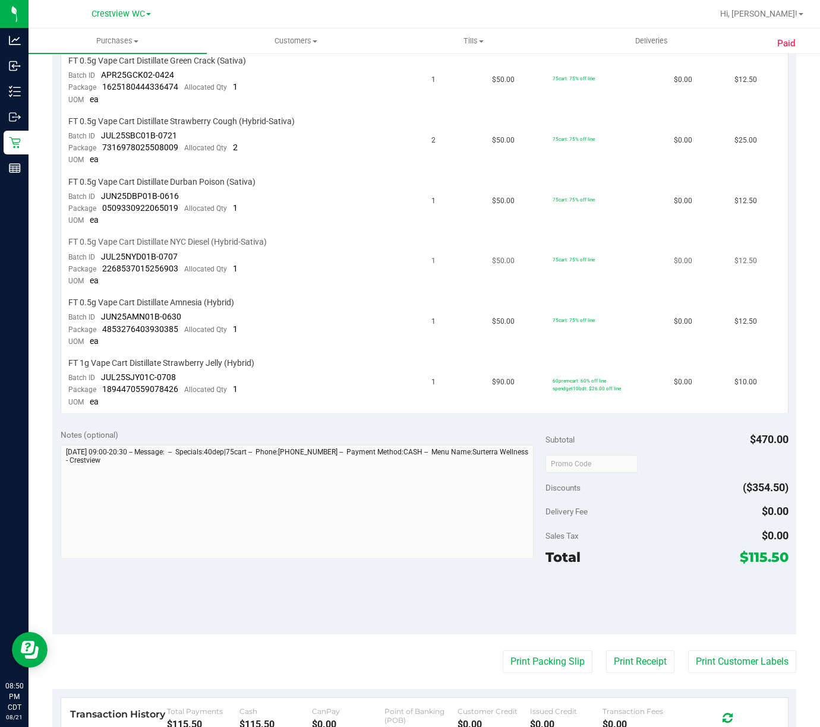
scroll to position [663, 0]
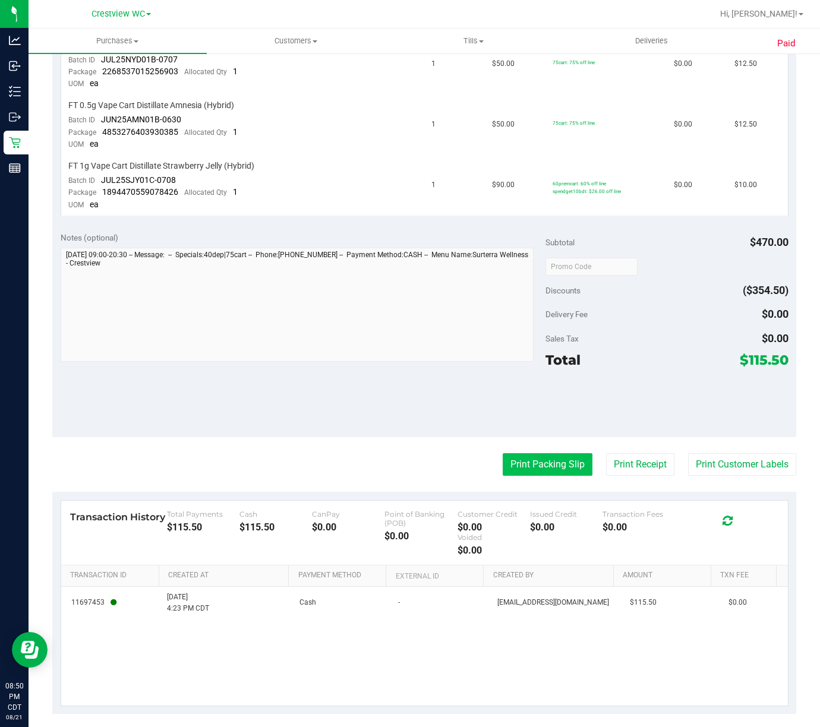
click at [533, 455] on button "Print Packing Slip" at bounding box center [548, 464] width 90 height 23
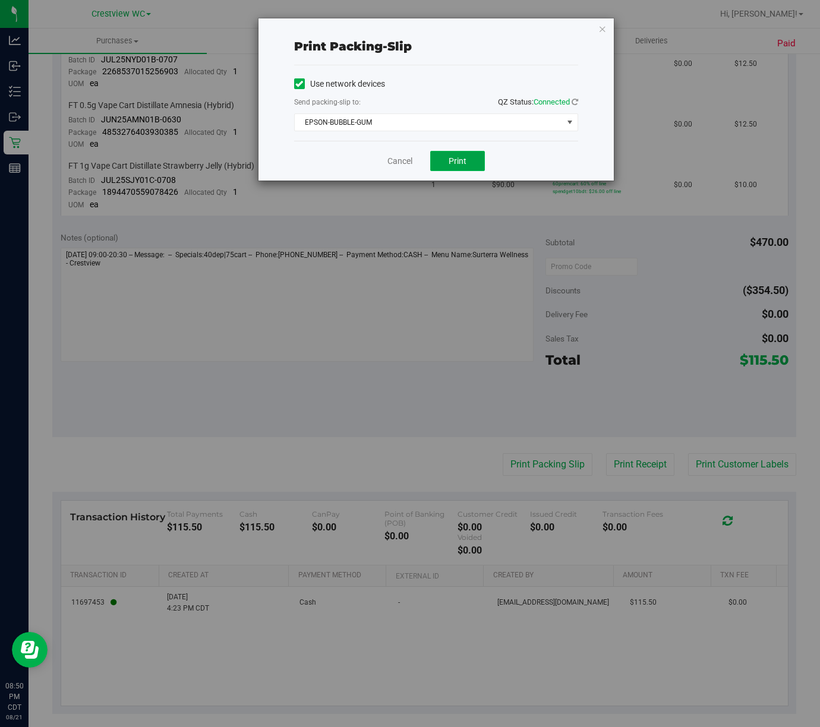
click at [468, 164] on button "Print" at bounding box center [457, 161] width 55 height 20
click at [394, 153] on div "Cancel Print" at bounding box center [436, 161] width 284 height 40
click at [388, 162] on link "Cancel" at bounding box center [399, 161] width 25 height 12
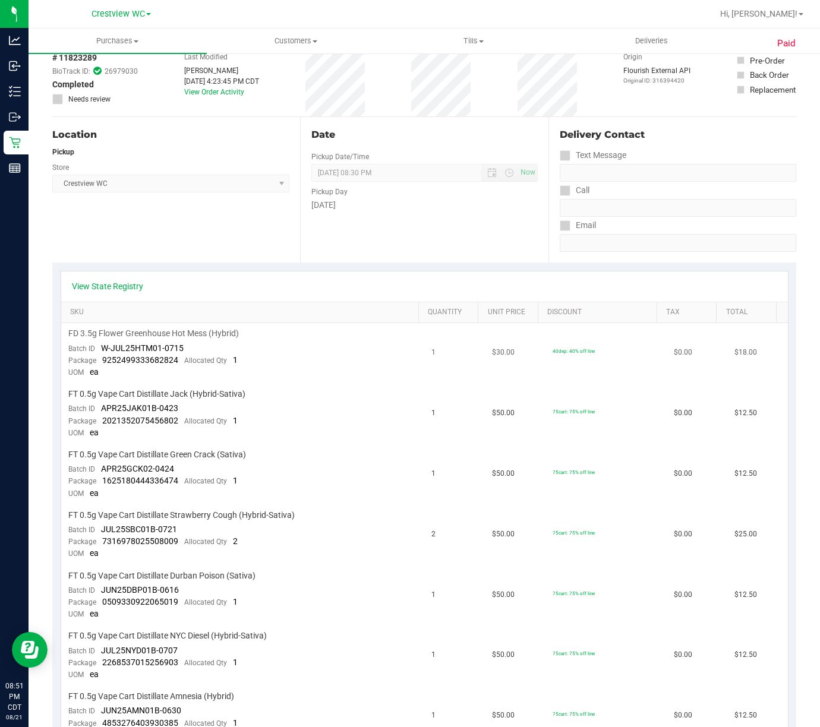
scroll to position [0, 0]
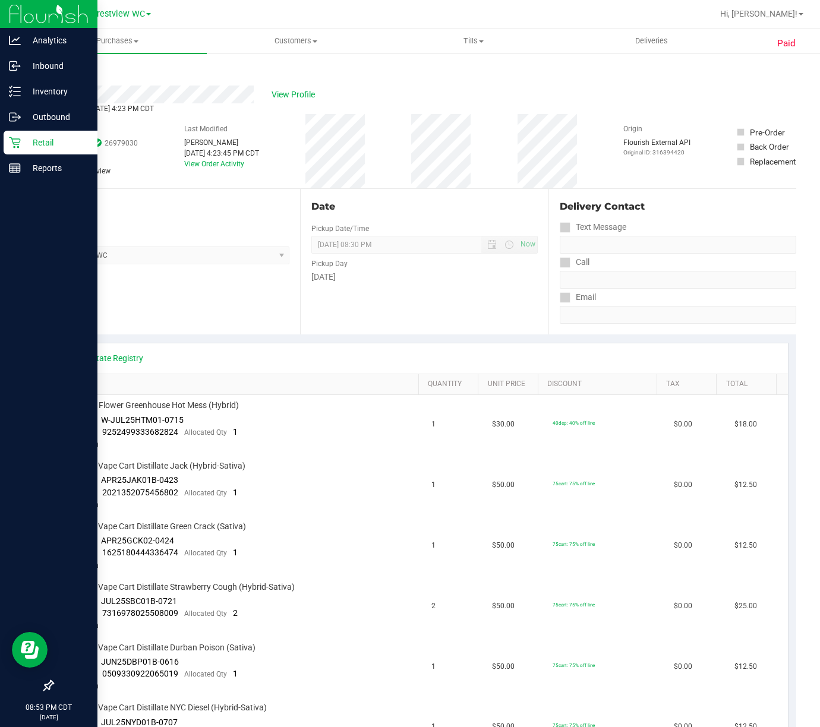
click at [11, 146] on icon at bounding box center [15, 143] width 12 height 12
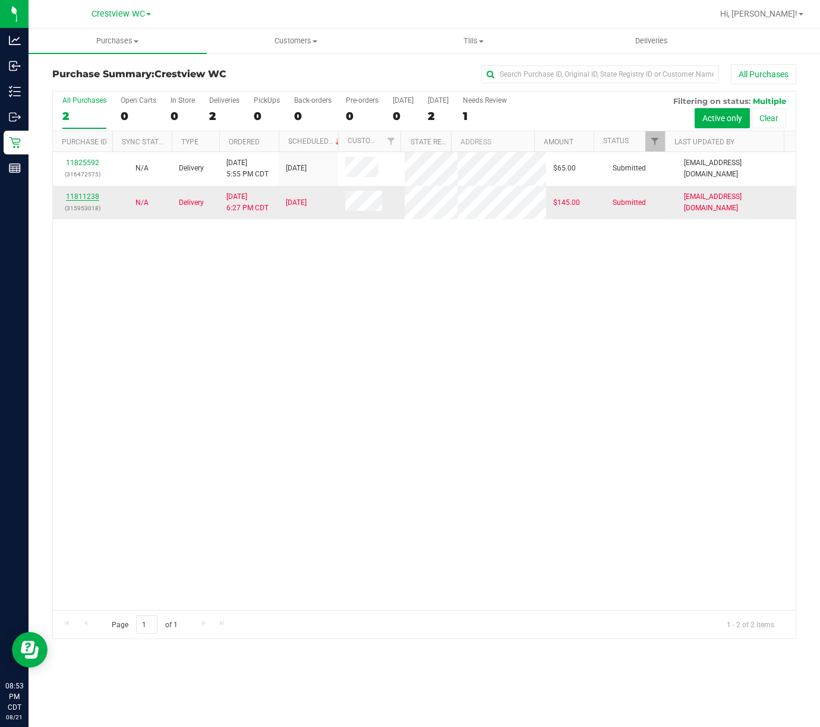
click at [71, 201] on link "11811238" at bounding box center [82, 196] width 33 height 8
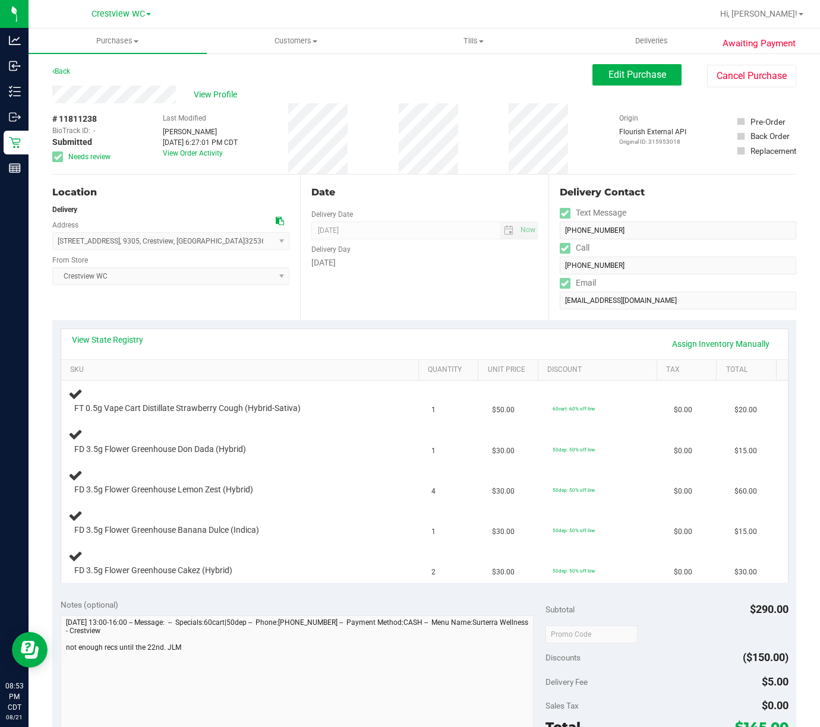
click at [65, 65] on div "Back" at bounding box center [61, 71] width 18 height 14
click at [63, 65] on div "Back" at bounding box center [61, 71] width 18 height 14
click at [63, 68] on link "Back" at bounding box center [61, 71] width 18 height 8
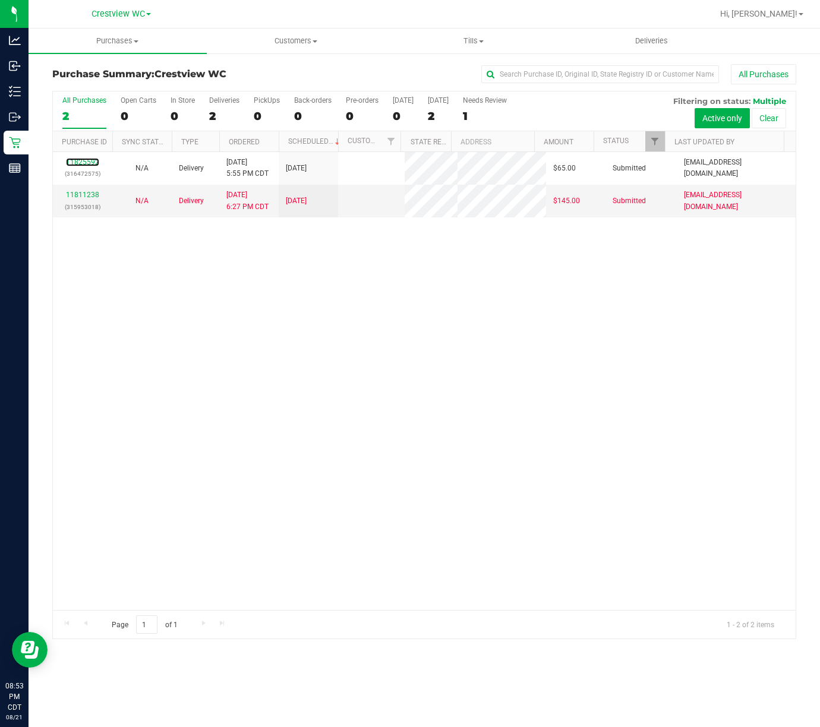
click at [82, 166] on link "11825592" at bounding box center [82, 162] width 33 height 8
